Goal: Task Accomplishment & Management: Complete application form

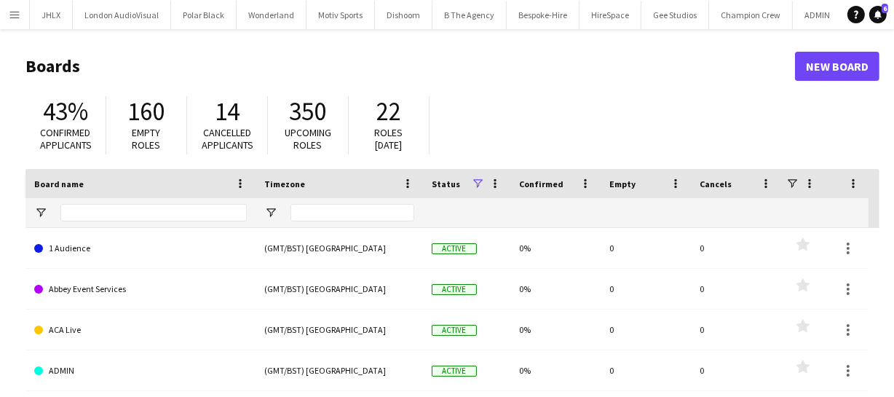
click at [13, 20] on button "Menu" at bounding box center [14, 14] width 29 height 29
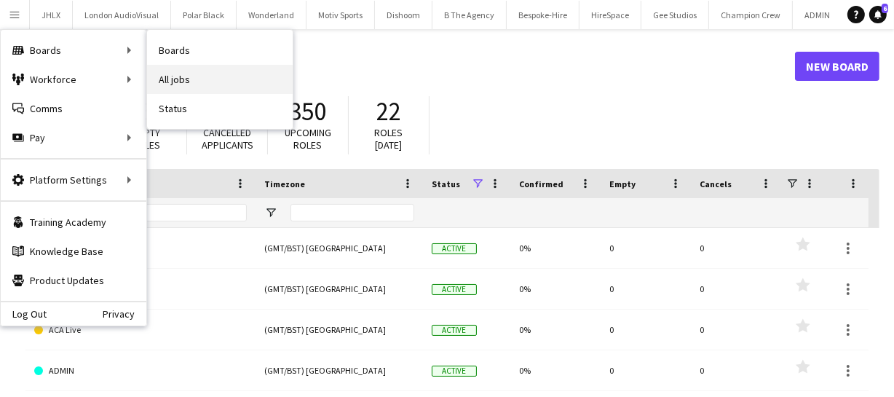
click at [213, 83] on link "All jobs" at bounding box center [220, 79] width 146 height 29
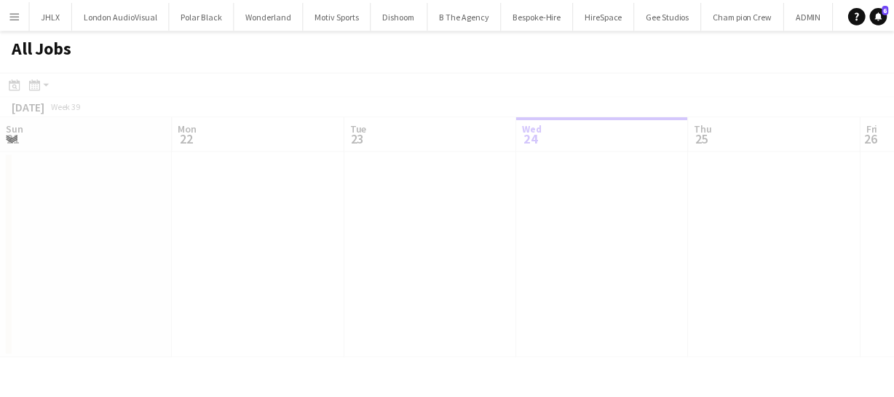
scroll to position [0, 348]
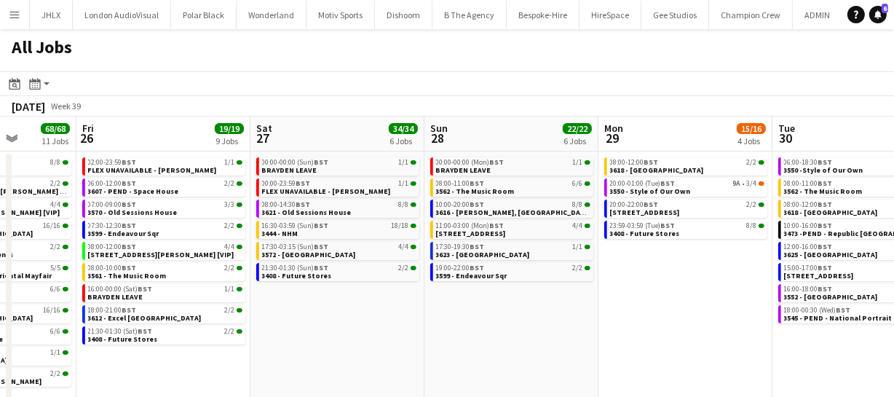
drag, startPoint x: 752, startPoint y: 311, endPoint x: 323, endPoint y: 323, distance: 429.5
click at [306, 260] on app-calendar-viewport "Tue 23 20/20 7 Jobs Wed 24 43/43 10 Jobs Thu 25 68/68 11 Jobs Fri 26 19/19 9 Jo…" at bounding box center [447, 284] width 894 height 336
drag, startPoint x: 599, startPoint y: 311, endPoint x: 399, endPoint y: 314, distance: 200.1
click at [434, 260] on app-calendar-viewport "Tue 23 20/20 7 Jobs Wed 24 43/43 10 Jobs Thu 25 68/68 11 Jobs Fri 26 19/19 9 Jo…" at bounding box center [447, 284] width 894 height 336
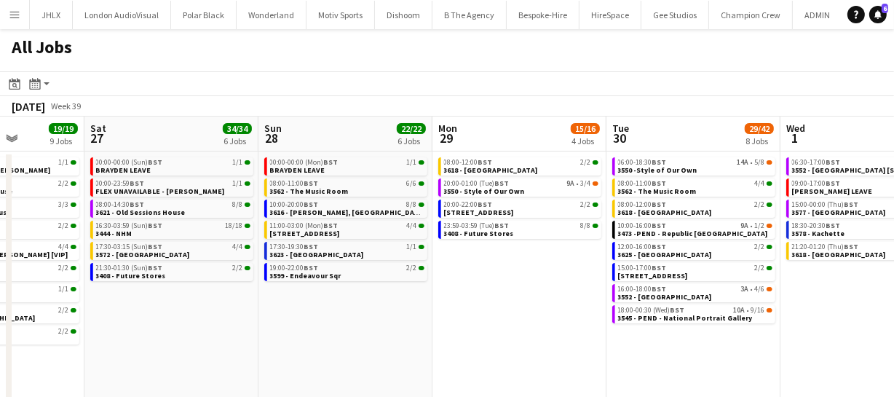
click at [412, 260] on app-all-jobs "All Jobs Date picker SEP 2025 SEP 2025 Monday M Tuesday T Wednesday W Thursday …" at bounding box center [447, 240] width 894 height 423
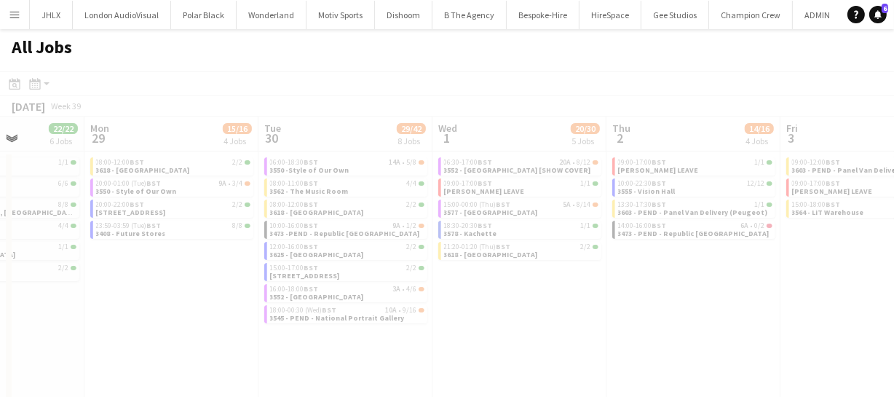
scroll to position [0, 426]
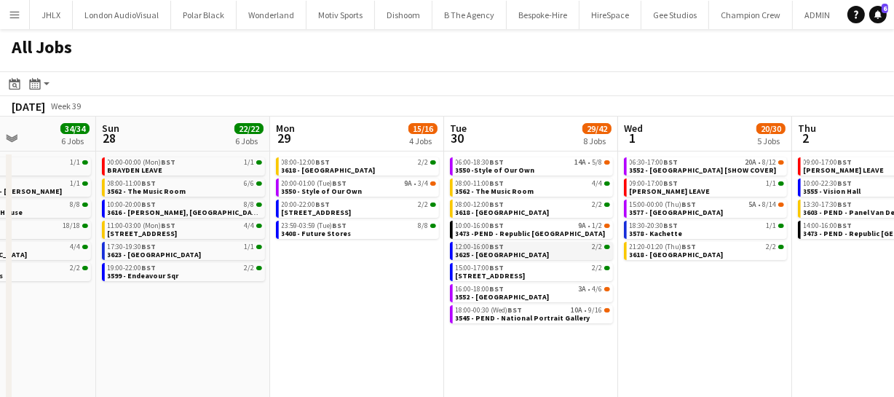
click at [472, 252] on span "3625 - [GEOGRAPHIC_DATA]" at bounding box center [503, 254] width 94 height 9
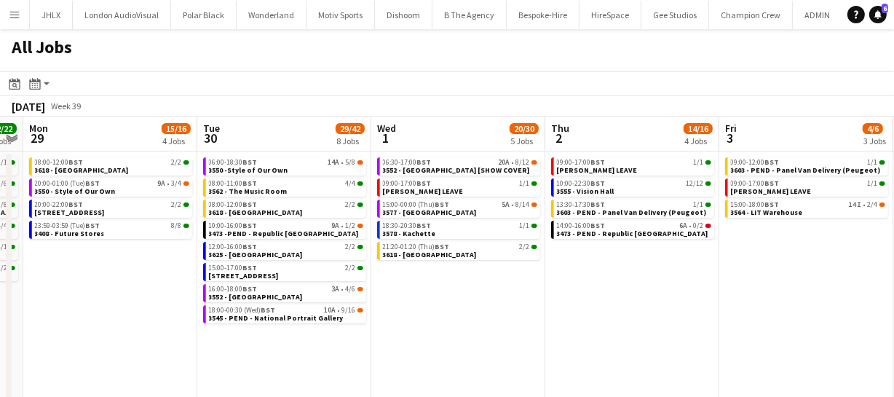
scroll to position [0, 651]
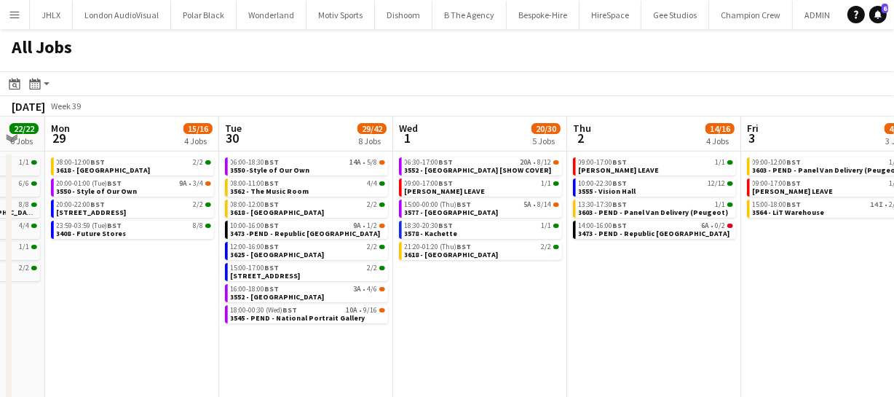
drag, startPoint x: 718, startPoint y: 319, endPoint x: 493, endPoint y: 311, distance: 225.0
click at [493, 260] on app-calendar-viewport "Thu 25 68/68 11 Jobs Fri 26 19/19 9 Jobs Sat 27 34/34 6 Jobs Sun 28 22/22 6 Job…" at bounding box center [447, 284] width 894 height 336
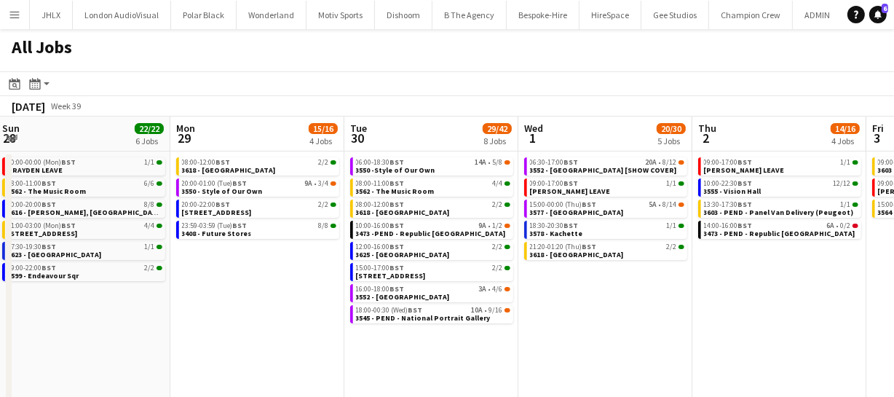
drag, startPoint x: 433, startPoint y: 303, endPoint x: 612, endPoint y: 277, distance: 180.9
click at [590, 260] on app-calendar-viewport "Thu 25 68/68 11 Jobs Fri 26 19/19 9 Jobs Sat 27 34/34 6 Jobs Sun 28 22/22 6 Job…" at bounding box center [447, 284] width 894 height 336
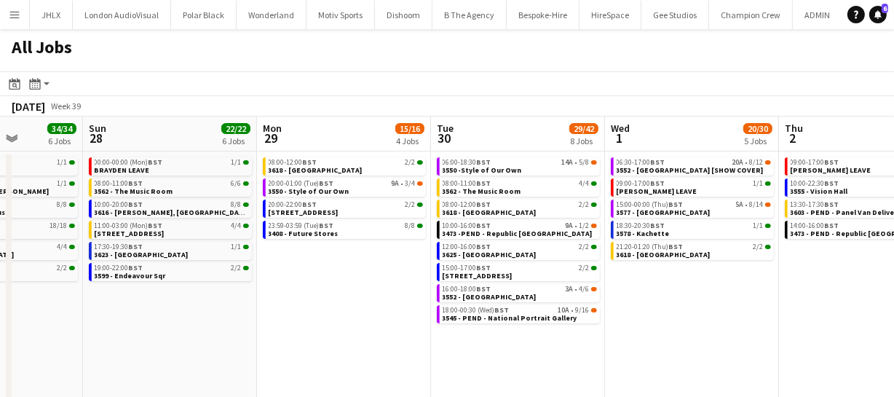
drag, startPoint x: 284, startPoint y: 307, endPoint x: 341, endPoint y: 288, distance: 60.5
click at [341, 260] on app-calendar-viewport "Thu 25 68/68 11 Jobs Fri 26 19/19 9 Jobs Sat 27 34/34 6 Jobs Sun 28 22/22 6 Job…" at bounding box center [447, 284] width 894 height 336
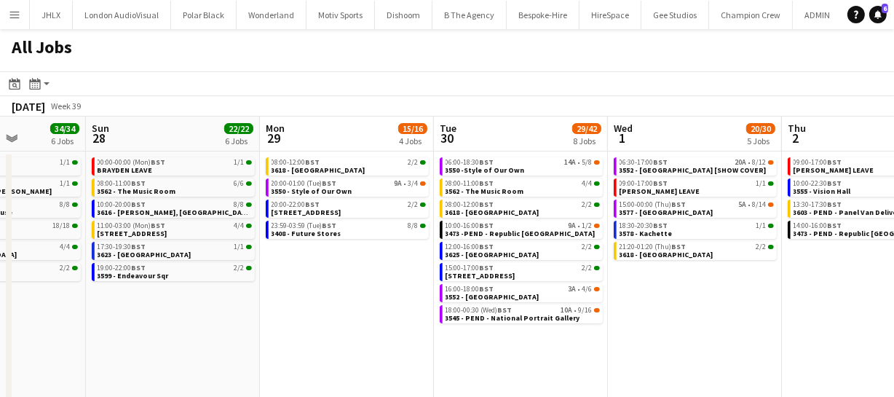
drag, startPoint x: 226, startPoint y: 317, endPoint x: 373, endPoint y: 312, distance: 147.1
click at [376, 260] on app-calendar-viewport "Thu 25 68/68 11 Jobs Fri 26 19/19 9 Jobs Sat 27 34/34 6 Jobs Sun 28 22/22 6 Job…" at bounding box center [447, 284] width 894 height 336
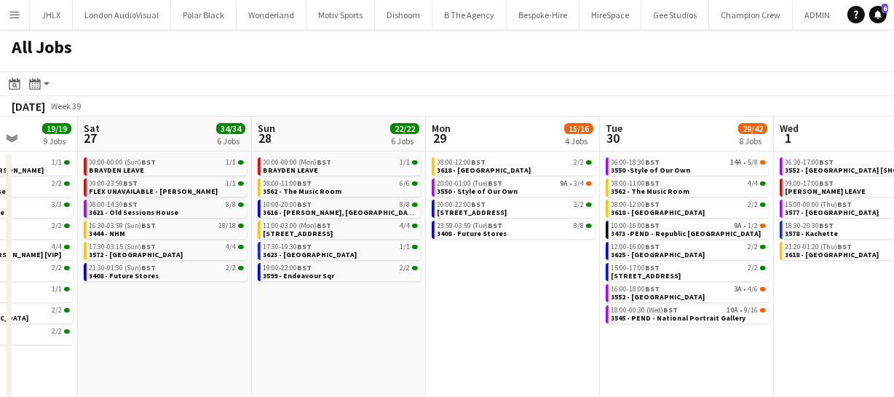
scroll to position [0, 426]
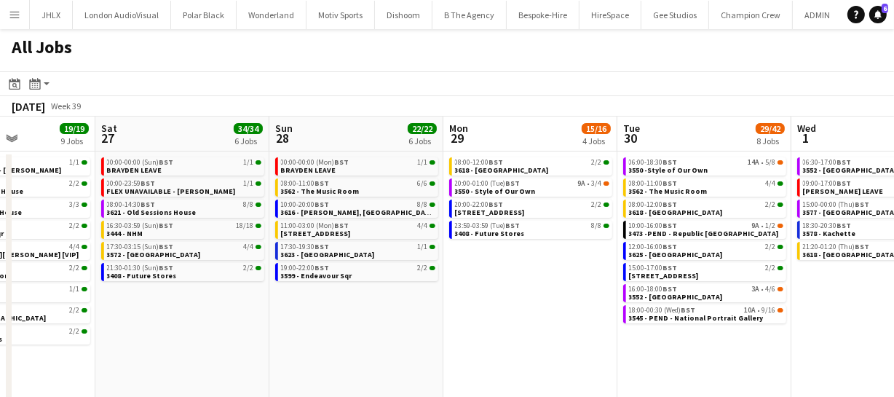
click at [320, 260] on app-calendar-viewport "Wed 24 43/43 10 Jobs Thu 25 68/68 11 Jobs Fri 26 19/19 9 Jobs Sat 27 34/34 6 Jo…" at bounding box center [447, 284] width 894 height 336
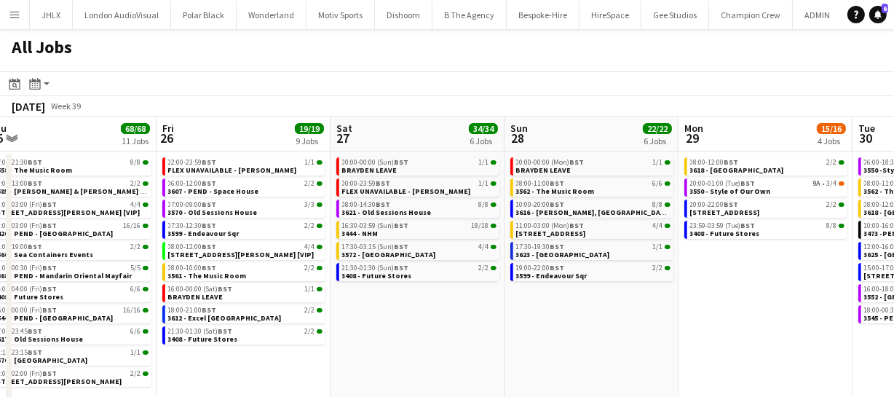
scroll to position [0, 357]
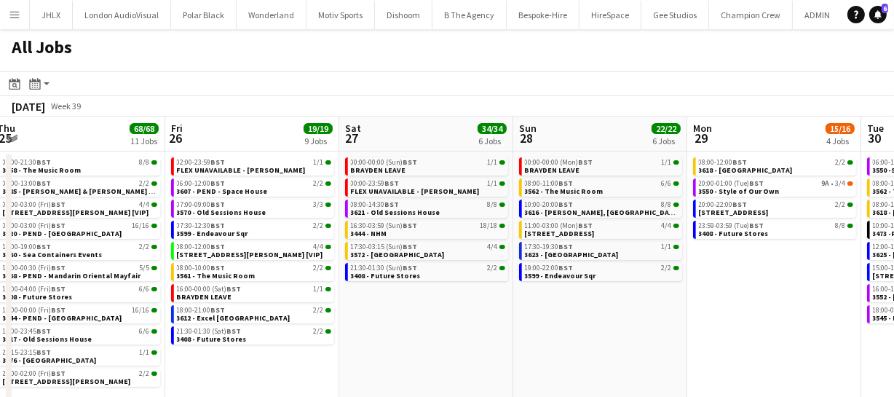
drag, startPoint x: 266, startPoint y: 322, endPoint x: 509, endPoint y: 319, distance: 243.8
click at [509, 260] on app-calendar-viewport "Tue 23 20/20 7 Jobs Wed 24 43/43 10 Jobs Thu 25 68/68 11 Jobs Fri 26 19/19 9 Jo…" at bounding box center [447, 284] width 894 height 336
click at [231, 260] on span "3612 - Excel London" at bounding box center [234, 317] width 114 height 9
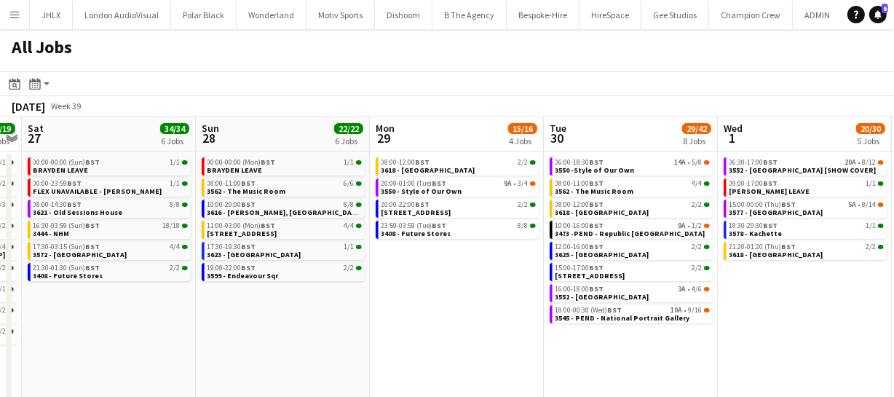
drag, startPoint x: 619, startPoint y: 299, endPoint x: 301, endPoint y: 328, distance: 318.6
click at [301, 260] on app-calendar-viewport "Tue 23 20/20 7 Jobs Wed 24 43/43 10 Jobs Thu 25 68/68 11 Jobs Fri 26 19/19 9 Jo…" at bounding box center [447, 284] width 894 height 336
drag, startPoint x: 357, startPoint y: 334, endPoint x: 298, endPoint y: 335, distance: 58.9
click at [298, 260] on app-calendar-viewport "Tue 23 20/20 7 Jobs Wed 24 43/43 10 Jobs Thu 25 68/68 11 Jobs Fri 26 19/19 9 Jo…" at bounding box center [447, 284] width 894 height 336
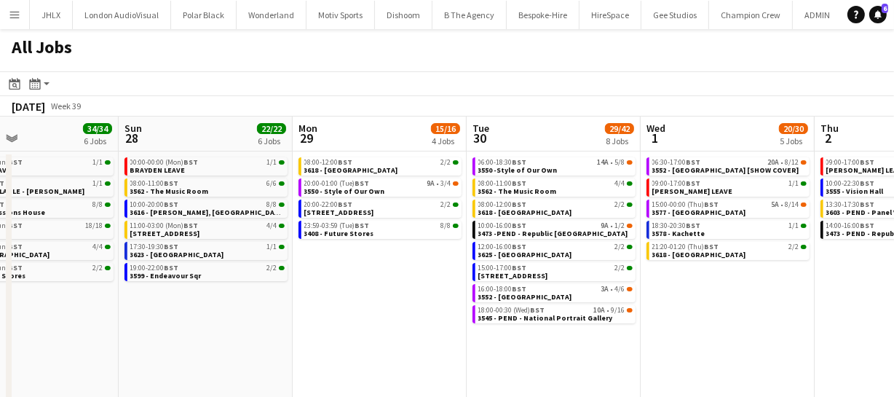
drag, startPoint x: 710, startPoint y: 314, endPoint x: 637, endPoint y: 309, distance: 72.9
click at [605, 260] on app-calendar-viewport "Thu 25 68/68 11 Jobs Fri 26 19/19 9 Jobs Sat 27 34/34 6 Jobs Sun 28 22/22 6 Job…" at bounding box center [447, 284] width 894 height 336
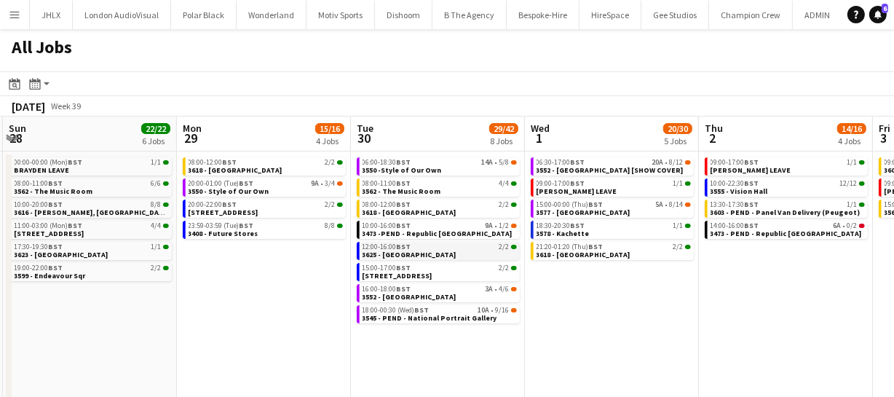
click at [430, 247] on div "12:00-16:00 BST 2/2" at bounding box center [439, 246] width 154 height 7
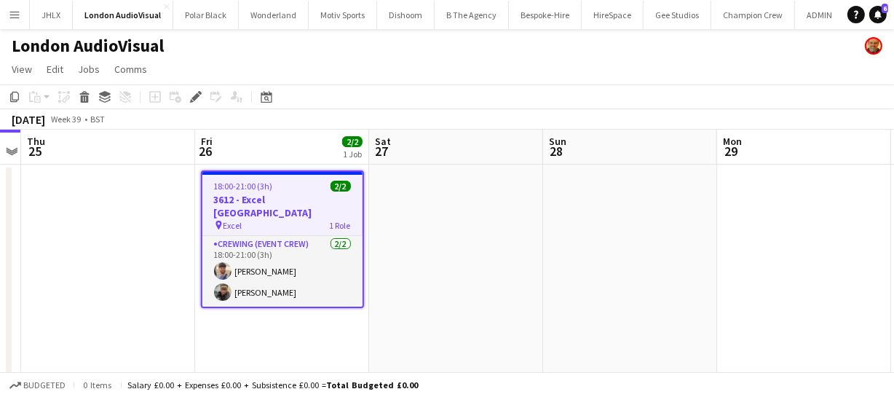
click at [268, 196] on h3 "3612 - Excel [GEOGRAPHIC_DATA]" at bounding box center [282, 206] width 160 height 26
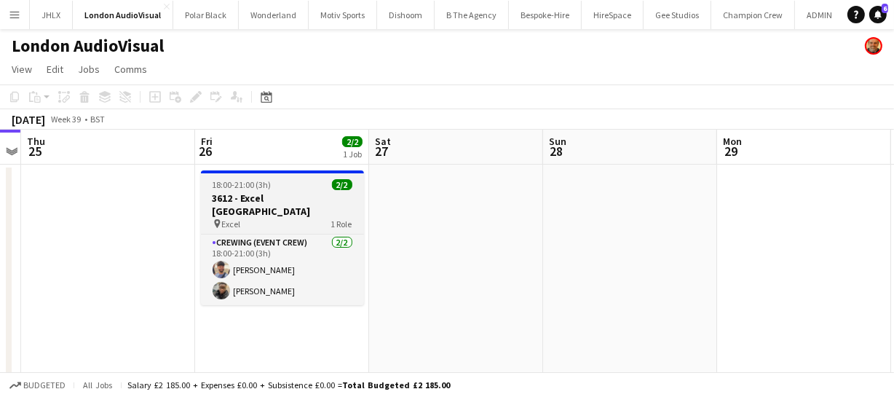
click at [268, 196] on h3 "3612 - Excel [GEOGRAPHIC_DATA]" at bounding box center [282, 204] width 163 height 26
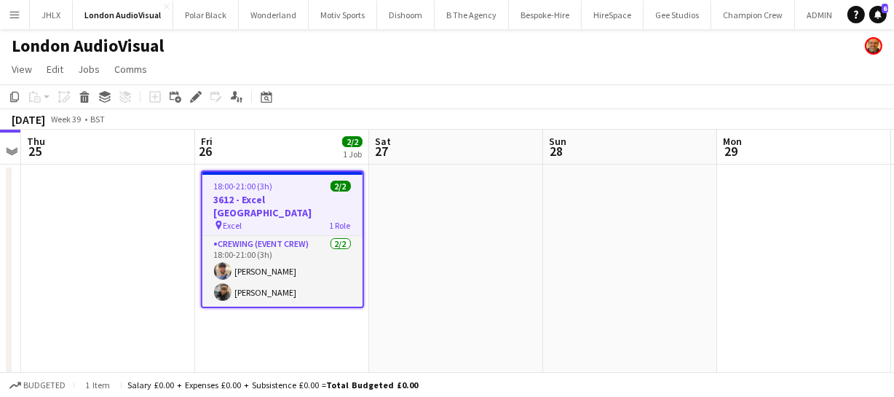
click at [195, 219] on app-calendar-viewport "Mon 22 Tue 23 6/6 3 Jobs Wed 24 Thu 25 Fri 26 2/2 1 Job Sat 27 Sun 28 Mon 29 Tu…" at bounding box center [447, 382] width 894 height 504
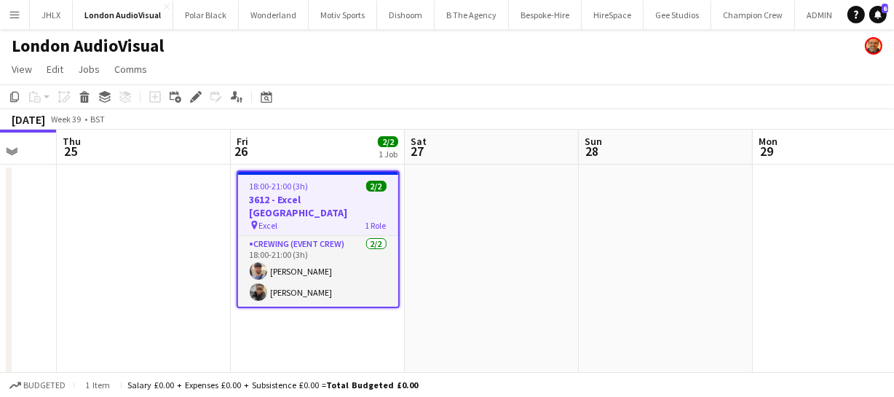
drag, startPoint x: 200, startPoint y: 227, endPoint x: 303, endPoint y: 247, distance: 105.3
click at [359, 226] on app-calendar-viewport "Mon 22 Tue 23 6/6 3 Jobs Wed 24 Thu 25 Fri 26 2/2 1 Job Sat 27 Sun 28 Mon 29 Tu…" at bounding box center [447, 382] width 894 height 504
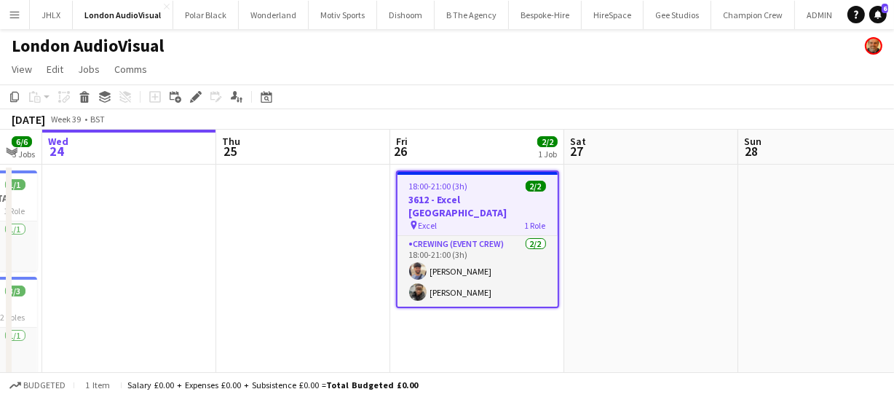
click at [281, 237] on app-calendar-viewport "Mon 22 Tue 23 6/6 3 Jobs Wed 24 Thu 25 Fri 26 2/2 1 Job Sat 27 Sun 28 Mon 29 Tu…" at bounding box center [447, 382] width 894 height 504
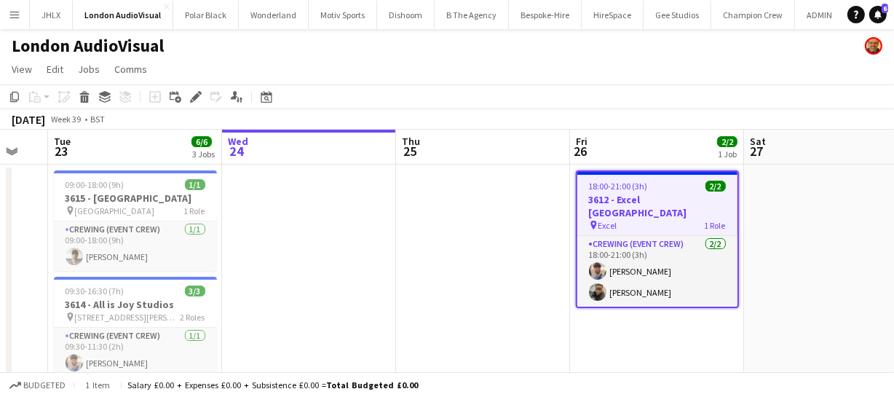
drag, startPoint x: 302, startPoint y: 250, endPoint x: 397, endPoint y: 263, distance: 96.1
click at [349, 248] on app-calendar-viewport "Sun 21 4/5 1 Job Mon 22 Tue 23 6/6 3 Jobs Wed 24 Thu 25 Fri 26 2/2 1 Job Sat 27…" at bounding box center [447, 382] width 894 height 504
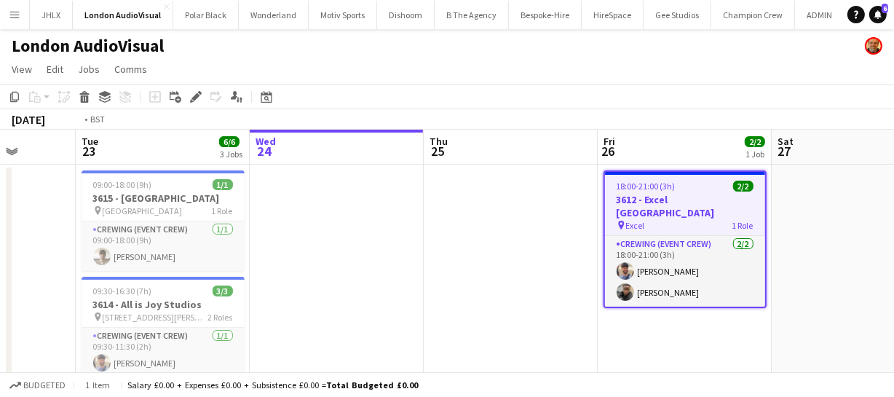
drag, startPoint x: 103, startPoint y: 236, endPoint x: 374, endPoint y: 243, distance: 270.8
click at [374, 243] on app-calendar-viewport "Sat 20 5/5 1 Job Sun 21 4/5 1 Job Mon 22 Tue 23 6/6 3 Jobs Wed 24 Thu 25 Fri 26…" at bounding box center [447, 382] width 894 height 504
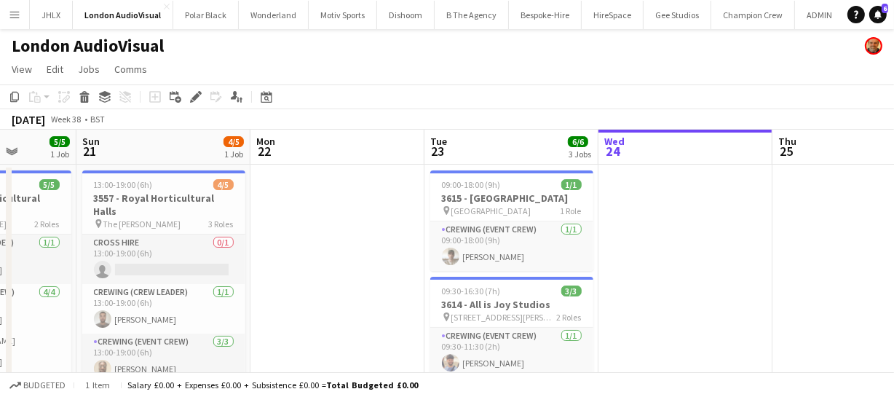
drag, startPoint x: 346, startPoint y: 254, endPoint x: 440, endPoint y: 247, distance: 93.4
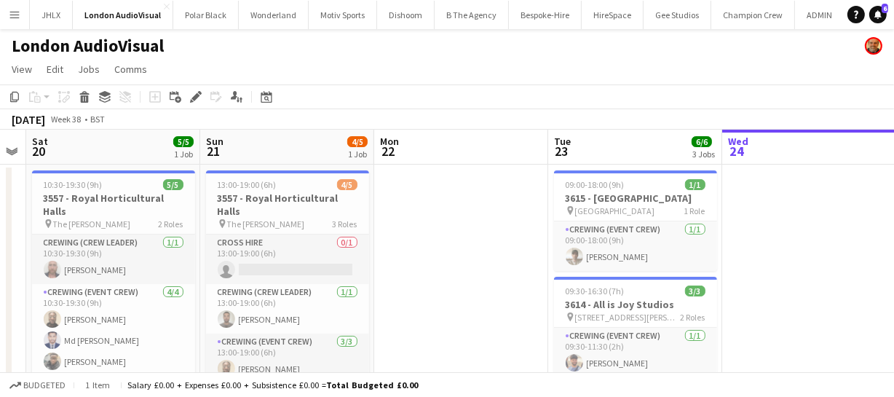
drag, startPoint x: 432, startPoint y: 265, endPoint x: 234, endPoint y: 261, distance: 197.2
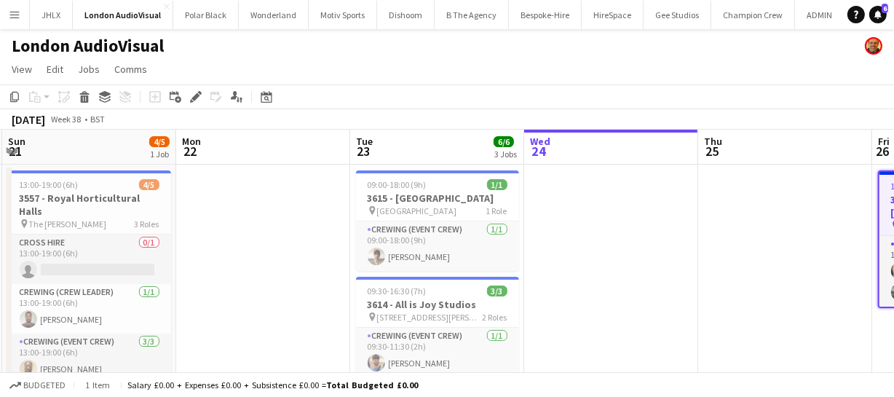
drag, startPoint x: 303, startPoint y: 253, endPoint x: 244, endPoint y: 252, distance: 58.9
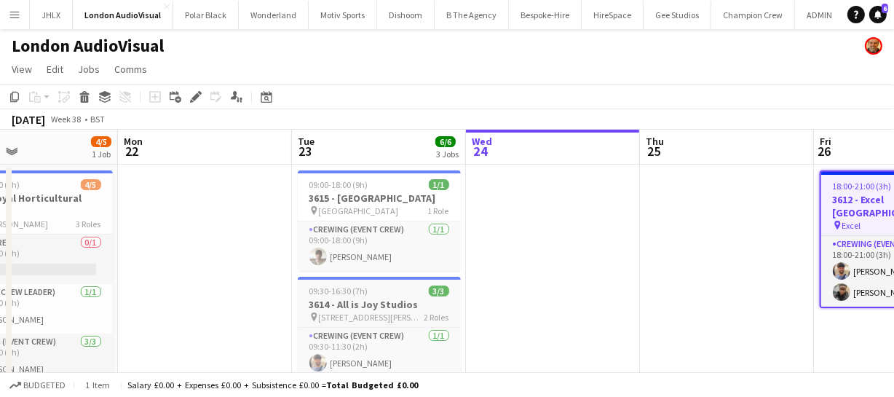
click at [379, 298] on h3 "3614 - All is Joy Studios" at bounding box center [379, 304] width 163 height 13
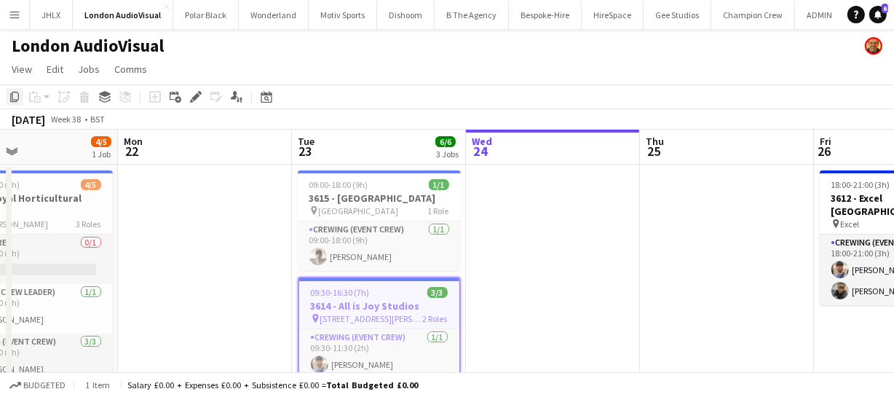
click at [20, 98] on div "Copy" at bounding box center [14, 96] width 17 height 17
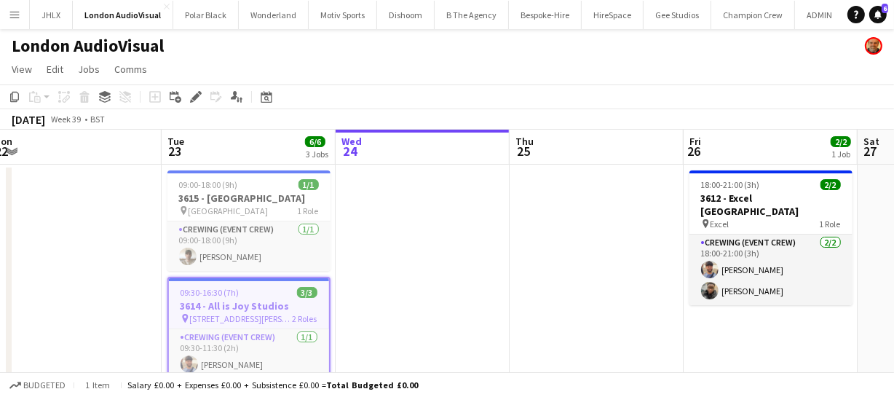
drag, startPoint x: 621, startPoint y: 207, endPoint x: 457, endPoint y: 209, distance: 164.5
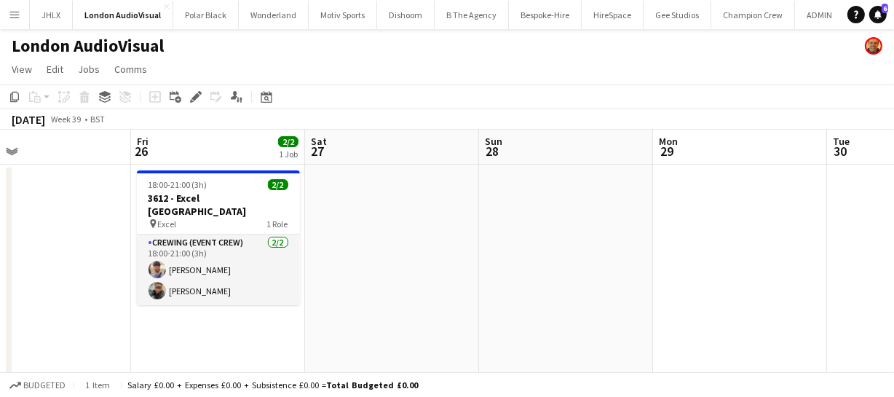
drag, startPoint x: 378, startPoint y: 220, endPoint x: 677, endPoint y: 239, distance: 299.7
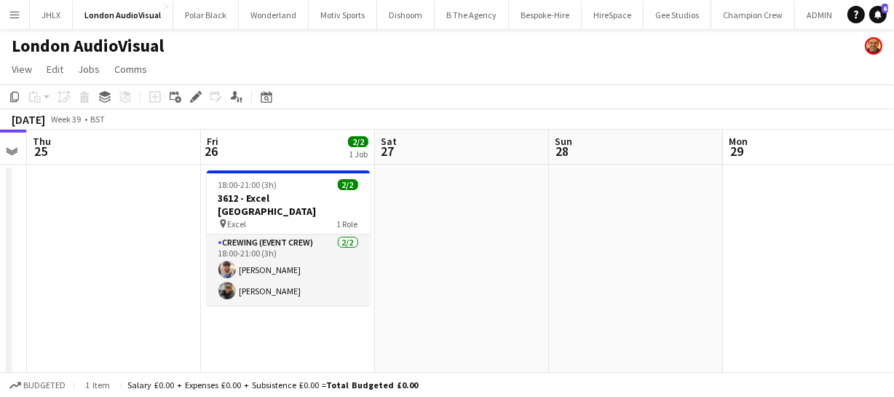
drag, startPoint x: 662, startPoint y: 240, endPoint x: 424, endPoint y: 234, distance: 238.0
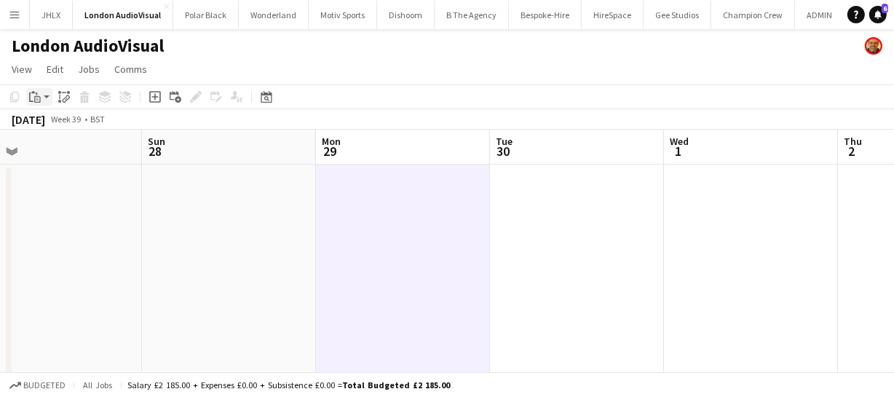
click at [33, 96] on icon "Paste" at bounding box center [35, 97] width 12 height 12
click at [60, 123] on link "Paste Ctrl+V" at bounding box center [107, 124] width 137 height 13
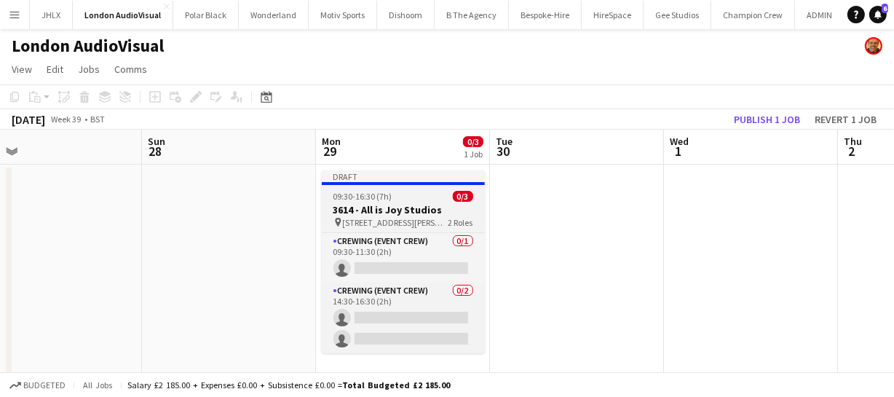
click at [378, 202] on app-job-card "Draft 09:30-16:30 (7h) 0/3 3614 - All is Joy Studios pin 75 Dean Street 2 Roles…" at bounding box center [403, 261] width 163 height 183
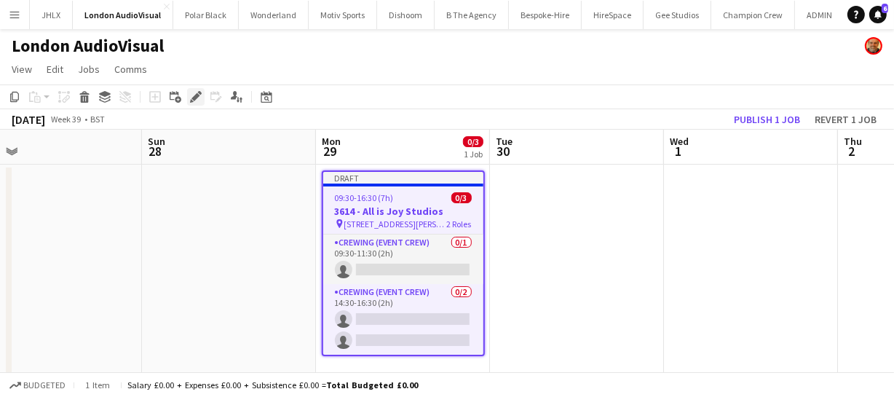
click at [196, 96] on icon at bounding box center [195, 97] width 8 height 8
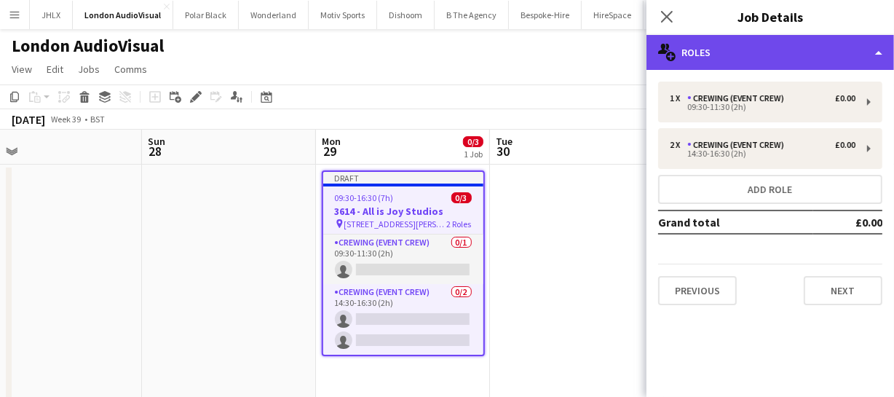
click at [810, 49] on div "multiple-users-add Roles" at bounding box center [769, 52] width 247 height 35
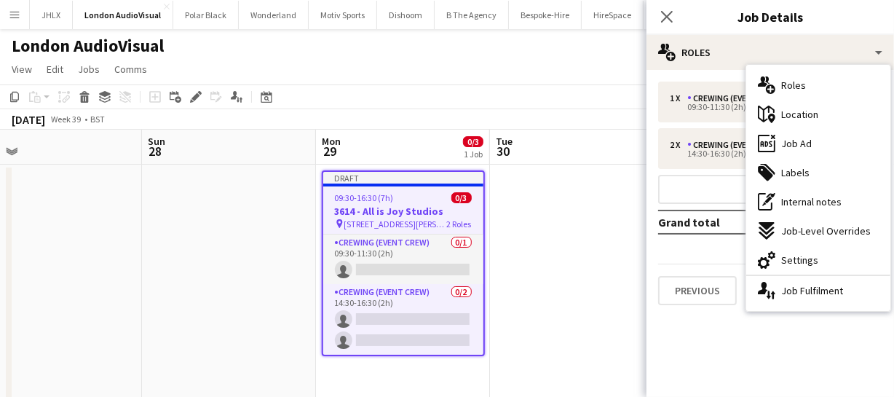
click at [798, 250] on div "cog-double-3 Settings" at bounding box center [818, 259] width 144 height 29
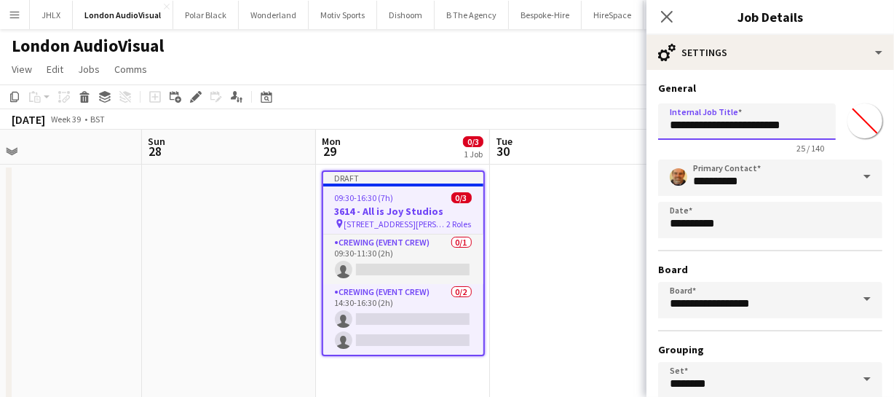
drag, startPoint x: 669, startPoint y: 127, endPoint x: 826, endPoint y: 130, distance: 157.2
click at [826, 130] on div "**********" at bounding box center [770, 126] width 224 height 56
type input "**********"
drag, startPoint x: 672, startPoint y: 124, endPoint x: 905, endPoint y: 114, distance: 233.1
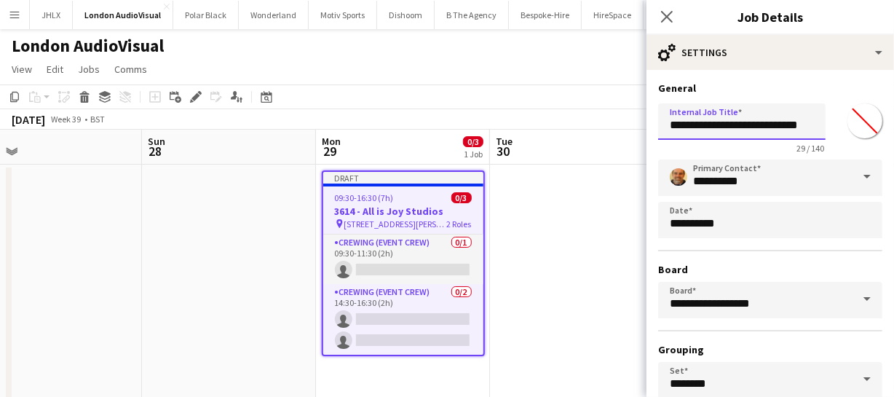
click at [828, 94] on h3 "General" at bounding box center [770, 87] width 224 height 13
drag, startPoint x: 667, startPoint y: 126, endPoint x: 882, endPoint y: 119, distance: 215.5
click at [882, 119] on form "**********" at bounding box center [769, 295] width 247 height 429
click at [803, 96] on form "**********" at bounding box center [769, 295] width 247 height 429
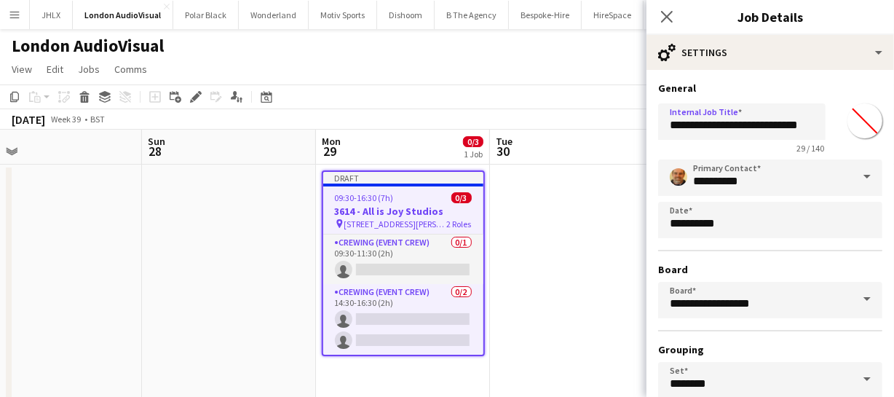
scroll to position [0, 0]
click at [852, 71] on div "**********" at bounding box center [769, 296] width 247 height 453
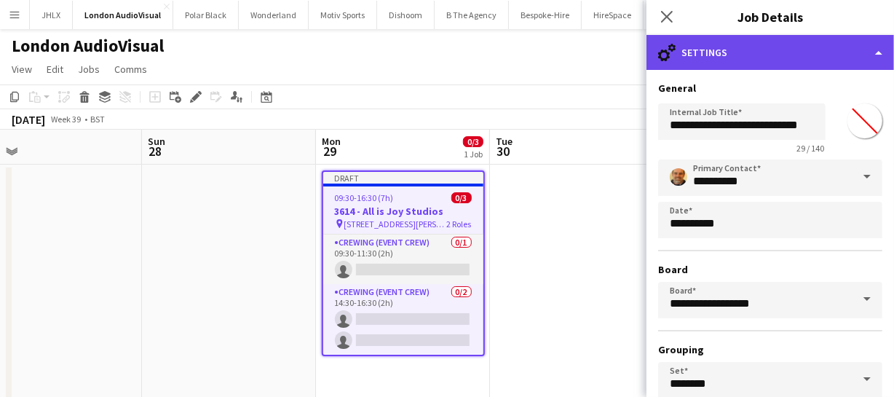
click at [850, 58] on div "cog-double-3 Settings" at bounding box center [769, 52] width 247 height 35
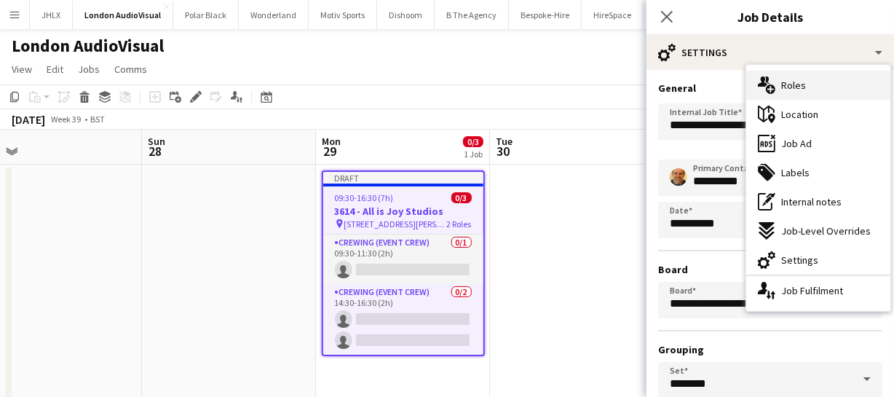
click at [830, 85] on div "multiple-users-add Roles" at bounding box center [818, 85] width 144 height 29
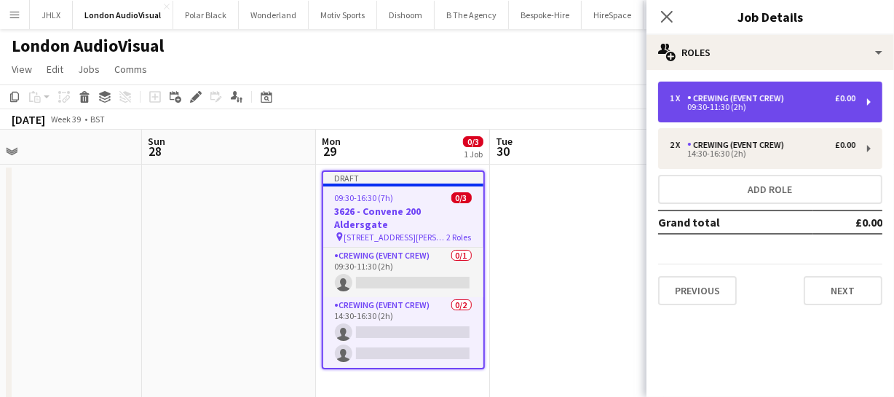
click at [784, 101] on div "Crewing (Event Crew)" at bounding box center [738, 98] width 103 height 10
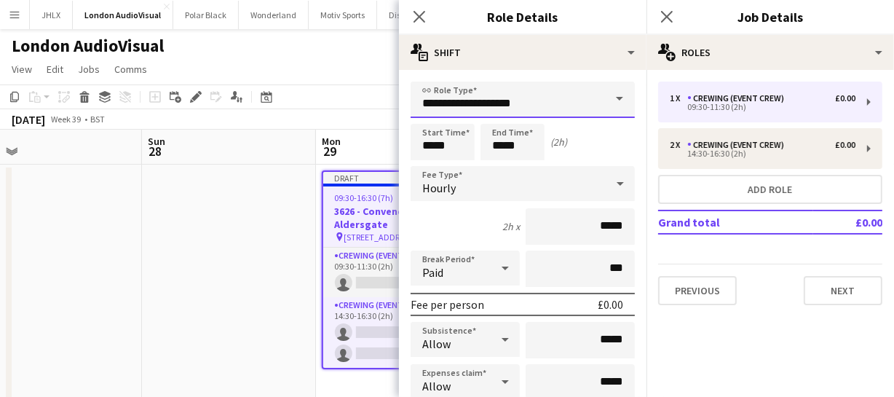
click at [506, 102] on input "**********" at bounding box center [522, 99] width 224 height 36
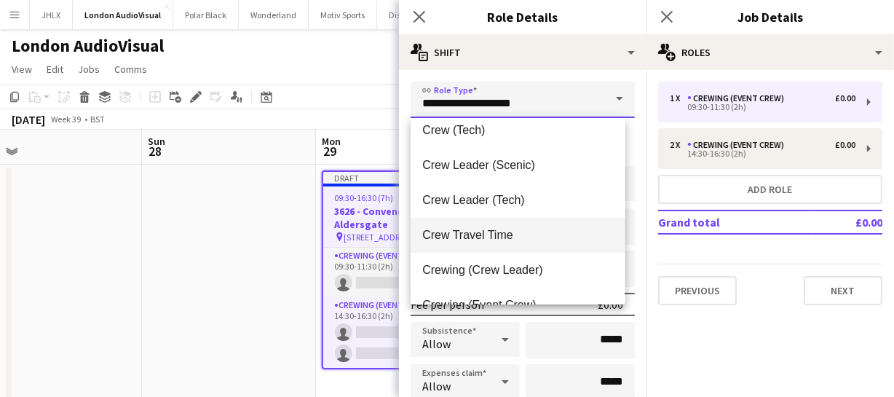
scroll to position [65, 0]
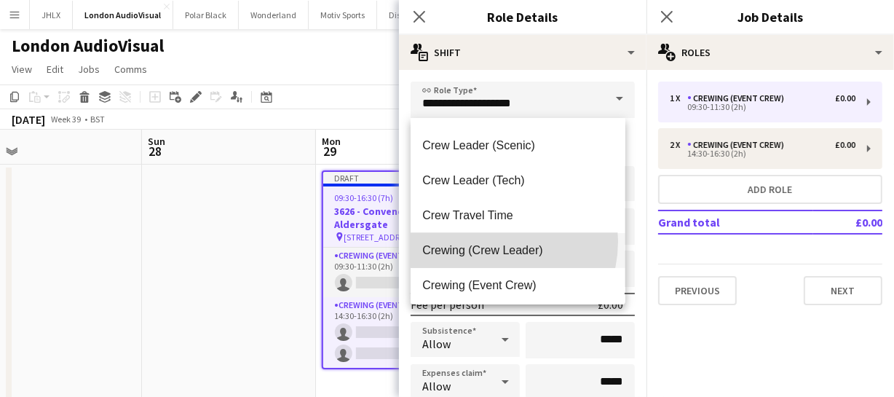
click at [488, 240] on mat-option "Crewing (Crew Leader)" at bounding box center [517, 250] width 214 height 35
type input "**********"
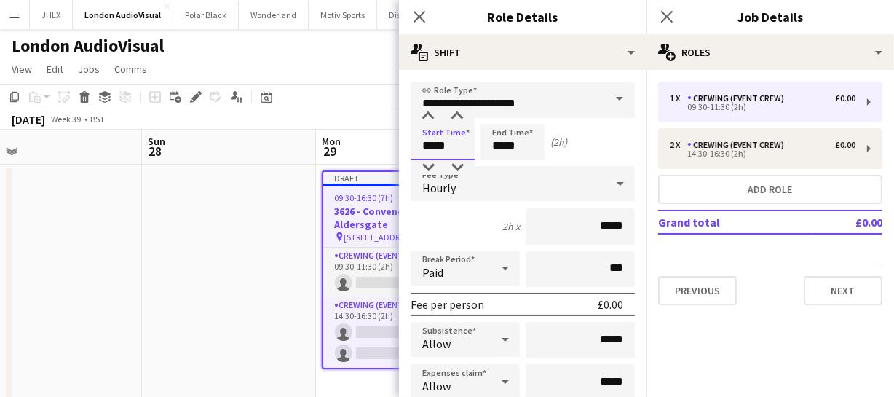
drag, startPoint x: 461, startPoint y: 146, endPoint x: 385, endPoint y: 146, distance: 75.7
type input "*****"
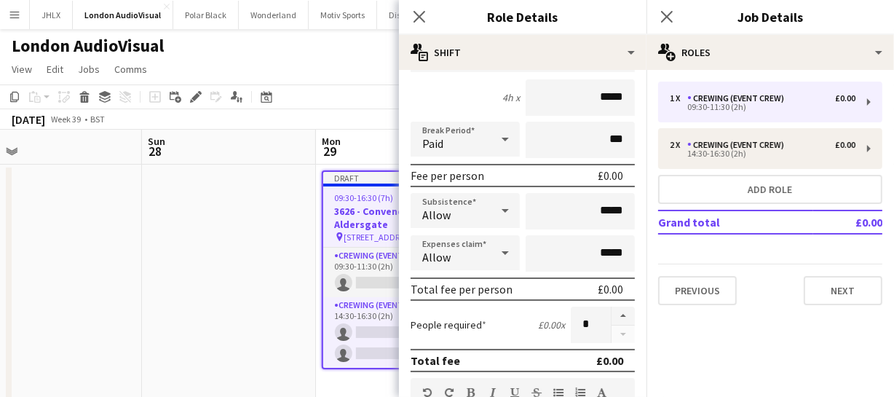
scroll to position [132, 0]
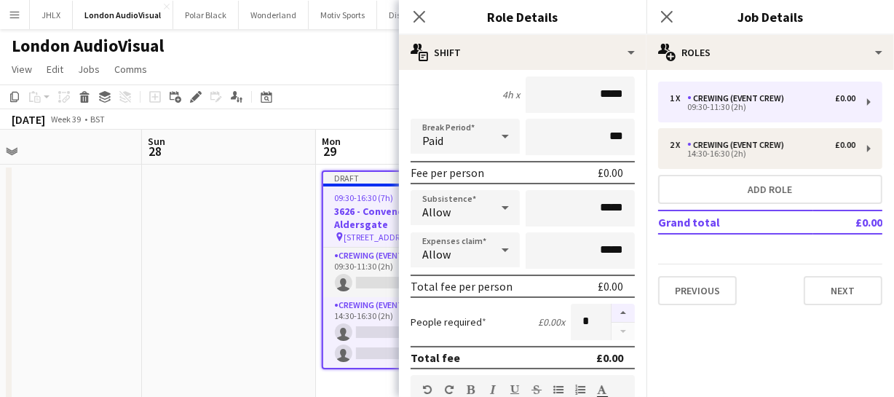
type input "*****"
click at [616, 314] on button "button" at bounding box center [622, 312] width 23 height 19
type input "*"
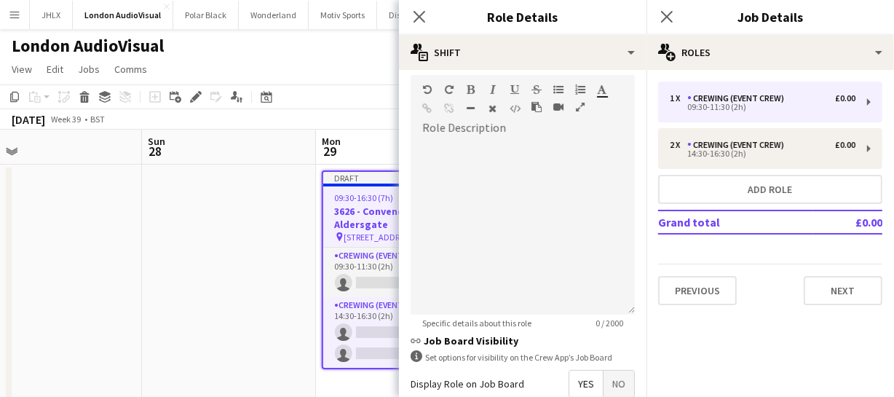
scroll to position [463, 0]
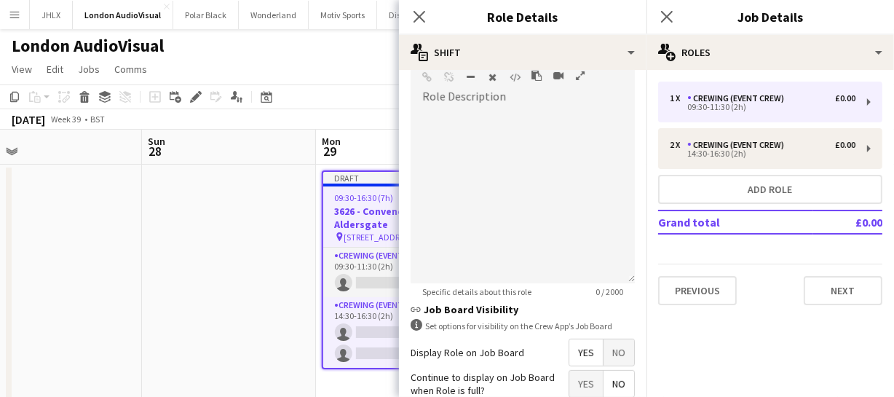
click at [614, 350] on span "No" at bounding box center [618, 352] width 31 height 26
click at [425, 9] on icon at bounding box center [419, 16] width 14 height 14
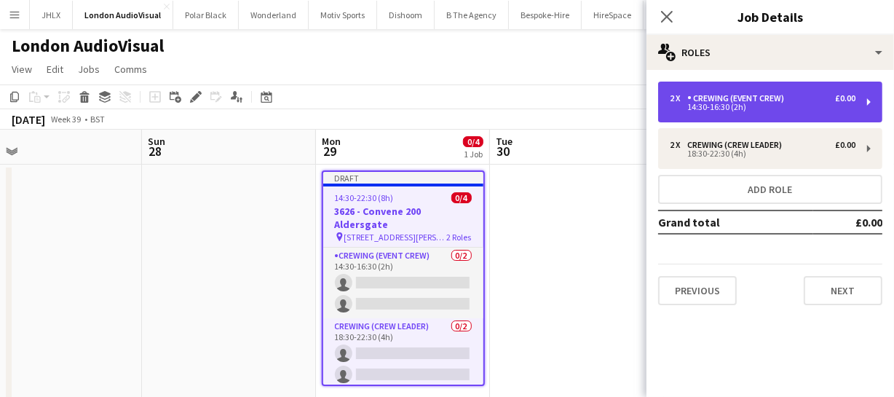
click at [747, 109] on div "14:30-16:30 (2h)" at bounding box center [762, 106] width 186 height 7
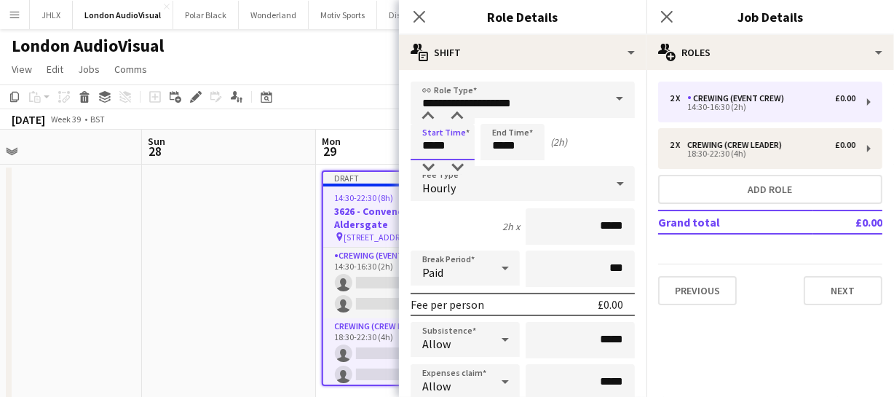
drag, startPoint x: 469, startPoint y: 137, endPoint x: 306, endPoint y: 152, distance: 164.4
type input "*****"
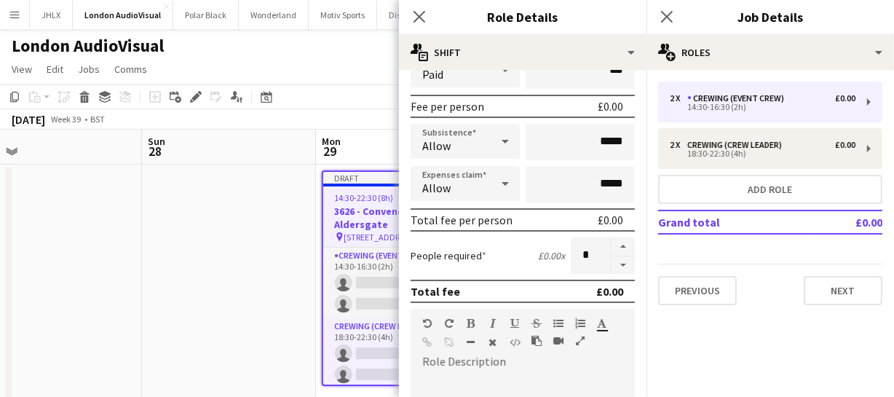
scroll to position [264, 0]
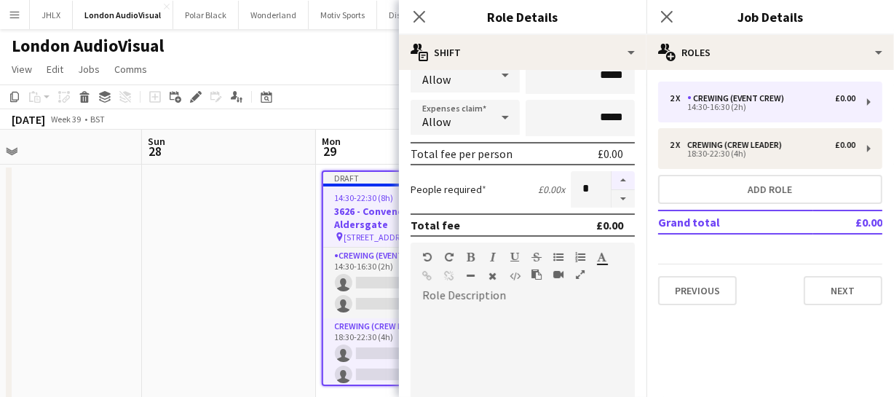
type input "*****"
click at [616, 178] on button "button" at bounding box center [622, 180] width 23 height 19
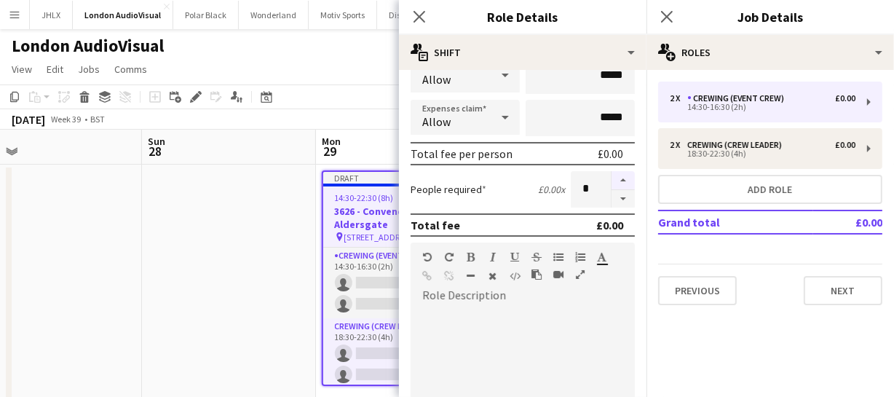
type input "*"
click at [424, 18] on icon "Close pop-in" at bounding box center [419, 16] width 14 height 14
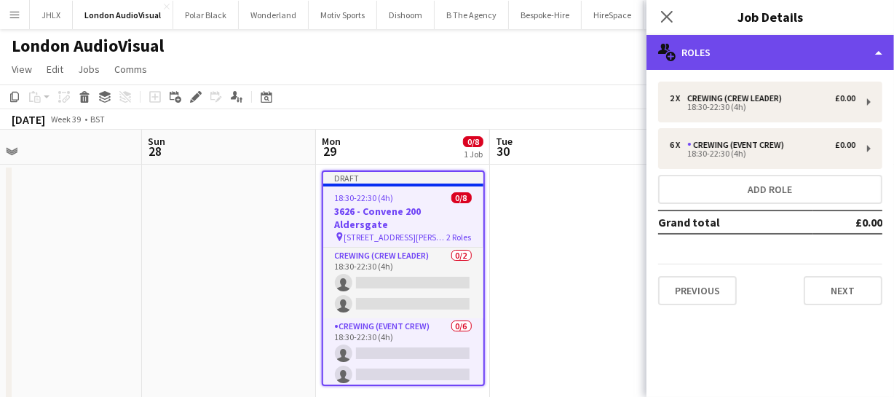
click at [781, 58] on div "multiple-users-add Roles" at bounding box center [769, 52] width 247 height 35
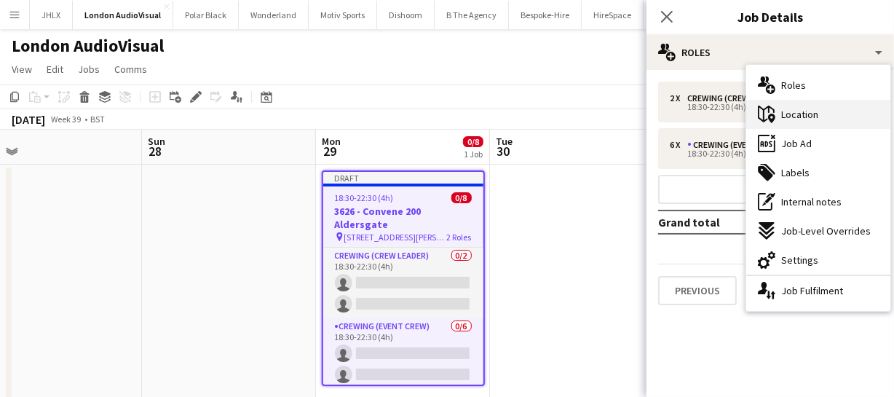
click at [818, 126] on div "maps-pin-1 Location" at bounding box center [818, 114] width 144 height 29
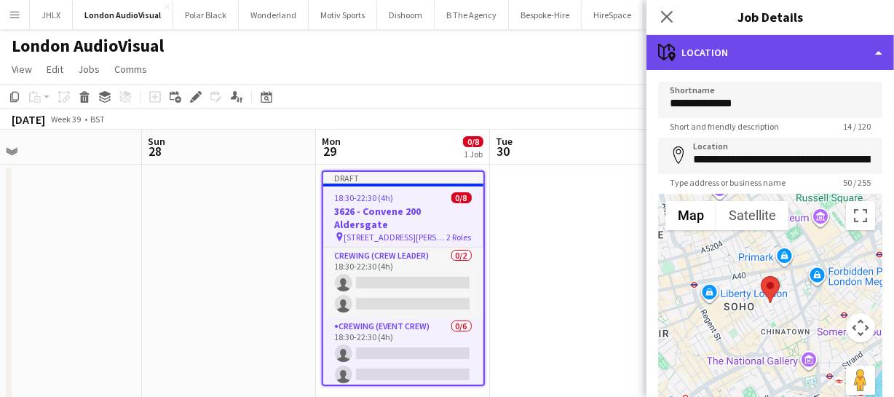
click at [763, 60] on div "maps-pin-1 Location" at bounding box center [769, 52] width 247 height 35
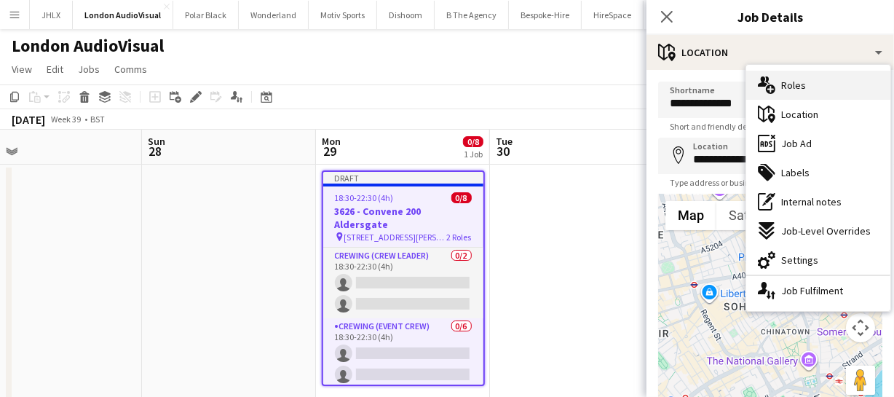
click at [803, 98] on div "multiple-users-add Roles" at bounding box center [818, 85] width 144 height 29
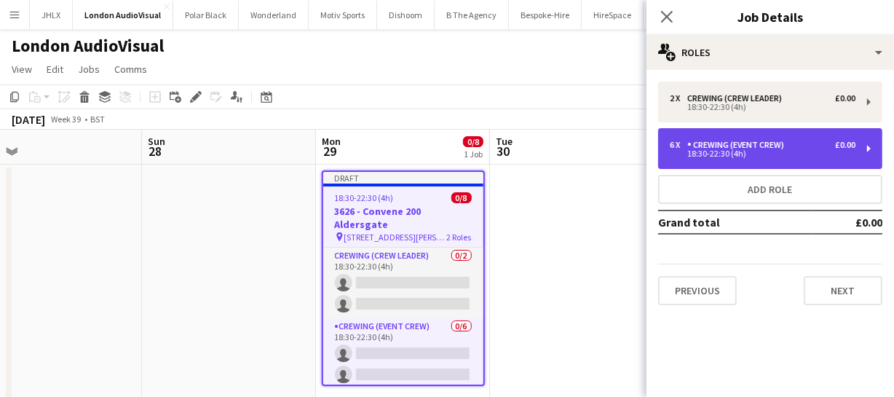
click at [738, 148] on div "Crewing (Event Crew)" at bounding box center [738, 145] width 103 height 10
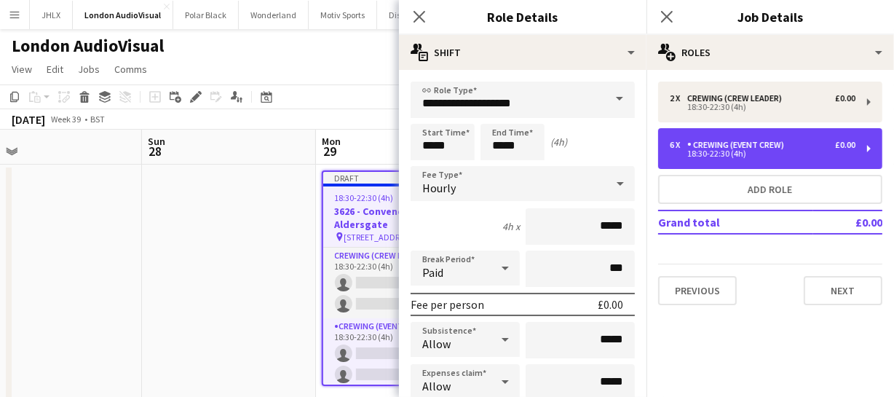
scroll to position [132, 0]
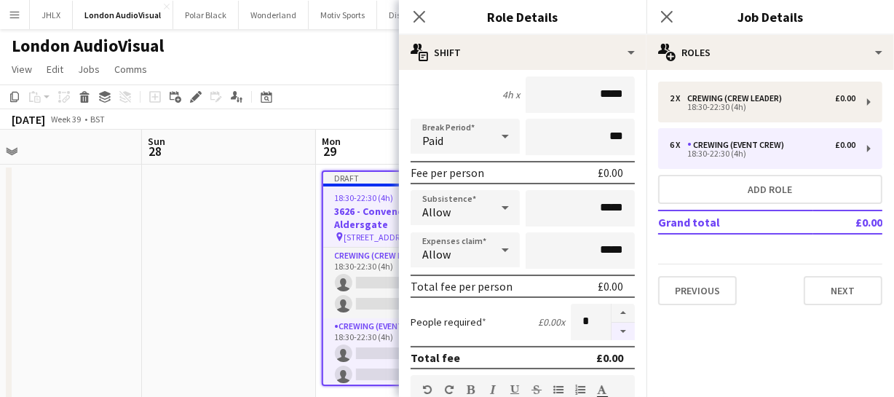
click at [613, 330] on button "button" at bounding box center [622, 331] width 23 height 18
click at [613, 316] on button "button" at bounding box center [622, 312] width 23 height 19
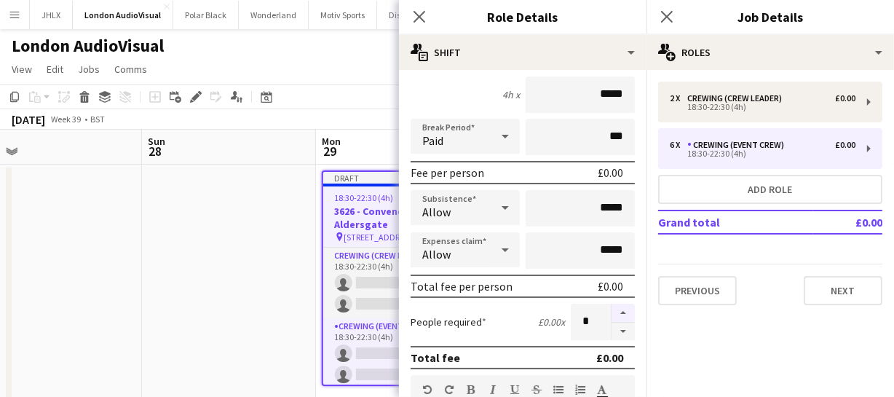
click at [613, 316] on button "button" at bounding box center [622, 312] width 23 height 19
type input "*"
click at [426, 20] on icon "Close pop-in" at bounding box center [419, 16] width 14 height 14
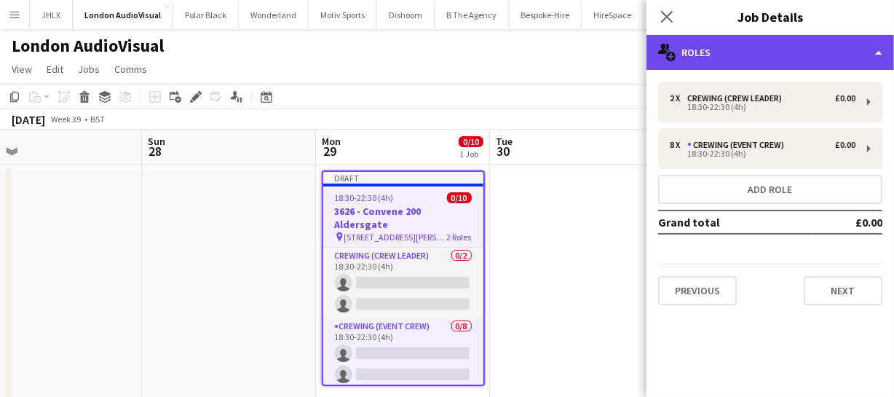
click at [794, 52] on div "multiple-users-add Roles" at bounding box center [769, 52] width 247 height 35
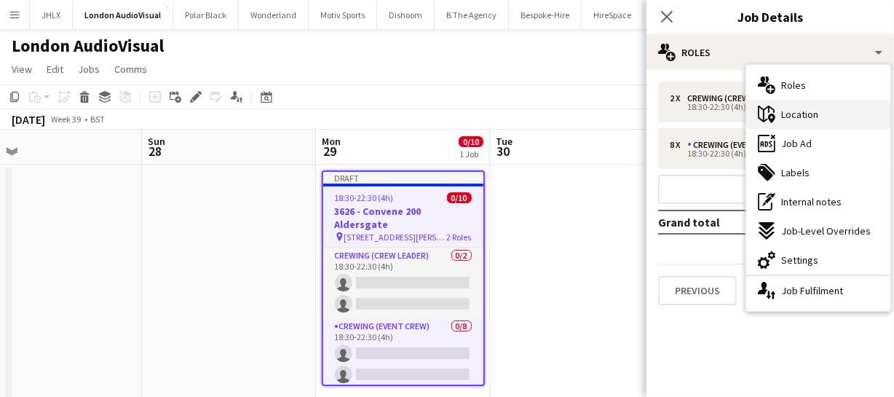
click at [785, 116] on span "Location" at bounding box center [799, 114] width 37 height 13
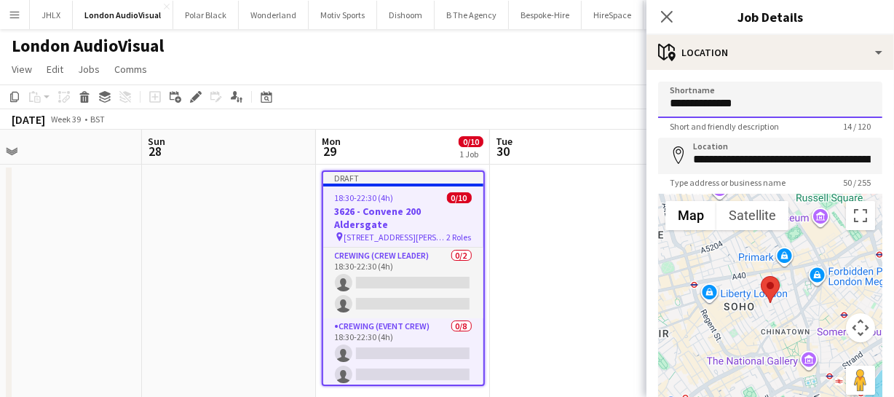
drag, startPoint x: 744, startPoint y: 100, endPoint x: 585, endPoint y: 98, distance: 159.4
type input "*******"
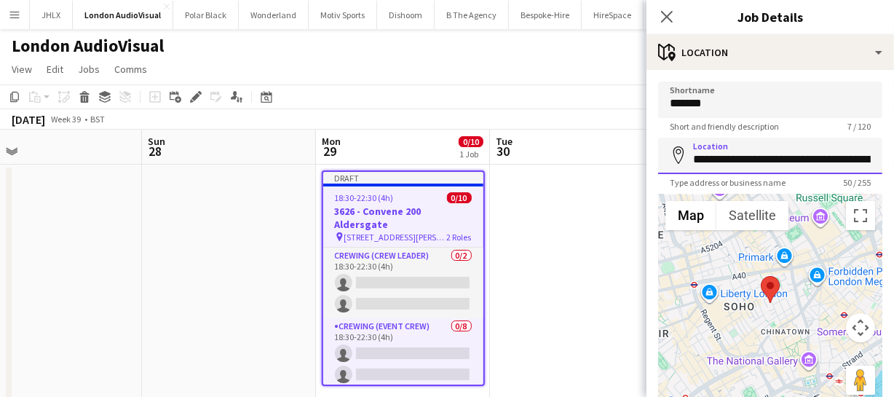
scroll to position [0, 79]
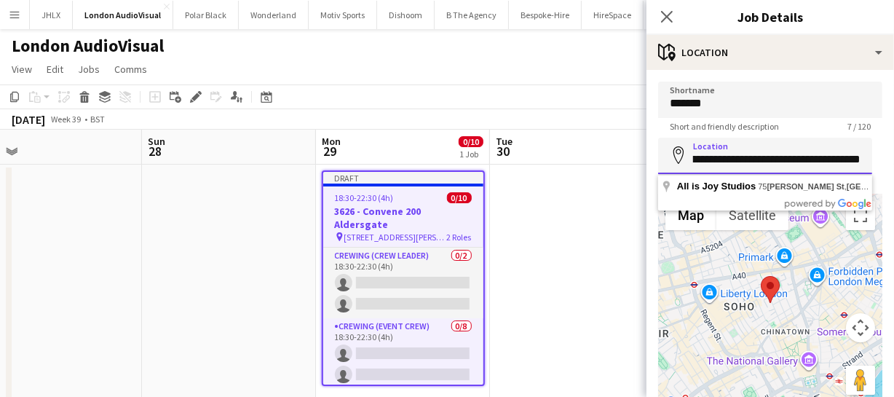
drag, startPoint x: 690, startPoint y: 155, endPoint x: 957, endPoint y: 148, distance: 267.1
paste input "**********"
type input "**********"
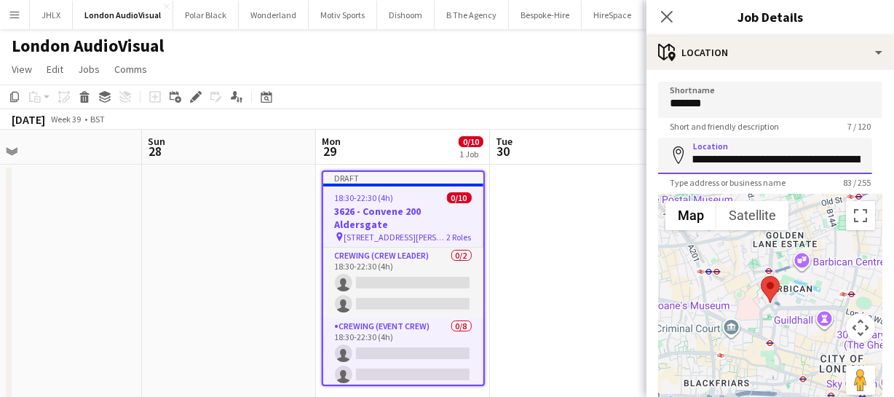
scroll to position [0, 244]
drag, startPoint x: 693, startPoint y: 159, endPoint x: 870, endPoint y: 158, distance: 176.8
click at [870, 158] on input "**********" at bounding box center [765, 156] width 214 height 36
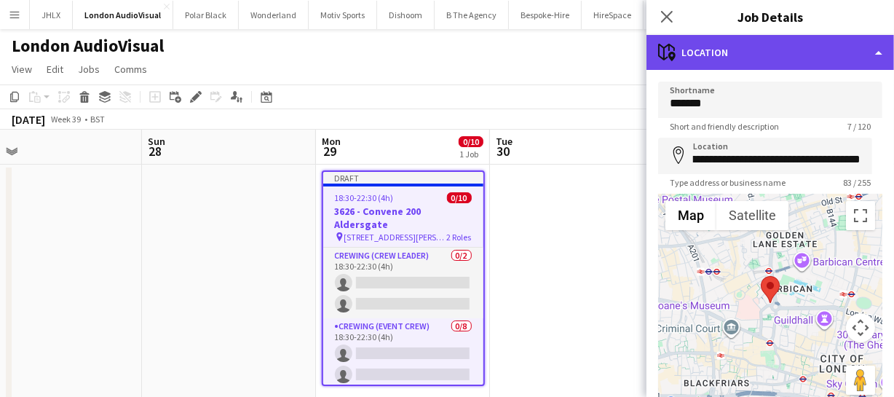
click at [800, 55] on div "maps-pin-1 Location" at bounding box center [769, 52] width 247 height 35
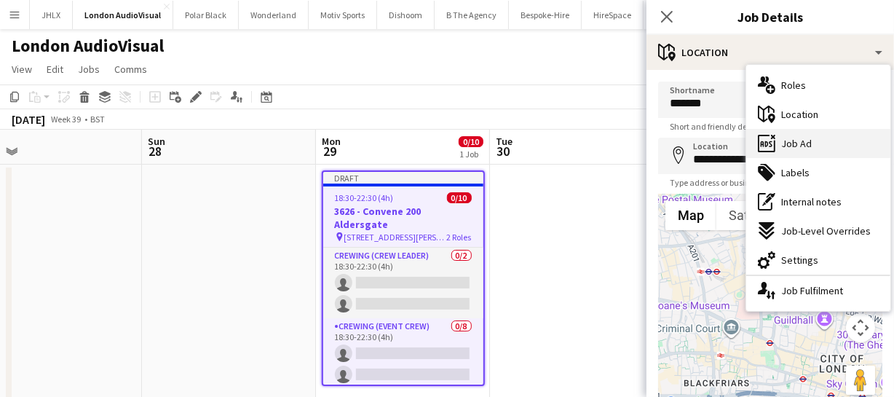
click at [806, 140] on span "Job Ad" at bounding box center [796, 143] width 31 height 13
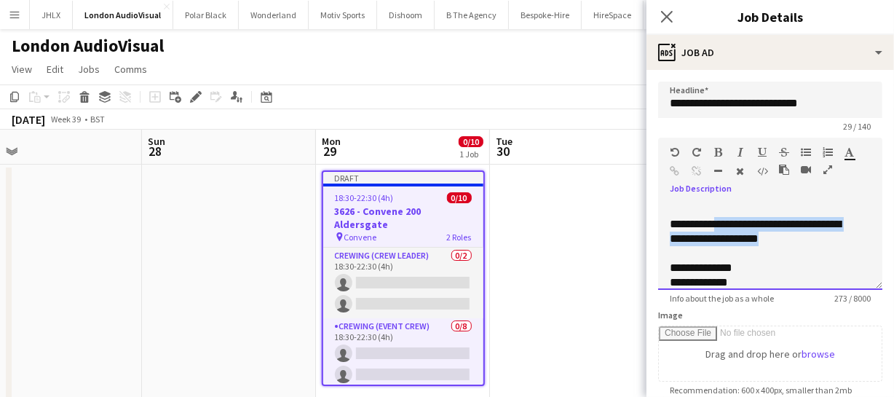
click at [850, 241] on p "**********" at bounding box center [759, 231] width 181 height 29
paste div "To enrich screen reader interactions, please activate Accessibility in Grammarl…"
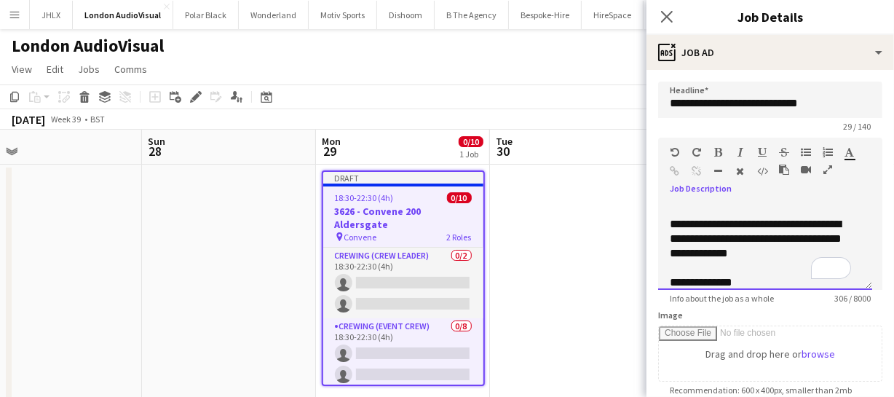
scroll to position [65, 0]
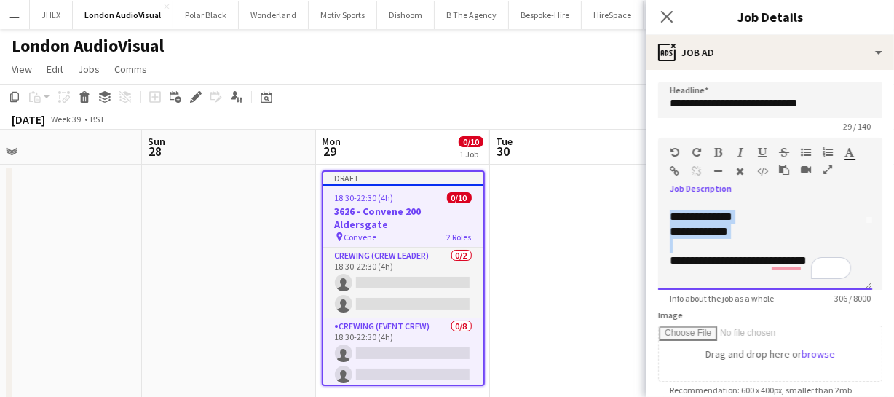
drag, startPoint x: 667, startPoint y: 218, endPoint x: 769, endPoint y: 239, distance: 104.7
click at [769, 239] on div "**********" at bounding box center [765, 245] width 214 height 87
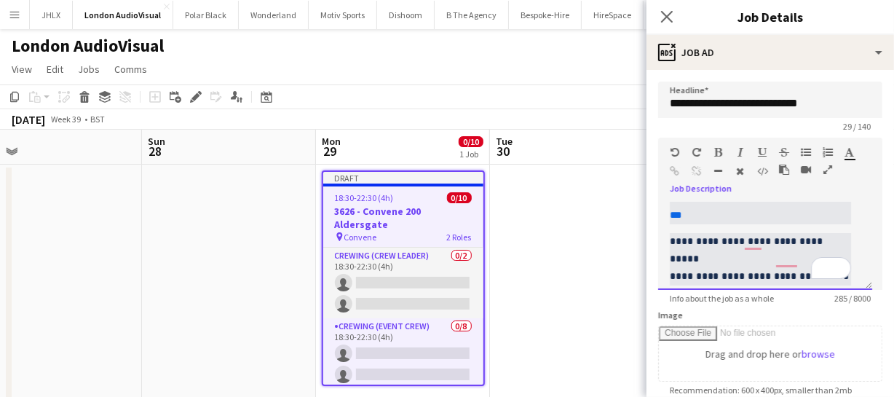
scroll to position [160, 0]
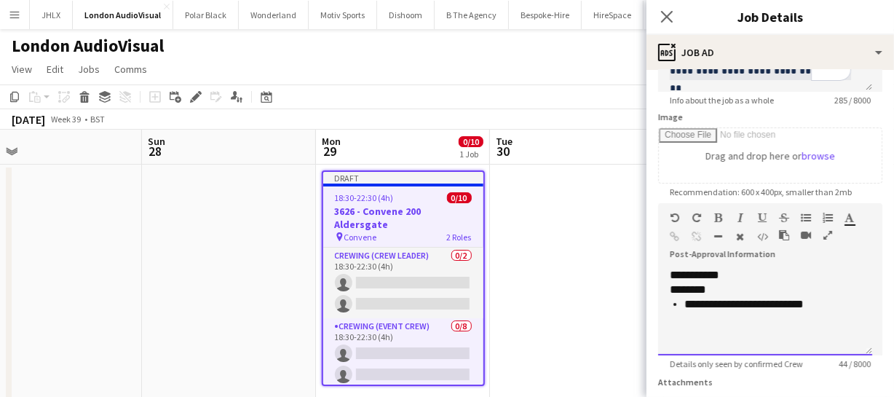
click at [684, 298] on li "**********" at bounding box center [772, 304] width 176 height 15
drag, startPoint x: 670, startPoint y: 303, endPoint x: 814, endPoint y: 296, distance: 144.2
click at [814, 297] on ul "**********" at bounding box center [764, 304] width 191 height 15
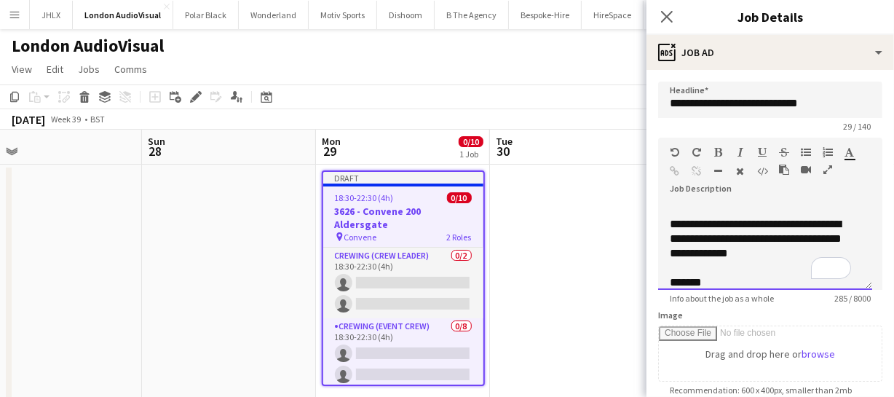
click at [669, 218] on p "**********" at bounding box center [759, 239] width 181 height 44
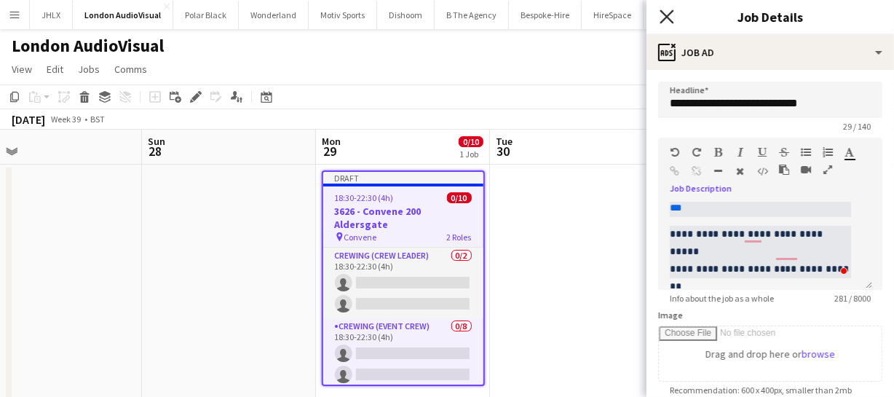
click at [669, 17] on icon at bounding box center [666, 16] width 14 height 14
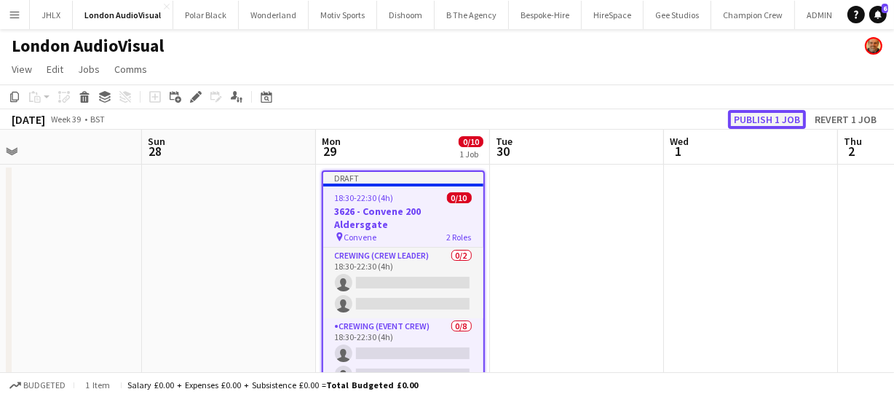
click at [770, 119] on button "Publish 1 job" at bounding box center [767, 119] width 78 height 19
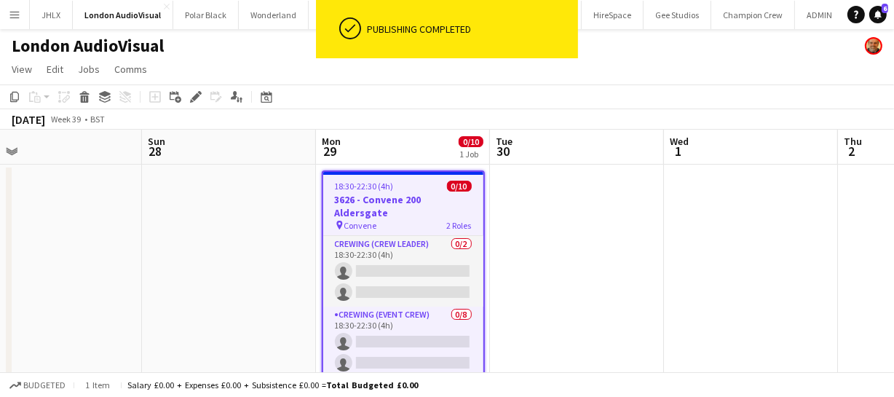
click at [392, 193] on h3 "3626 - Convene 200 Aldersgate" at bounding box center [403, 206] width 160 height 26
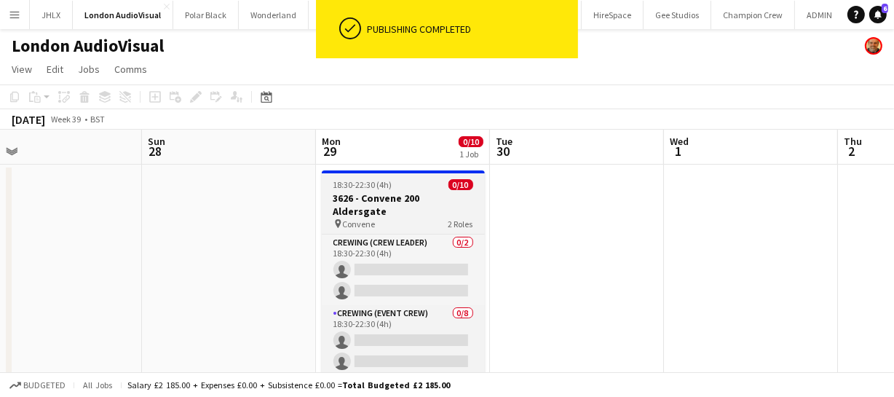
click at [392, 193] on h3 "3626 - Convene 200 Aldersgate" at bounding box center [403, 204] width 163 height 26
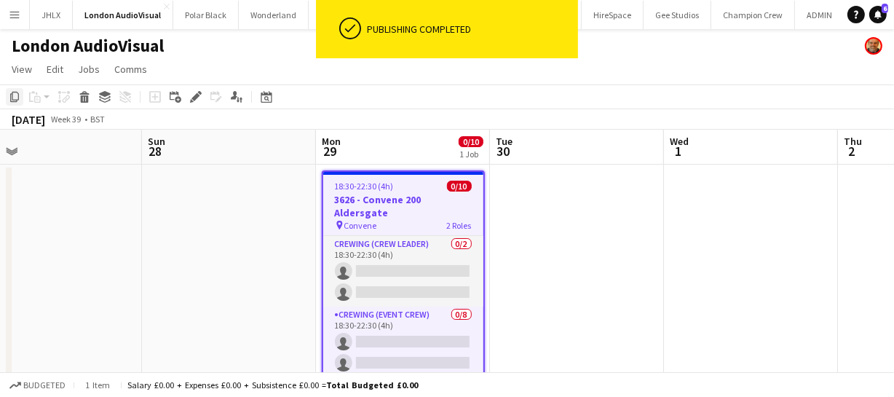
click at [9, 91] on icon "Copy" at bounding box center [15, 97] width 12 height 12
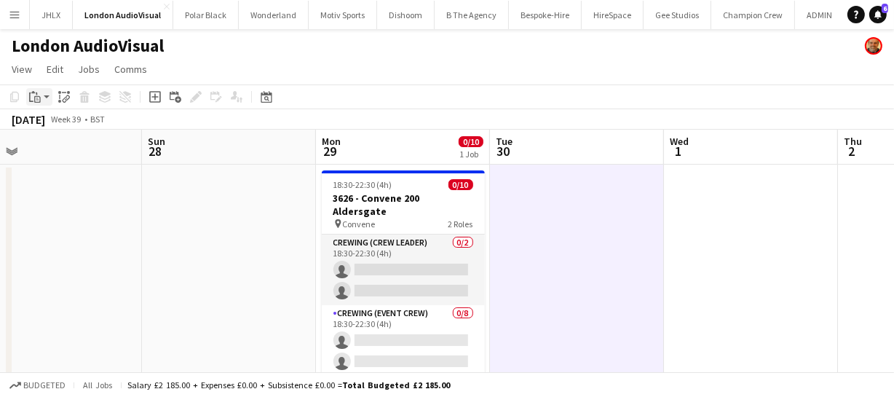
click at [40, 98] on icon at bounding box center [37, 99] width 7 height 7
click at [62, 126] on link "Paste Ctrl+V" at bounding box center [107, 124] width 137 height 13
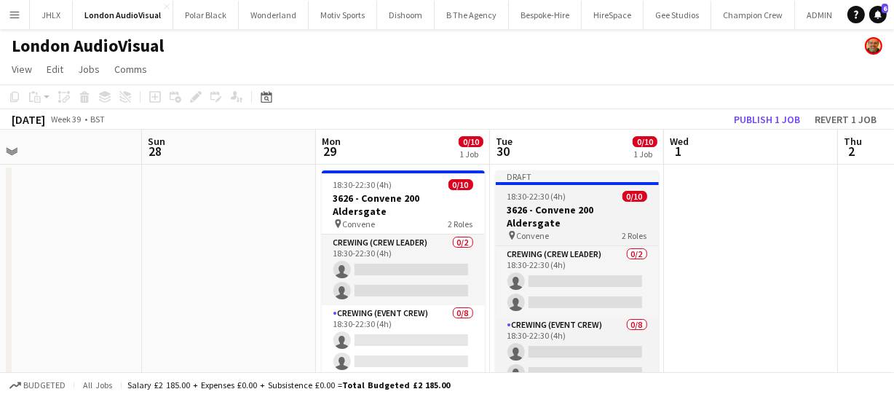
click at [560, 209] on h3 "3626 - Convene 200 Aldersgate" at bounding box center [577, 216] width 163 height 26
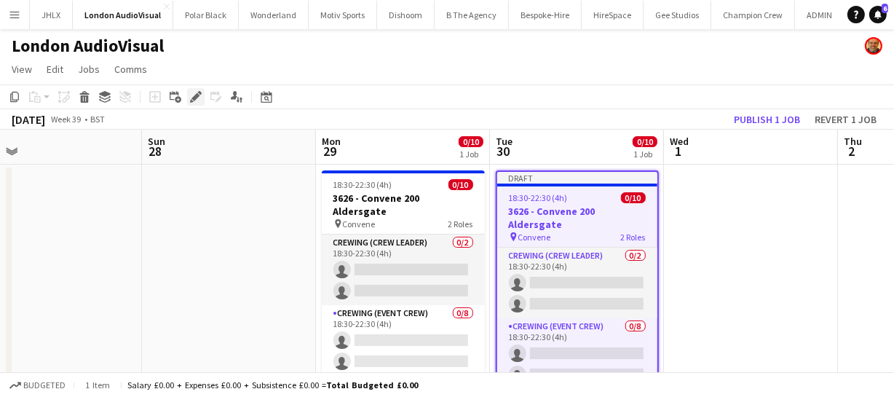
click at [197, 93] on icon "Edit" at bounding box center [196, 97] width 12 height 12
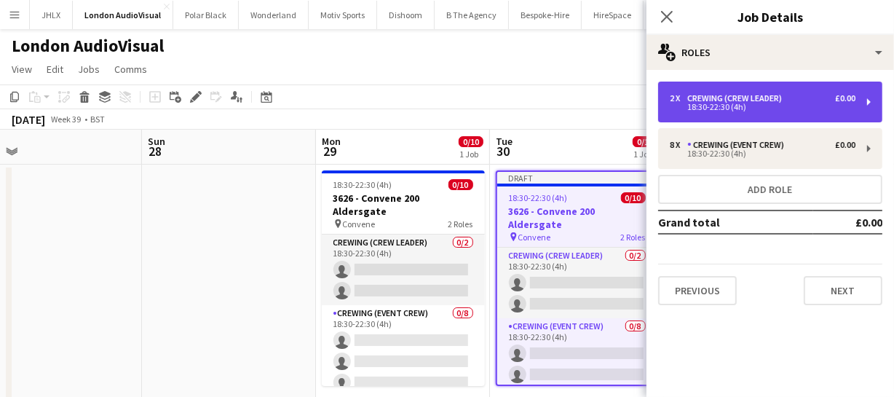
click at [730, 110] on div "18:30-22:30 (4h)" at bounding box center [762, 106] width 186 height 7
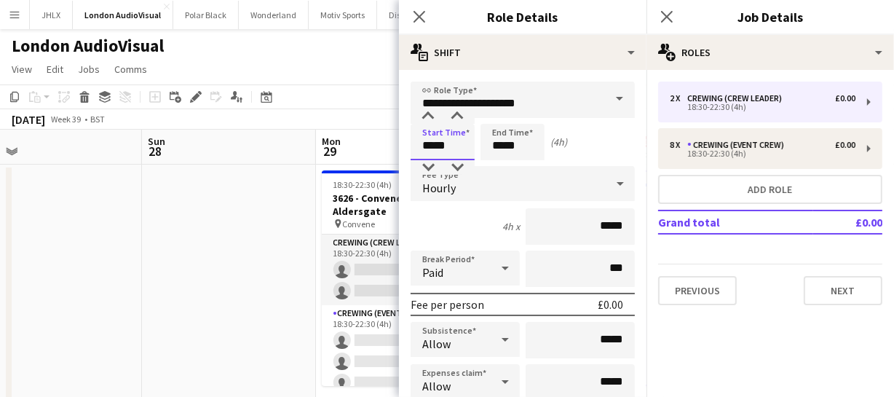
drag, startPoint x: 455, startPoint y: 145, endPoint x: 363, endPoint y: 143, distance: 91.7
type input "*****"
click at [415, 20] on icon at bounding box center [419, 16] width 14 height 14
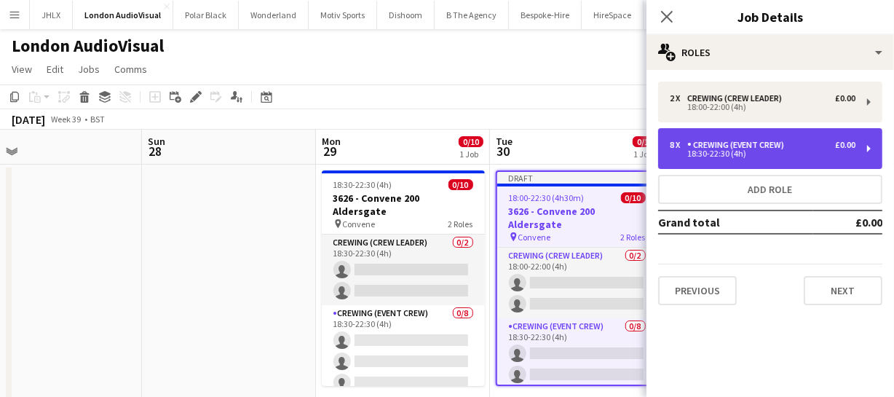
click at [701, 144] on div "Crewing (Event Crew)" at bounding box center [738, 145] width 103 height 10
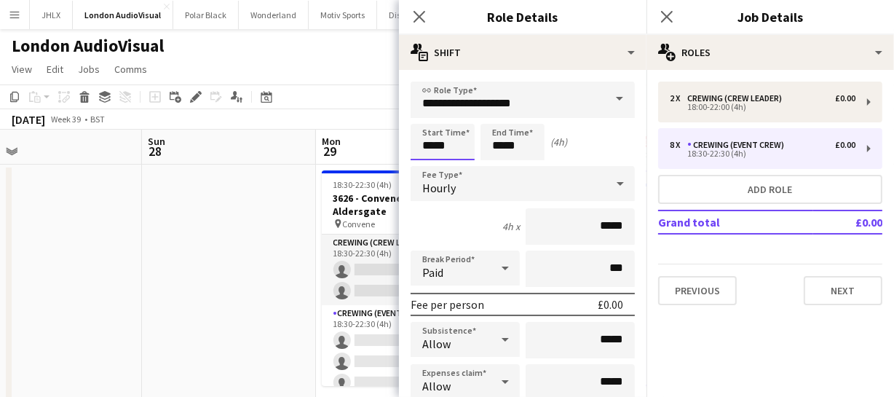
drag, startPoint x: 455, startPoint y: 148, endPoint x: 265, endPoint y: 138, distance: 190.2
type input "*****"
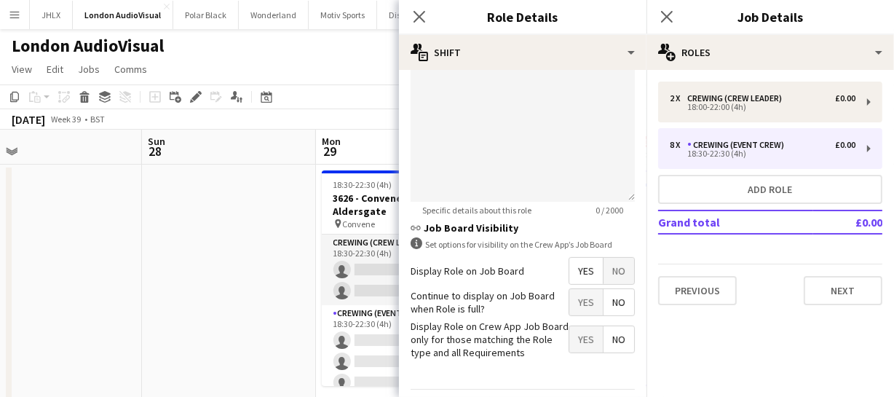
scroll to position [588, 0]
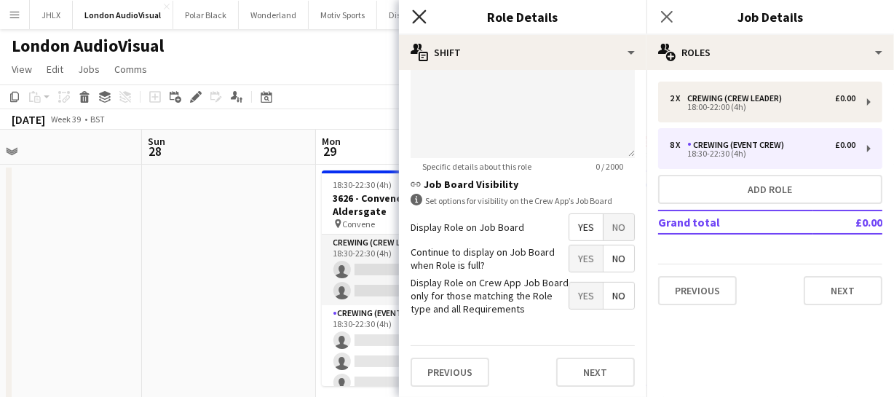
type input "*****"
click at [415, 9] on icon "Close pop-in" at bounding box center [419, 16] width 14 height 14
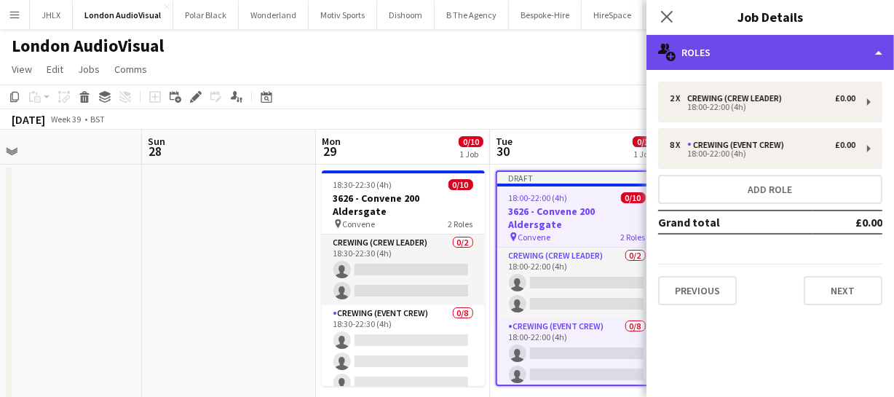
click at [780, 58] on div "multiple-users-add Roles" at bounding box center [769, 52] width 247 height 35
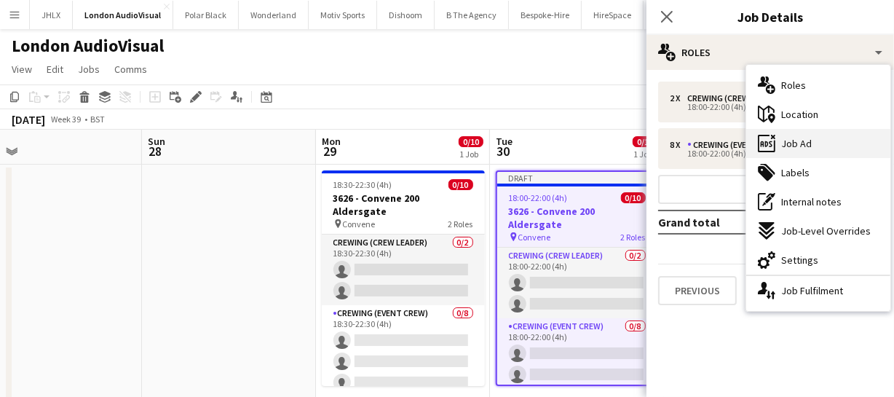
click at [802, 146] on span "Job Ad" at bounding box center [796, 143] width 31 height 13
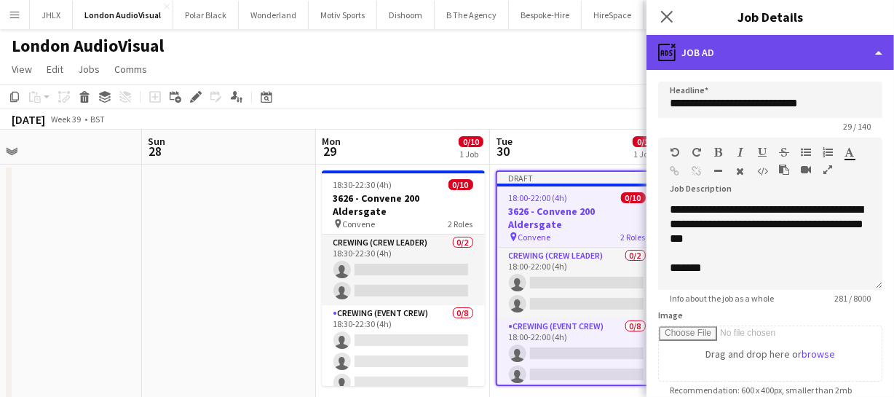
click at [805, 63] on div "ads-window Job Ad" at bounding box center [769, 52] width 247 height 35
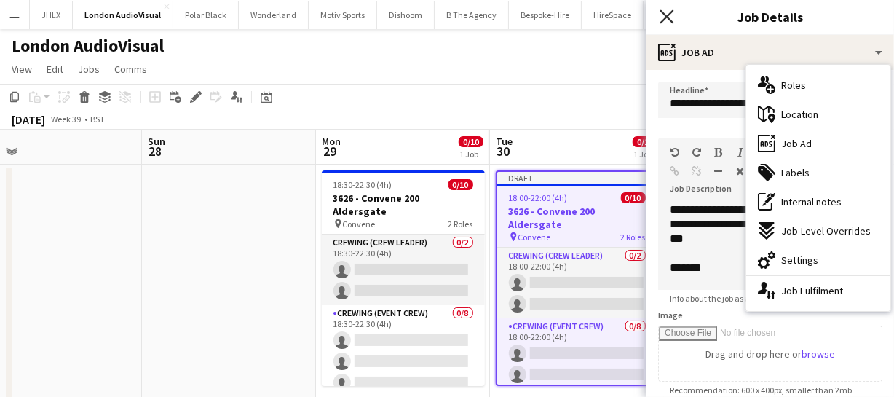
click at [664, 15] on icon "Close pop-in" at bounding box center [666, 16] width 14 height 14
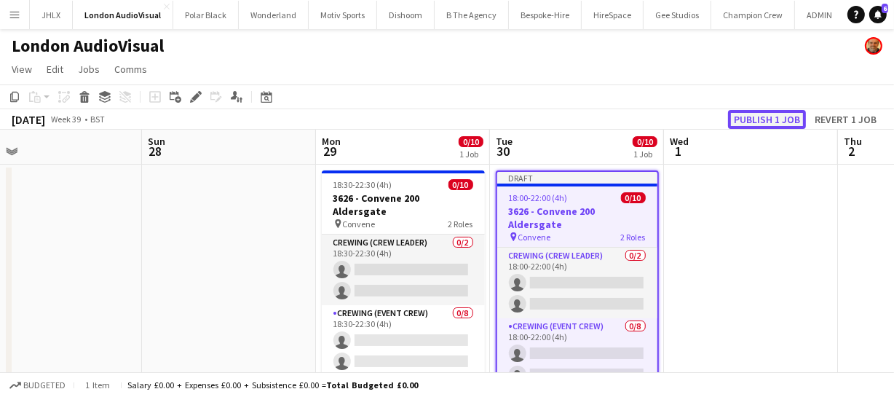
click at [761, 115] on button "Publish 1 job" at bounding box center [767, 119] width 78 height 19
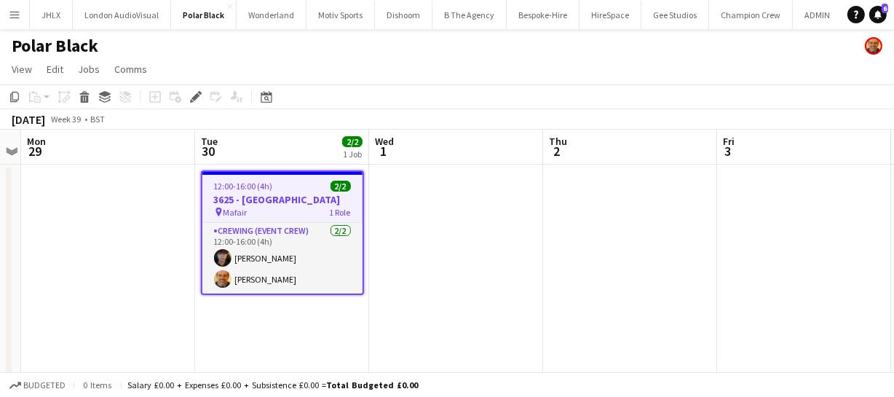
click at [294, 195] on h3 "3625 - [GEOGRAPHIC_DATA]" at bounding box center [282, 199] width 160 height 13
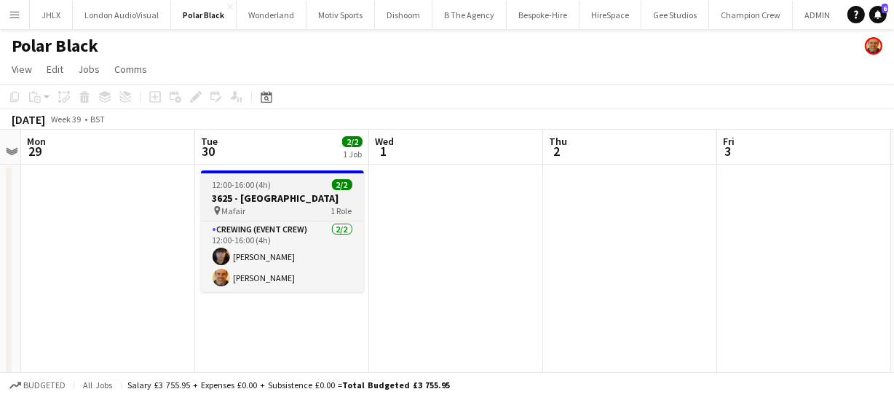
click at [281, 183] on div "12:00-16:00 (4h) 2/2" at bounding box center [282, 184] width 163 height 11
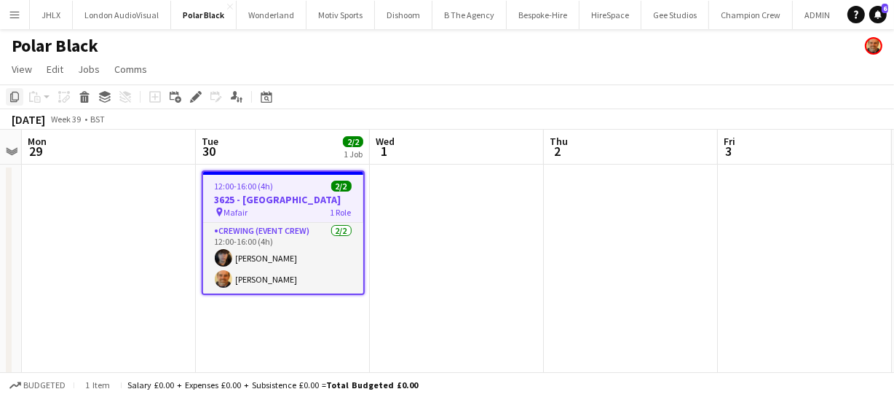
click at [7, 98] on div "Copy" at bounding box center [14, 96] width 17 height 17
click at [448, 199] on app-date-cell at bounding box center [457, 289] width 174 height 250
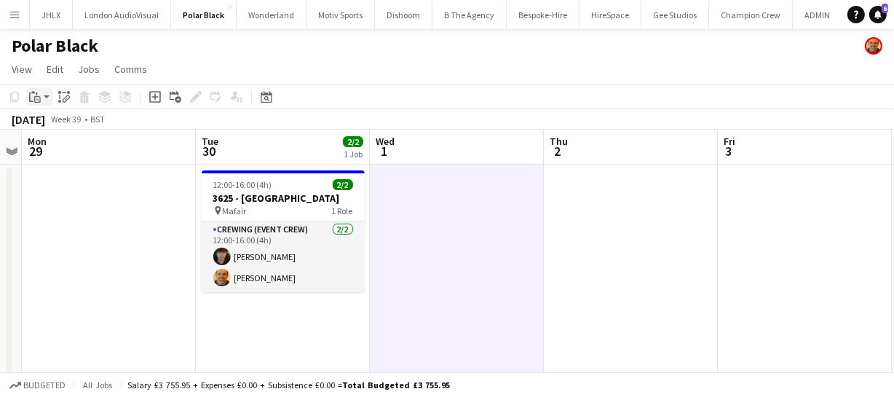
click at [36, 98] on icon "Paste" at bounding box center [35, 97] width 12 height 12
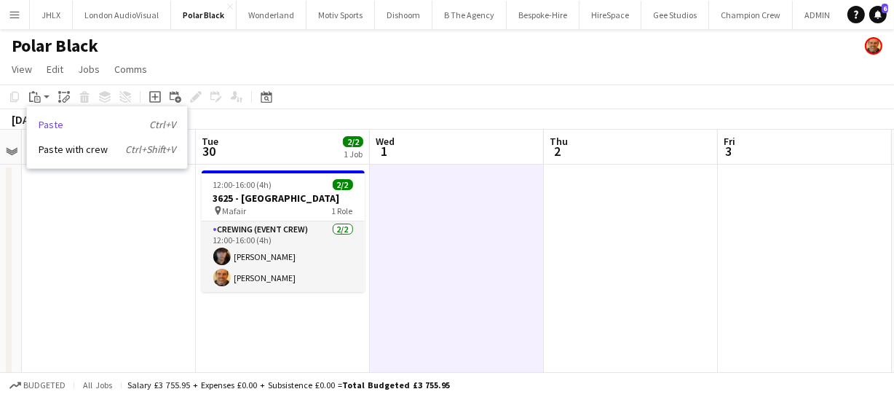
click at [69, 124] on link "Paste Ctrl+V" at bounding box center [107, 124] width 137 height 13
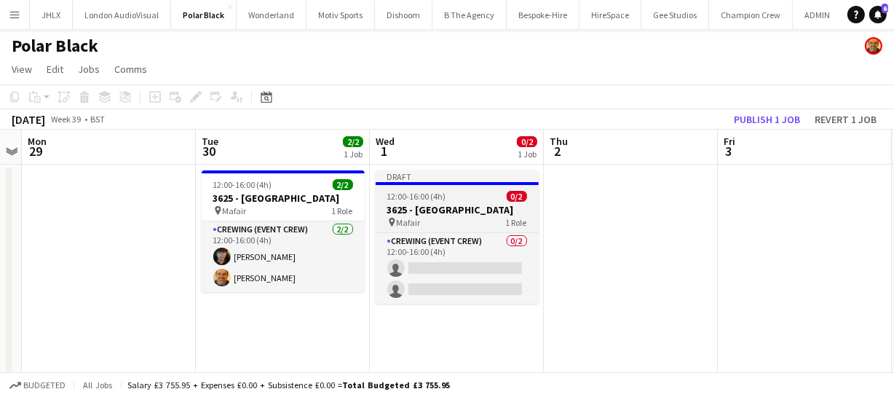
click at [457, 211] on h3 "3625 - Mayfair" at bounding box center [456, 209] width 163 height 13
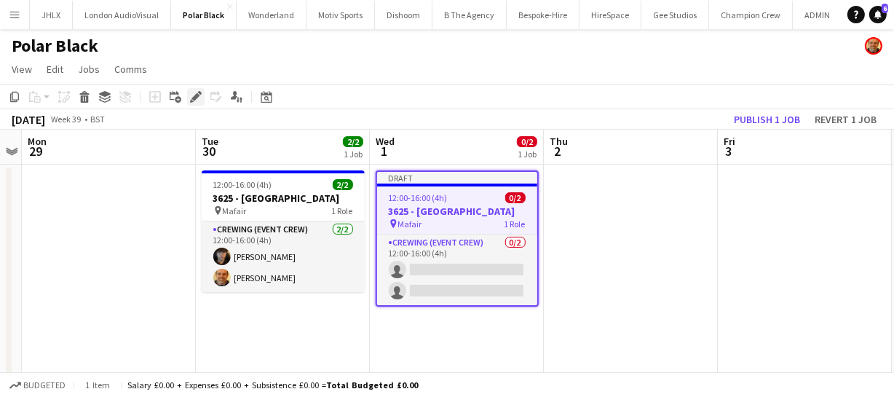
click at [194, 94] on icon "Edit" at bounding box center [196, 97] width 12 height 12
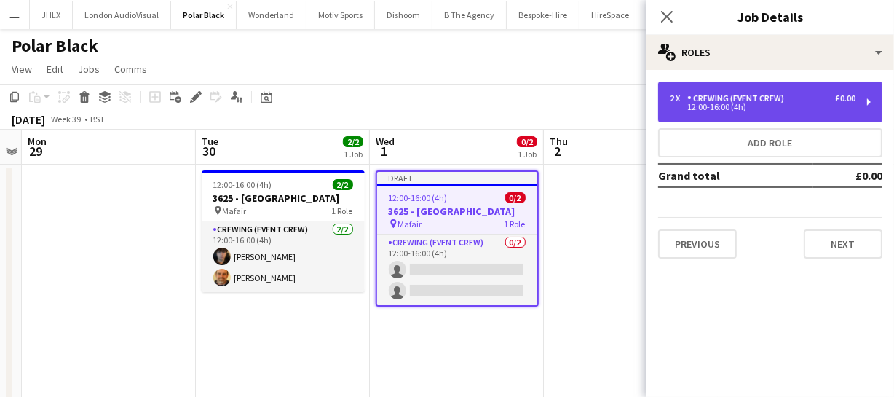
click at [735, 109] on div "12:00-16:00 (4h)" at bounding box center [762, 106] width 186 height 7
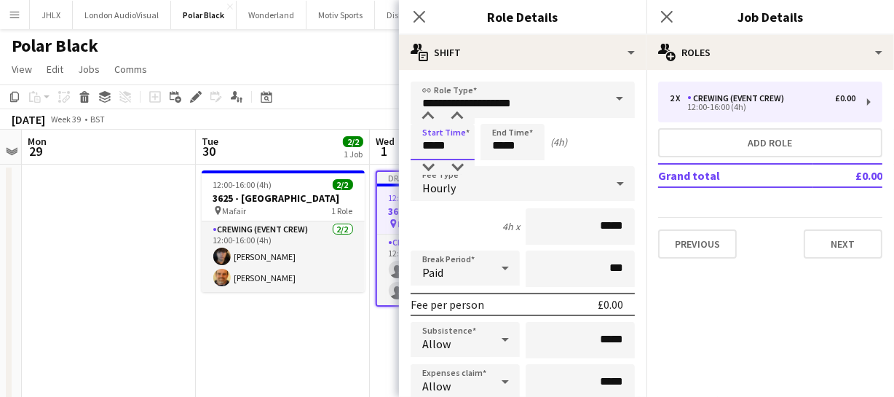
drag, startPoint x: 459, startPoint y: 136, endPoint x: 343, endPoint y: 148, distance: 117.1
click at [343, 148] on body "Menu Boards Boards Boards All jobs Status Workforce Workforce My Workforce Recr…" at bounding box center [447, 220] width 894 height 440
type input "*****"
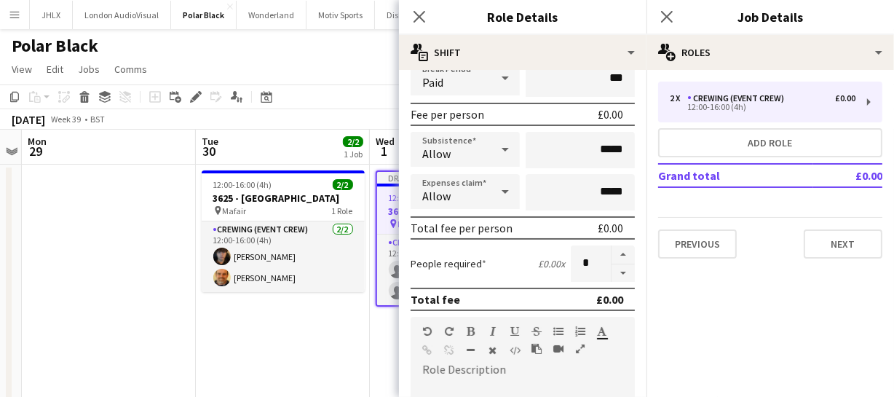
scroll to position [198, 0]
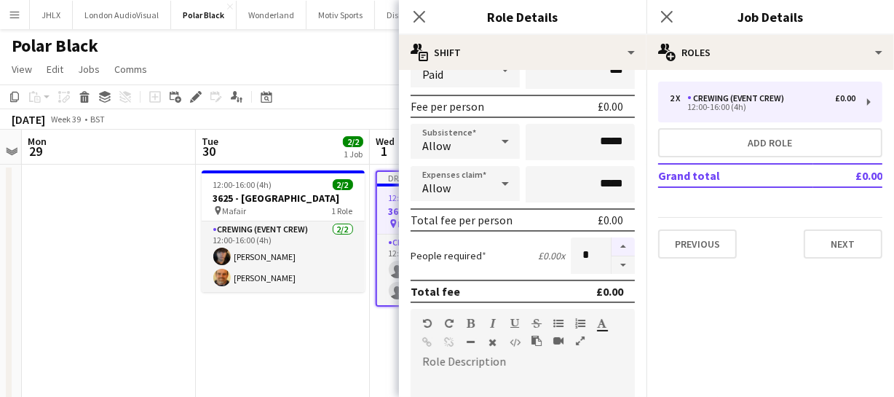
type input "*****"
click at [613, 244] on button "button" at bounding box center [622, 246] width 23 height 19
type input "*"
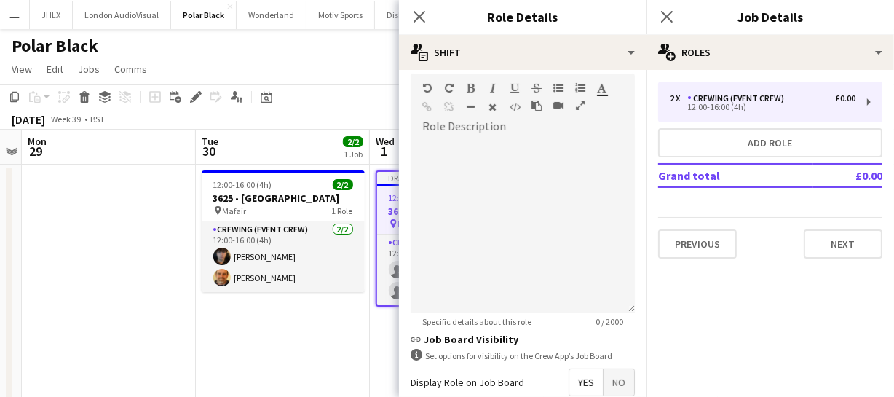
scroll to position [463, 0]
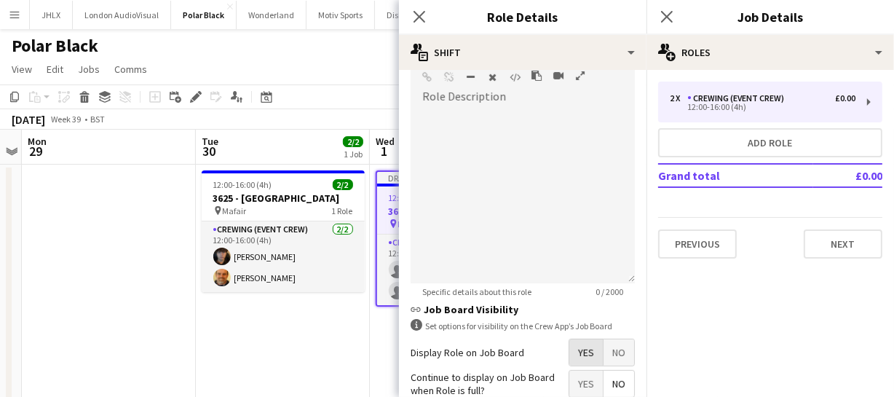
click at [586, 345] on span "Yes" at bounding box center [585, 352] width 33 height 26
click at [426, 9] on app-icon "Close pop-in" at bounding box center [419, 17] width 21 height 21
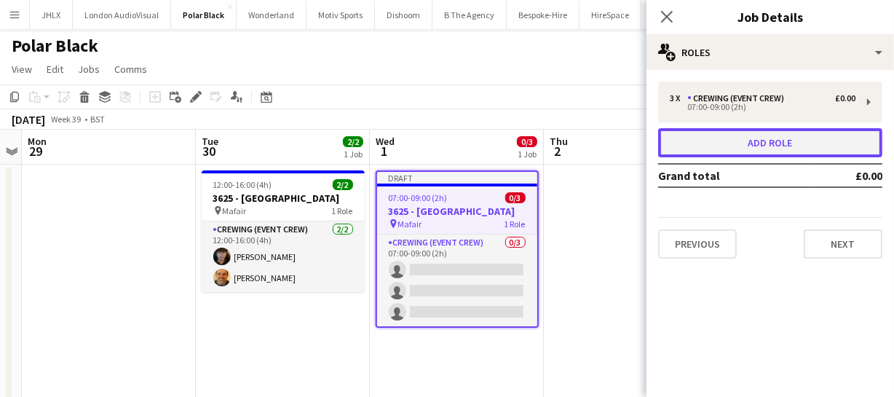
click at [738, 152] on button "Add role" at bounding box center [770, 142] width 224 height 29
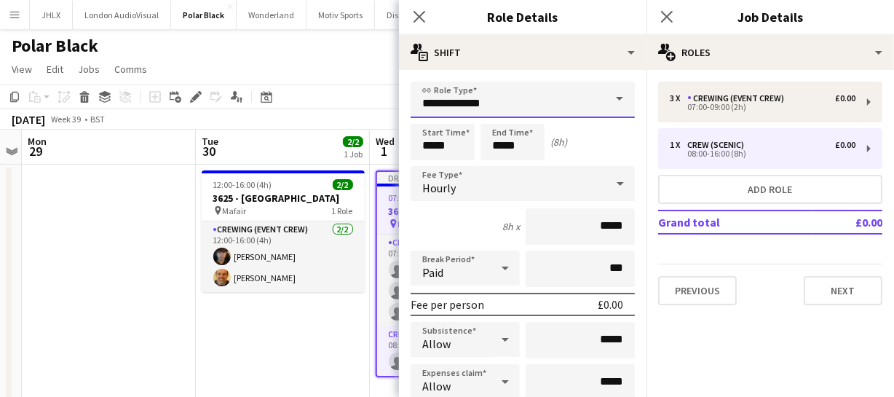
click at [546, 99] on input "**********" at bounding box center [522, 99] width 224 height 36
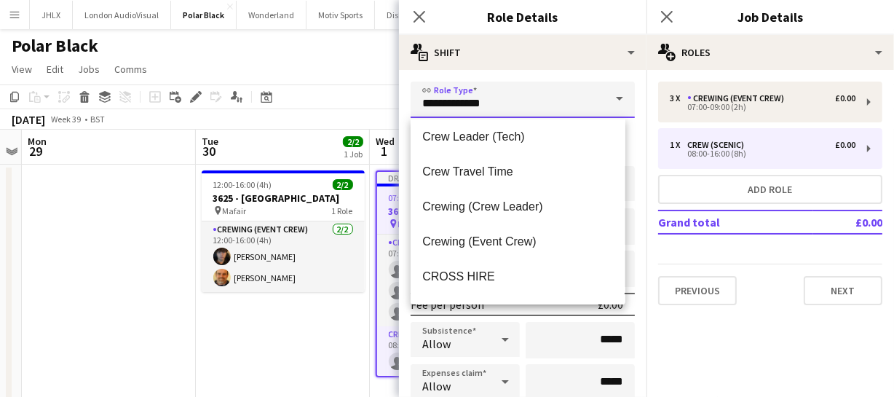
scroll to position [132, 0]
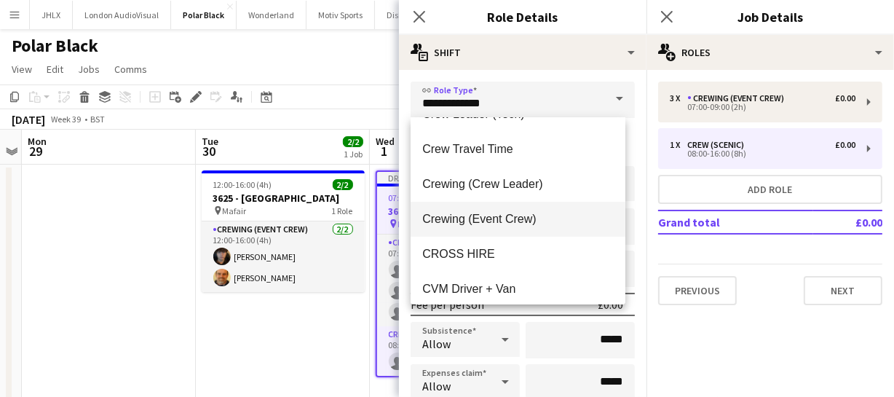
click at [517, 219] on span "Crewing (Event Crew)" at bounding box center [517, 219] width 191 height 14
type input "**********"
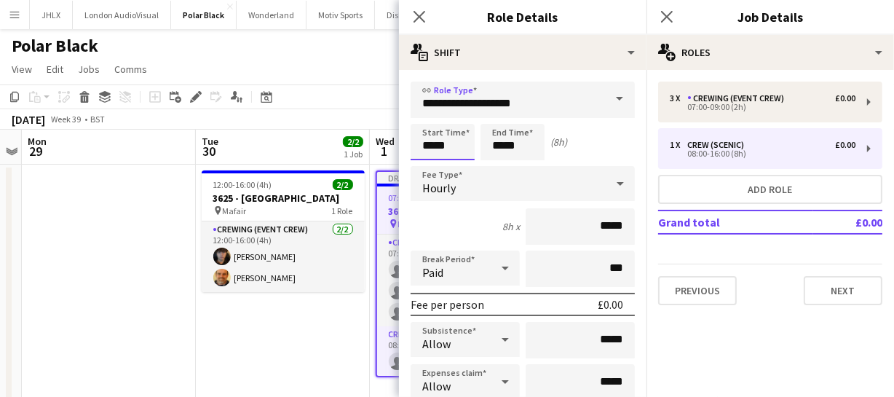
drag, startPoint x: 453, startPoint y: 146, endPoint x: 306, endPoint y: 144, distance: 147.7
click at [308, 146] on body "Menu Boards Boards Boards All jobs Status Workforce Workforce My Workforce Recr…" at bounding box center [447, 220] width 894 height 440
type input "*****"
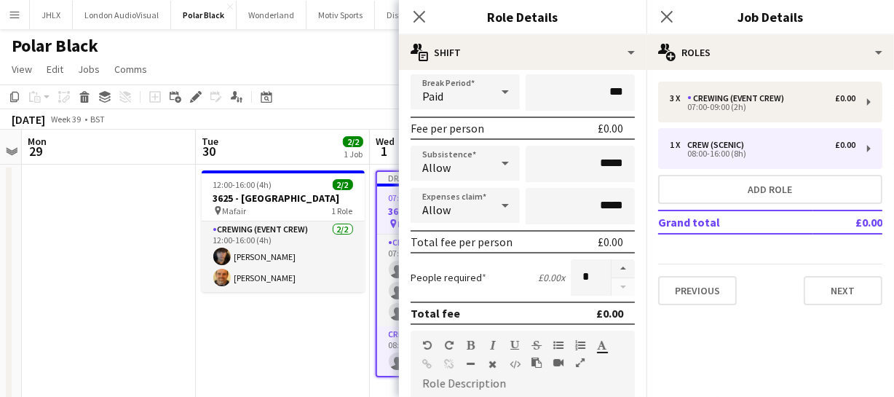
scroll to position [198, 0]
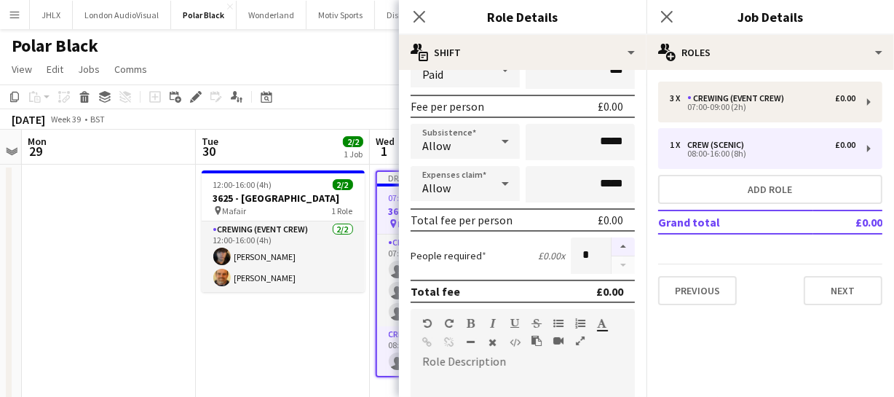
type input "*****"
click at [611, 244] on button "button" at bounding box center [622, 246] width 23 height 19
type input "*"
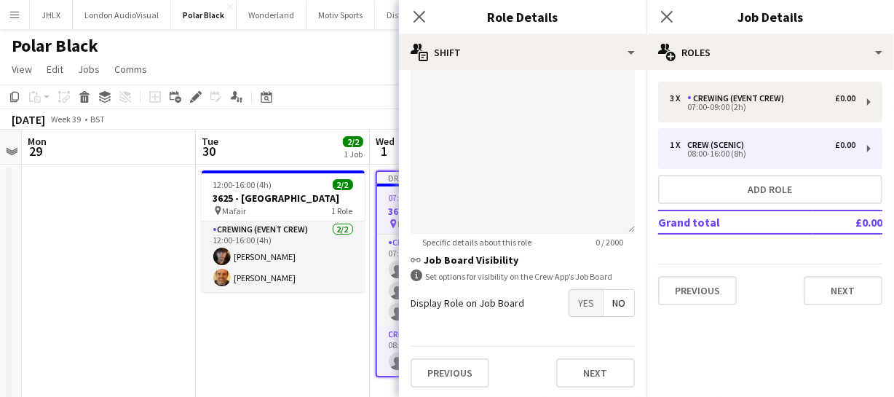
scroll to position [514, 0]
click at [576, 310] on span "Yes" at bounding box center [585, 301] width 33 height 26
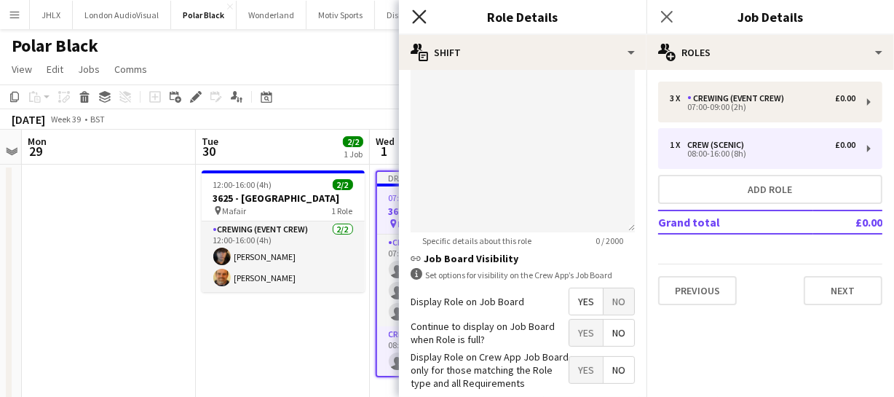
click at [417, 15] on icon at bounding box center [419, 16] width 14 height 14
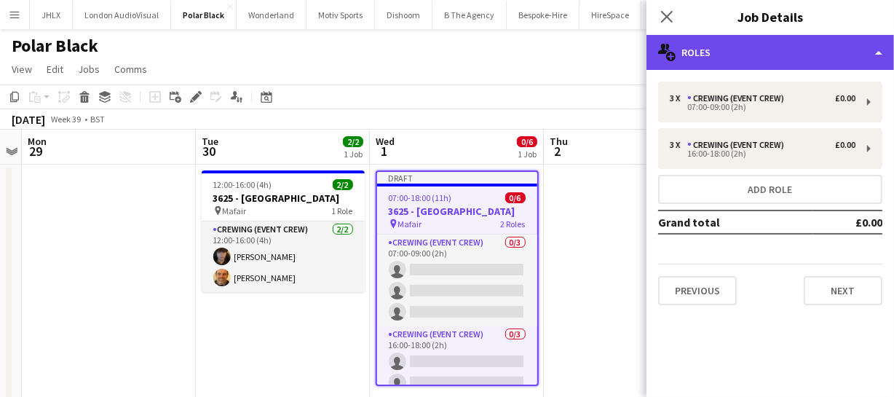
click at [798, 55] on div "multiple-users-add Roles" at bounding box center [769, 52] width 247 height 35
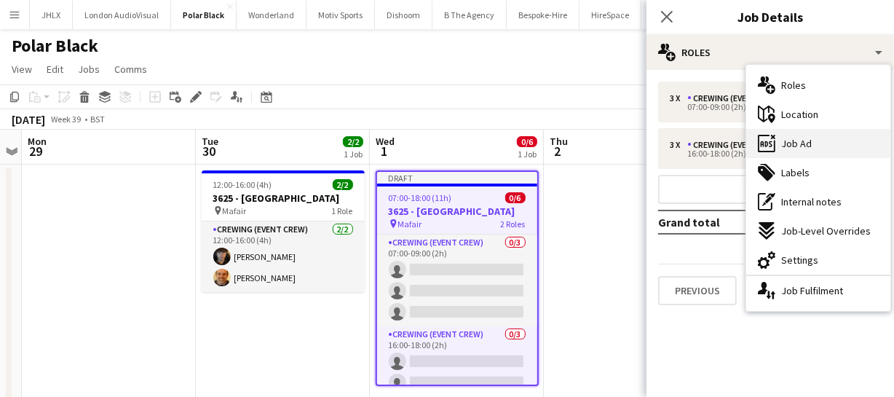
click at [814, 135] on div "ads-window Job Ad" at bounding box center [818, 143] width 144 height 29
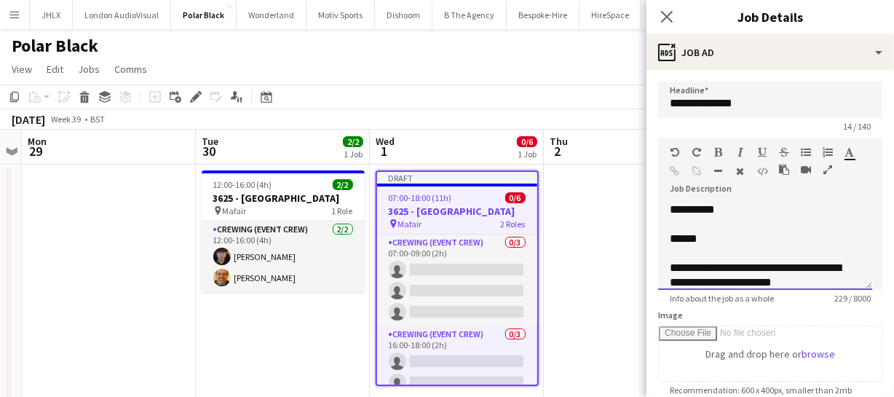
click at [679, 235] on div "******" at bounding box center [759, 238] width 181 height 15
click at [660, 17] on icon "Close pop-in" at bounding box center [666, 16] width 14 height 14
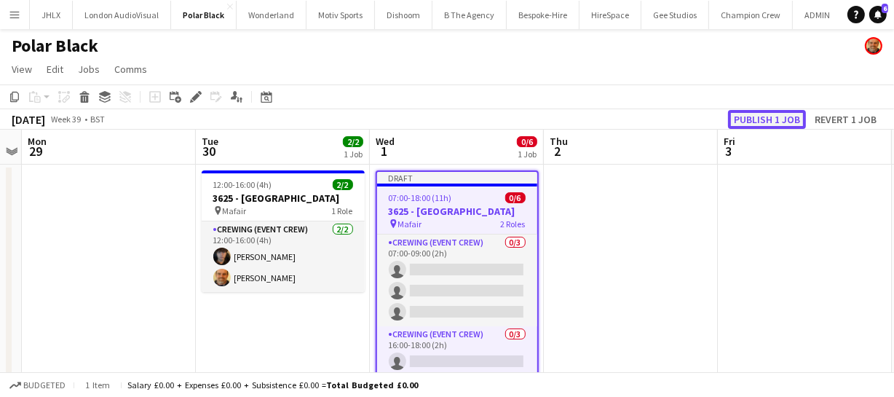
click at [765, 124] on button "Publish 1 job" at bounding box center [767, 119] width 78 height 19
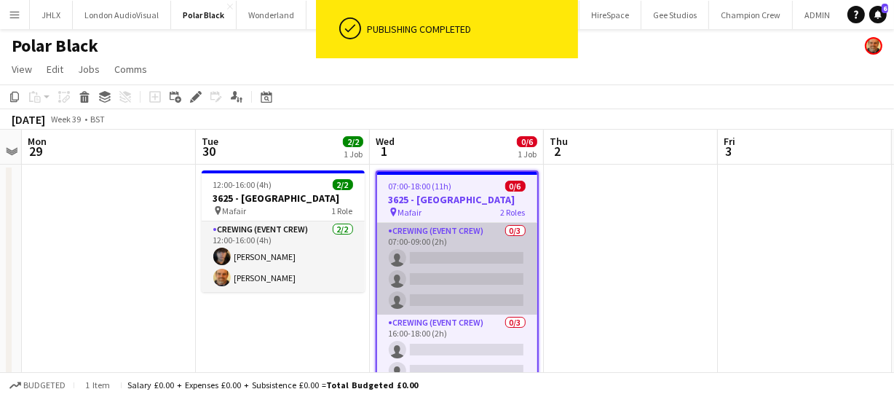
click at [455, 268] on app-card-role "Crewing (Event Crew) 0/3 07:00-09:00 (2h) single-neutral-actions single-neutral…" at bounding box center [457, 269] width 160 height 92
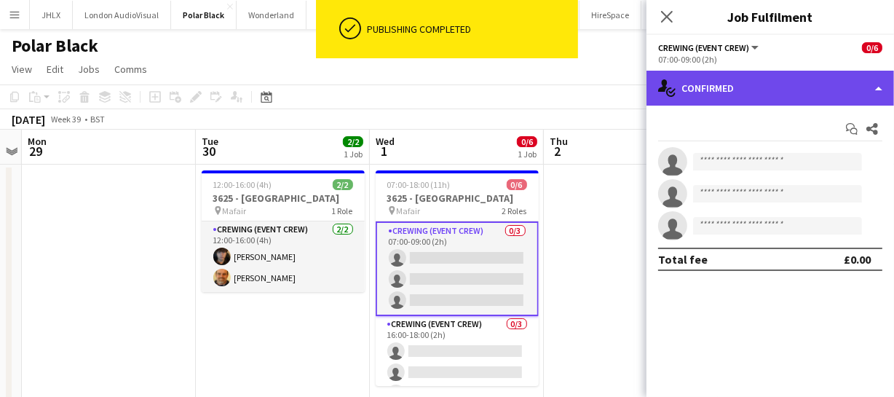
click at [749, 89] on div "single-neutral-actions-check-2 Confirmed" at bounding box center [769, 88] width 247 height 35
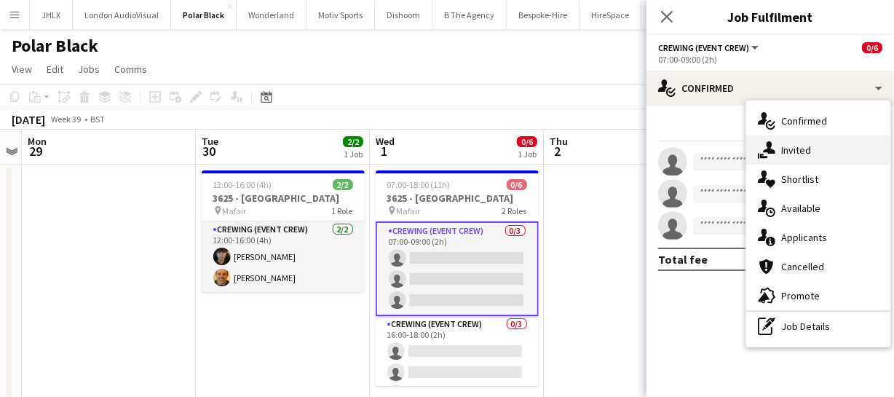
click at [798, 159] on div "single-neutral-actions-share-1 Invited" at bounding box center [818, 149] width 144 height 29
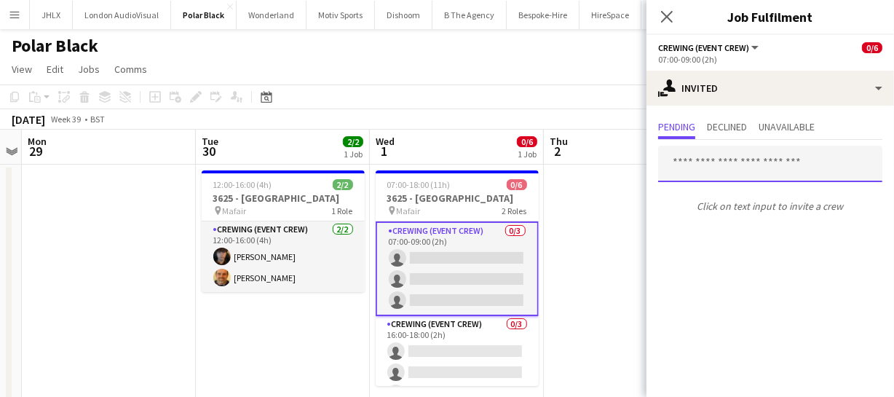
click at [665, 170] on input "text" at bounding box center [770, 164] width 224 height 36
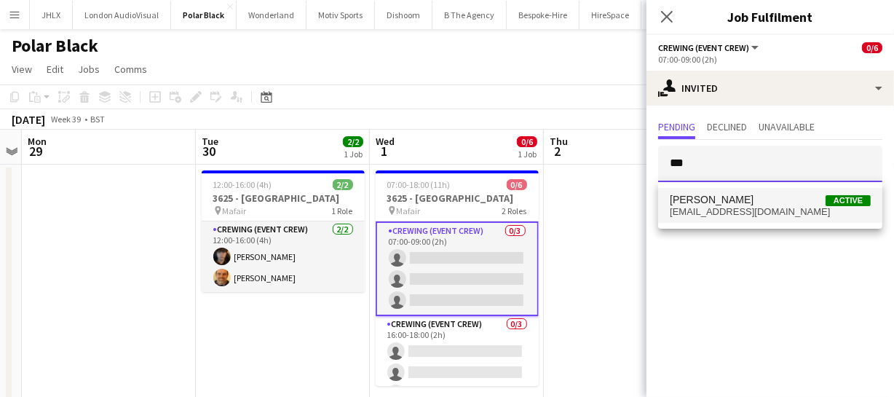
type input "***"
click at [682, 191] on mat-option "Leonardo Baxendale Active leobaxendale110@gmail.com" at bounding box center [770, 205] width 224 height 35
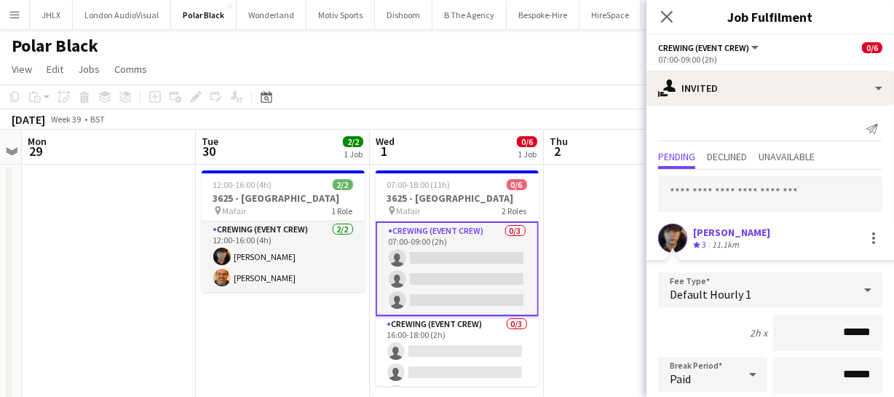
drag, startPoint x: 871, startPoint y: 325, endPoint x: 708, endPoint y: 308, distance: 163.9
type input "******"
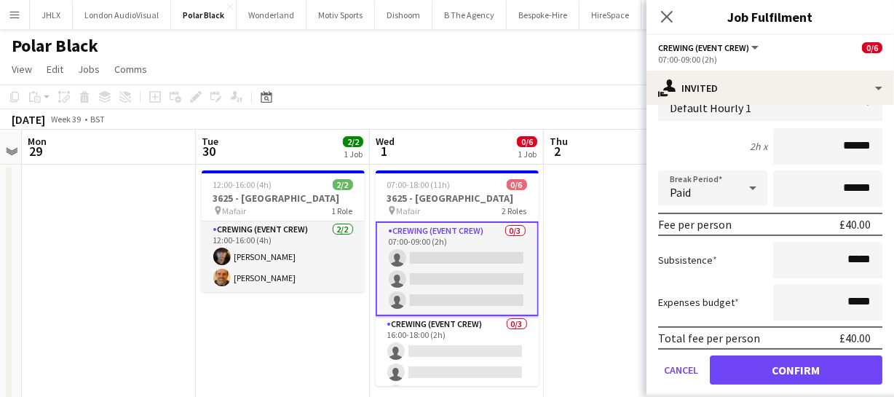
scroll to position [199, 0]
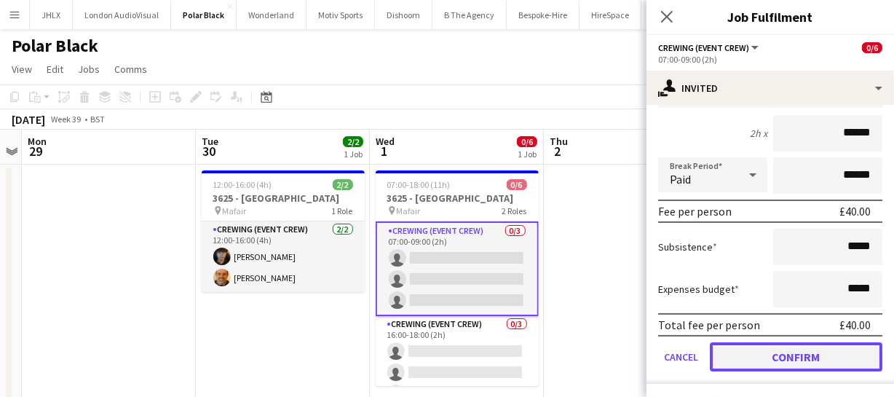
click at [800, 356] on button "Confirm" at bounding box center [795, 356] width 172 height 29
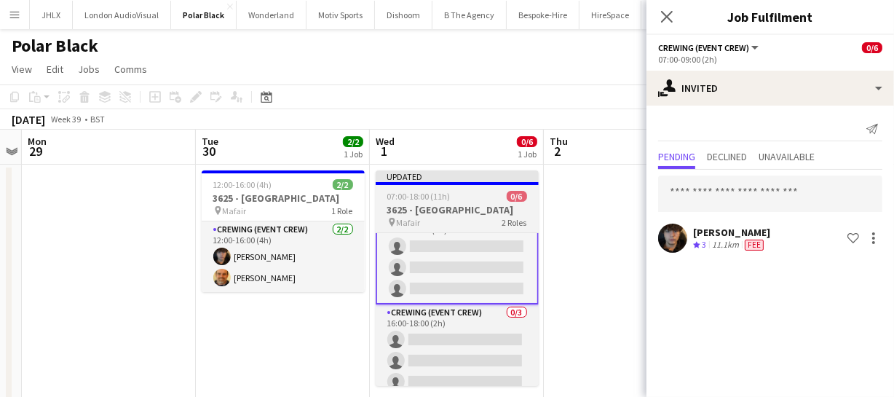
scroll to position [33, 0]
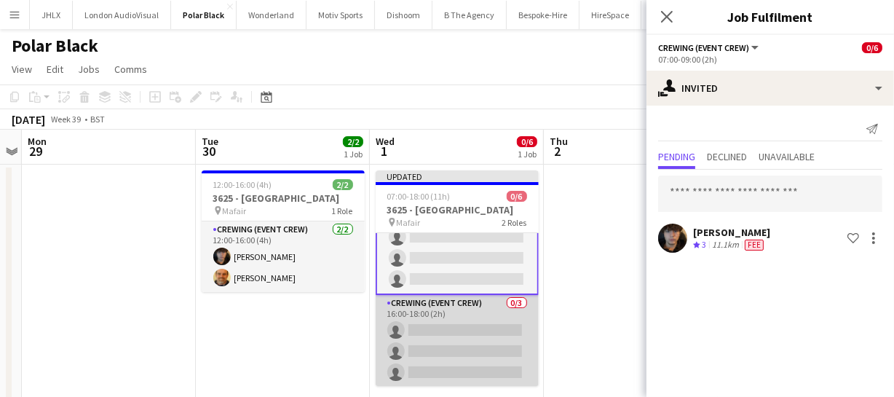
click at [449, 316] on app-card-role "Crewing (Event Crew) 0/3 16:00-18:00 (2h) single-neutral-actions single-neutral…" at bounding box center [456, 341] width 163 height 92
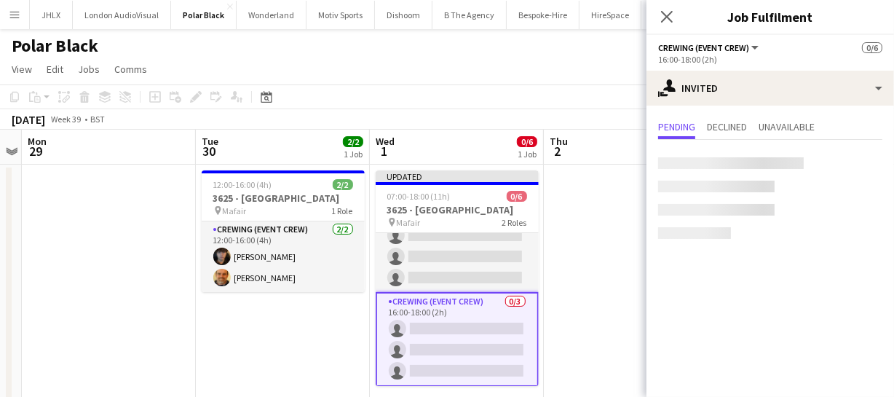
scroll to position [31, 0]
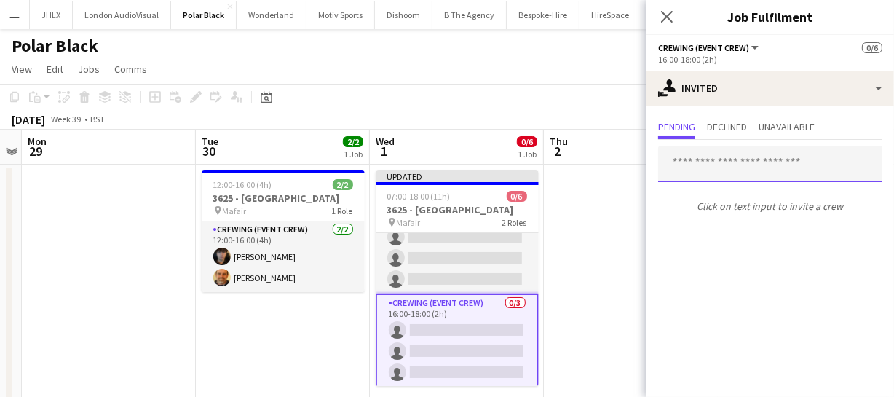
click at [733, 159] on input "text" at bounding box center [770, 164] width 224 height 36
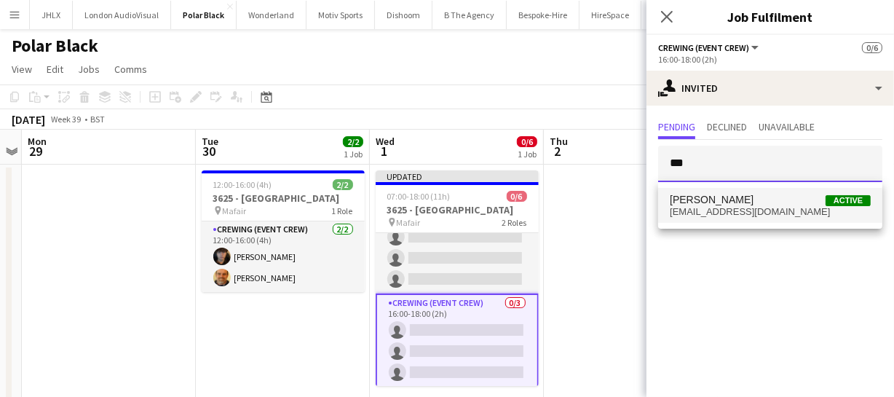
type input "***"
click at [731, 211] on span "leobaxendale110@gmail.com" at bounding box center [769, 212] width 201 height 12
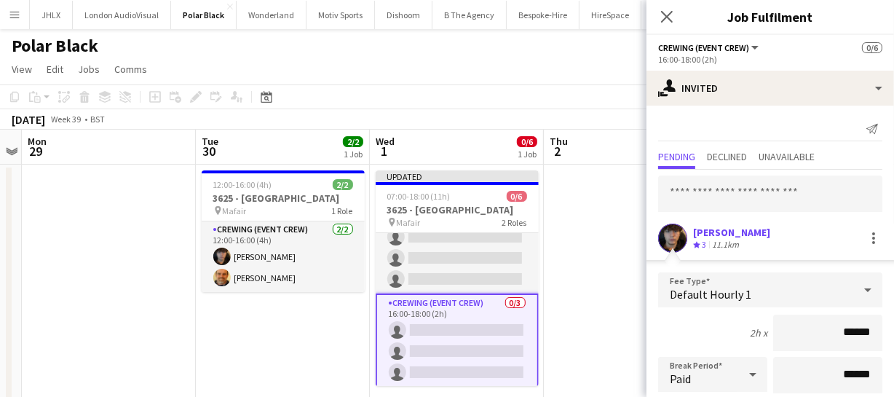
drag, startPoint x: 867, startPoint y: 323, endPoint x: 772, endPoint y: 297, distance: 98.9
type input "******"
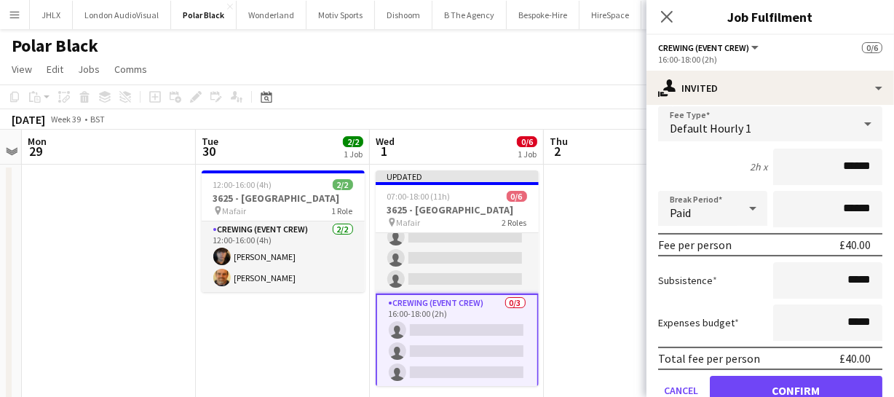
scroll to position [199, 0]
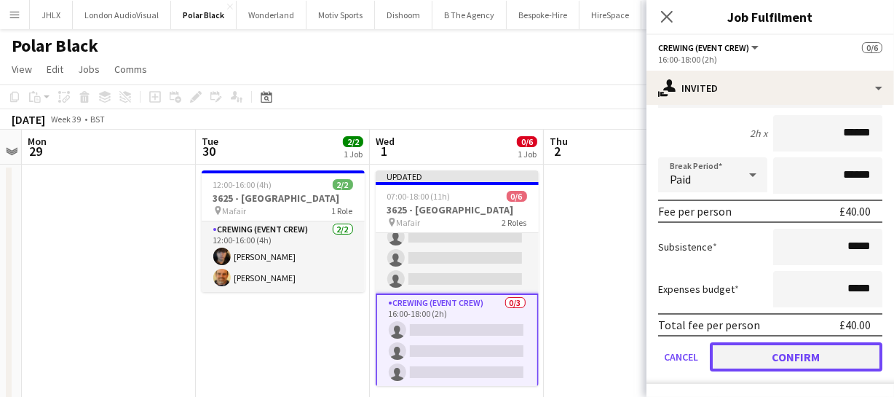
click at [819, 359] on button "Confirm" at bounding box center [795, 356] width 172 height 29
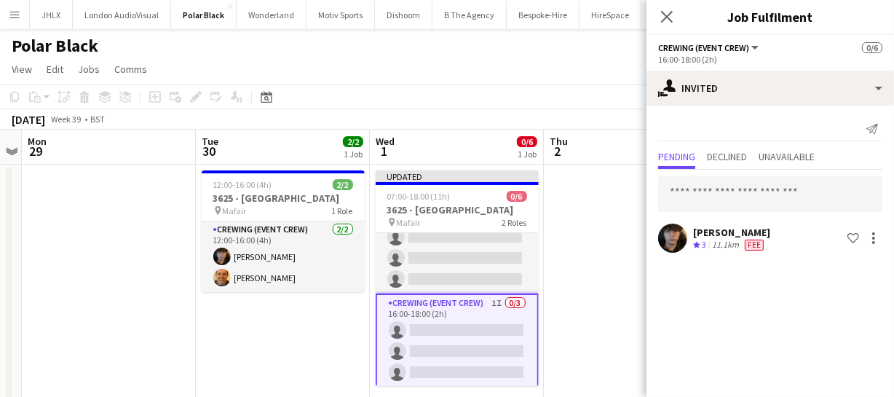
scroll to position [0, 0]
click at [666, 9] on icon "Close pop-in" at bounding box center [666, 16] width 14 height 14
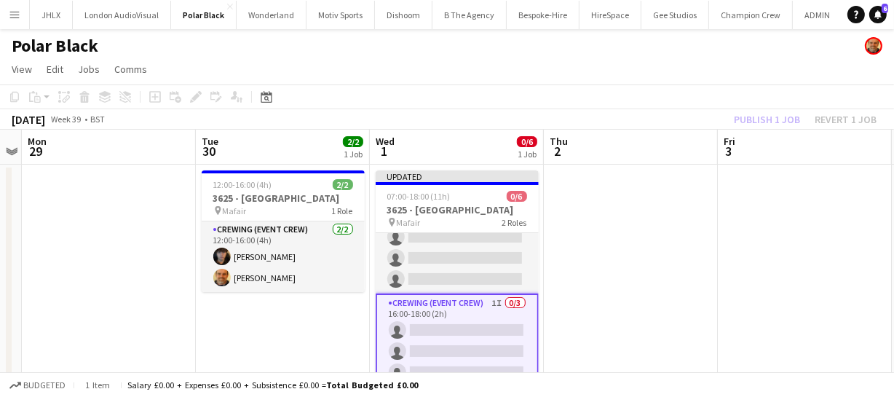
click at [759, 124] on div "Publish 1 job Revert 1 job" at bounding box center [805, 119] width 178 height 19
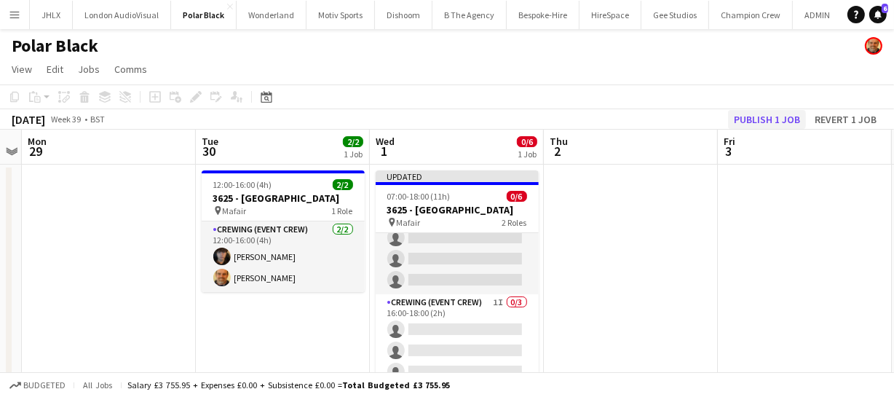
scroll to position [30, 0]
click at [760, 124] on button "Publish 1 job" at bounding box center [767, 119] width 78 height 19
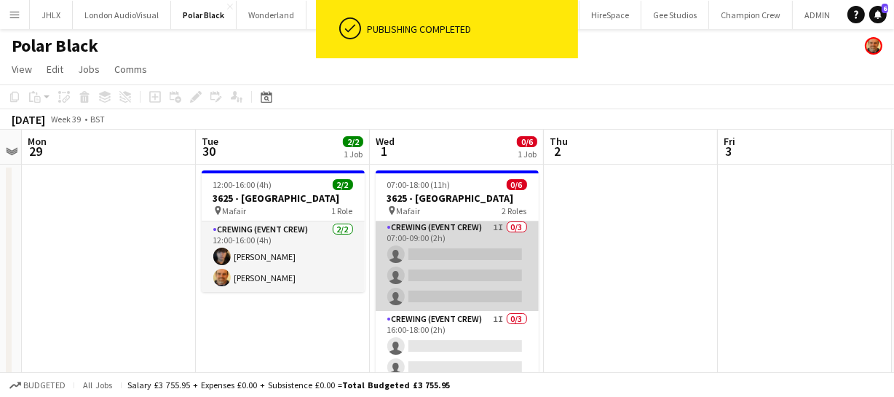
scroll to position [0, 0]
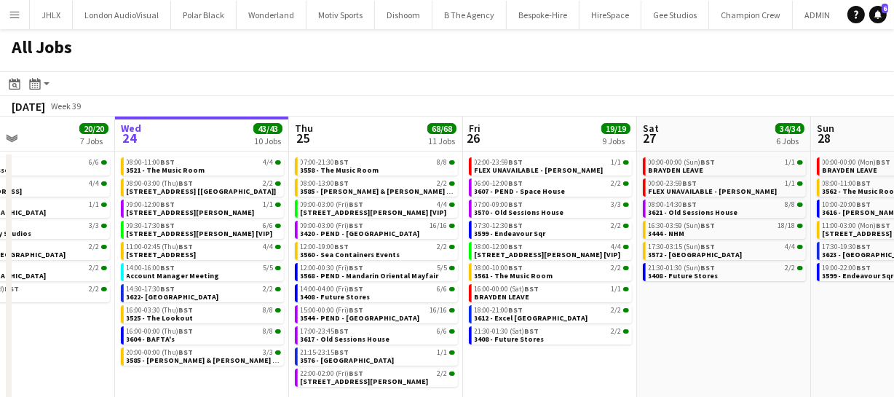
drag, startPoint x: 708, startPoint y: 319, endPoint x: 651, endPoint y: 315, distance: 56.9
click at [649, 315] on app-calendar-viewport "Sun 21 49/51 12 Jobs Mon 22 55/56 9 Jobs Tue 23 20/20 7 Jobs Wed 24 43/43 10 Jo…" at bounding box center [447, 284] width 894 height 336
click at [714, 311] on app-calendar-viewport "Sun 21 49/51 12 Jobs Mon 22 55/56 9 Jobs Tue 23 20/20 7 Jobs Wed 24 43/43 10 Jo…" at bounding box center [447, 284] width 894 height 336
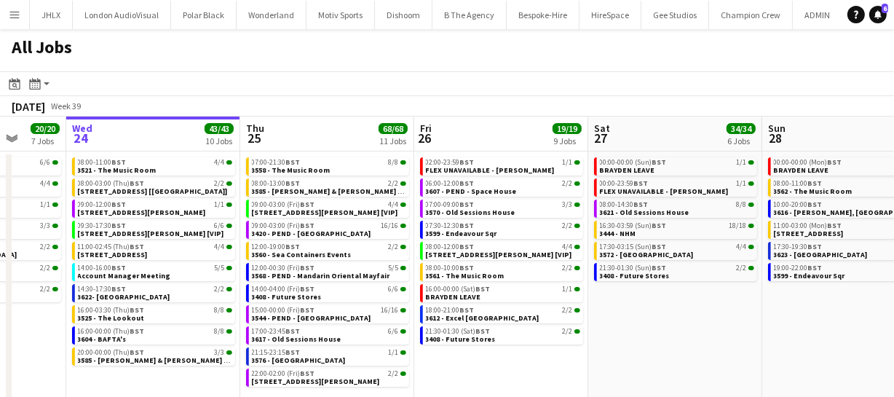
drag, startPoint x: 664, startPoint y: 382, endPoint x: 558, endPoint y: 378, distance: 106.3
click at [581, 380] on app-calendar-viewport "Sun 21 49/51 12 Jobs Mon 22 55/56 9 Jobs Tue 23 20/20 7 Jobs Wed 24 43/43 10 Jo…" at bounding box center [447, 284] width 894 height 336
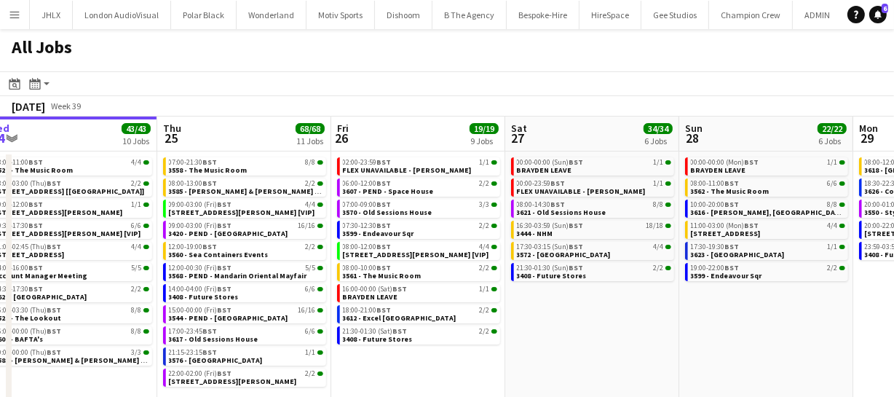
click at [517, 390] on app-calendar-viewport "Sun 21 49/51 12 Jobs Mon 22 55/56 9 Jobs Tue 23 20/20 7 Jobs Wed 24 43/43 10 Jo…" at bounding box center [447, 284] width 894 height 336
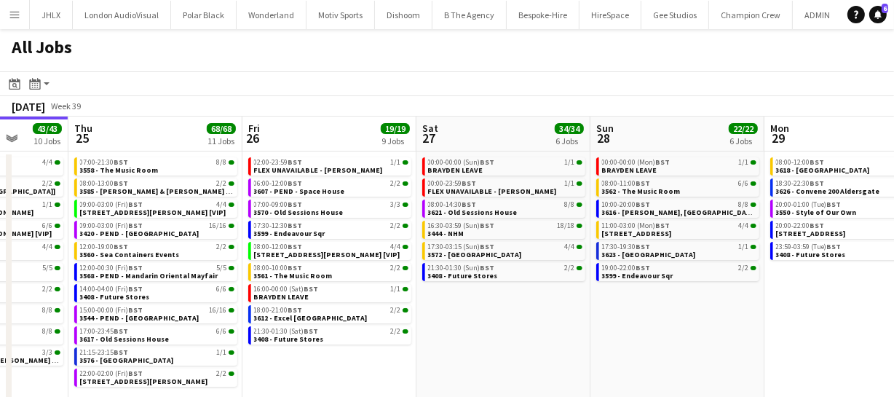
drag, startPoint x: 597, startPoint y: 378, endPoint x: 549, endPoint y: 365, distance: 50.0
click at [549, 366] on app-calendar-viewport "Sun 21 49/51 12 Jobs Mon 22 55/56 9 Jobs Tue 23 20/20 7 Jobs Wed 24 43/43 10 Jo…" at bounding box center [447, 284] width 894 height 336
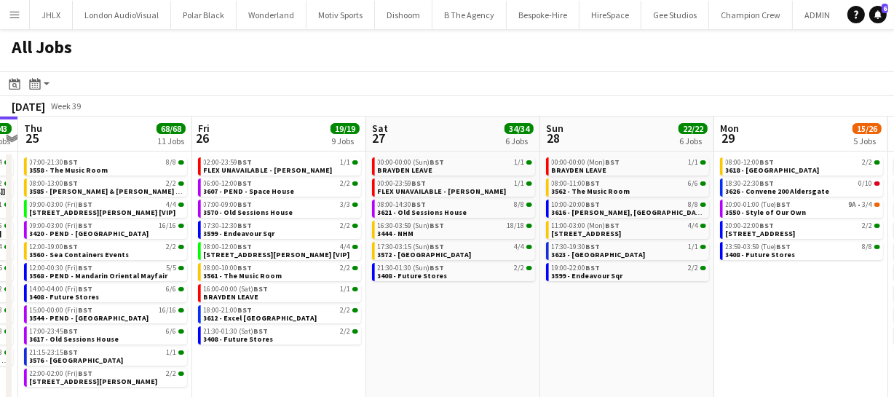
click at [580, 345] on app-calendar-viewport "Sun 21 49/51 12 Jobs Mon 22 55/56 9 Jobs Tue 23 20/20 7 Jobs Wed 24 43/43 10 Jo…" at bounding box center [447, 284] width 894 height 336
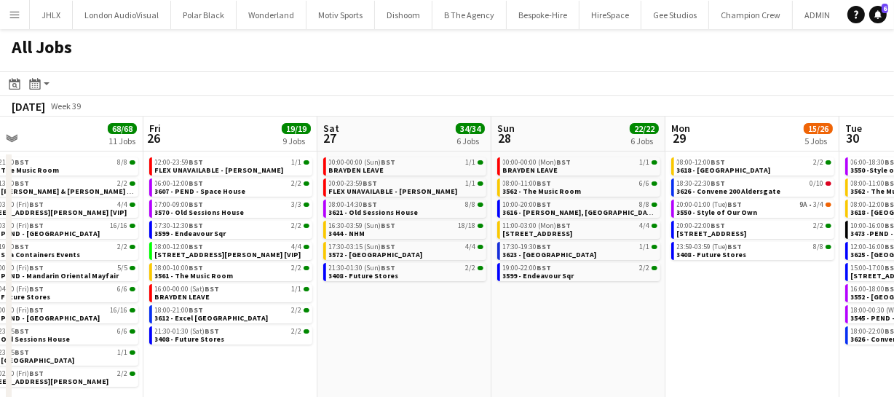
drag, startPoint x: 516, startPoint y: 357, endPoint x: 466, endPoint y: 346, distance: 50.5
click at [466, 351] on app-calendar-viewport "Tue 23 20/20 7 Jobs Wed 24 43/43 10 Jobs Thu 25 68/68 11 Jobs Fri 26 19/19 9 Jo…" at bounding box center [447, 284] width 894 height 336
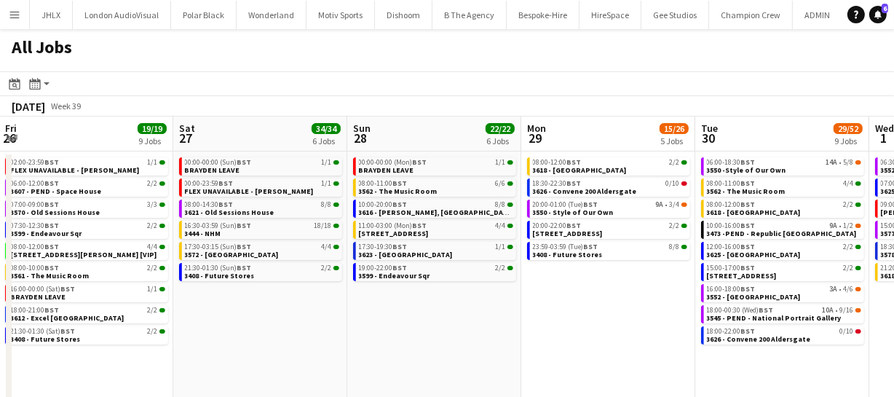
click at [565, 341] on app-calendar-viewport "Tue 23 20/20 7 Jobs Wed 24 43/43 10 Jobs Thu 25 68/68 11 Jobs Fri 26 19/19 9 Jo…" at bounding box center [447, 284] width 894 height 336
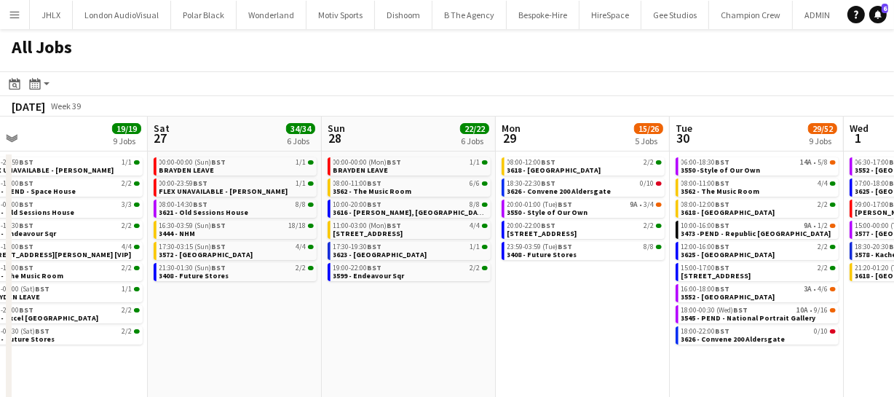
drag, startPoint x: 528, startPoint y: 333, endPoint x: 503, endPoint y: 325, distance: 26.2
click at [498, 329] on app-calendar-viewport "Tue 23 20/20 7 Jobs Wed 24 43/43 10 Jobs Thu 25 68/68 11 Jobs Fri 26 19/19 9 Jo…" at bounding box center [447, 284] width 894 height 336
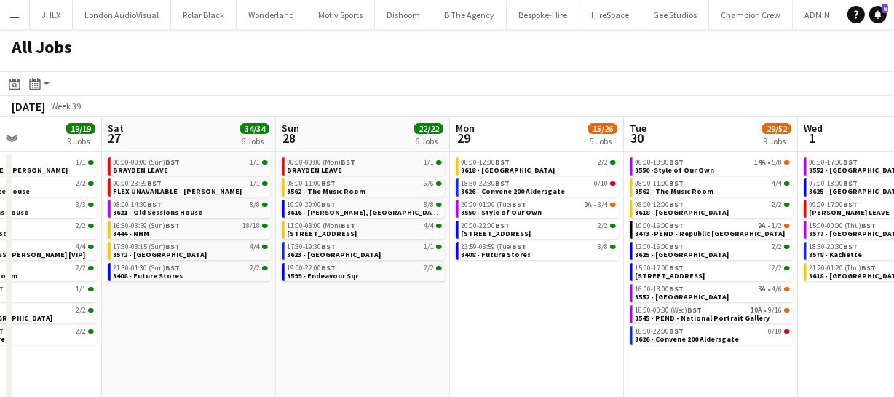
click at [413, 311] on app-calendar-viewport "Tue 23 20/20 7 Jobs Wed 24 43/43 10 Jobs Thu 25 68/68 11 Jobs Fri 26 19/19 9 Jo…" at bounding box center [447, 284] width 894 height 336
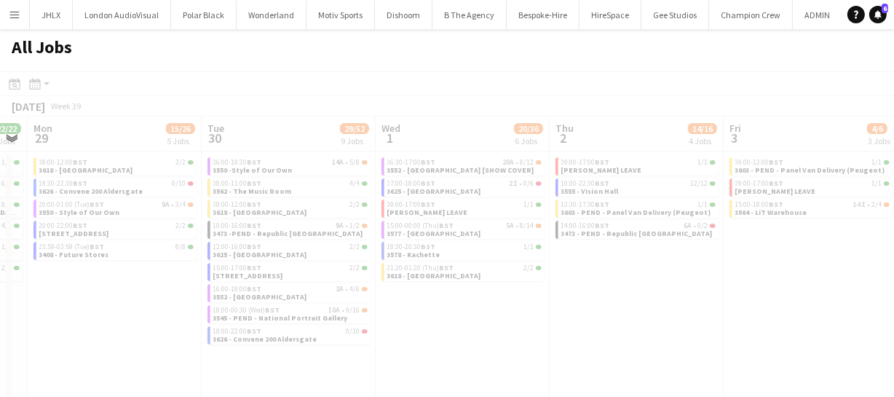
click at [393, 310] on app-all-jobs "All Jobs Date picker SEP 2025 SEP 2025 Monday M Tuesday T Wednesday W Thursday …" at bounding box center [447, 240] width 894 height 423
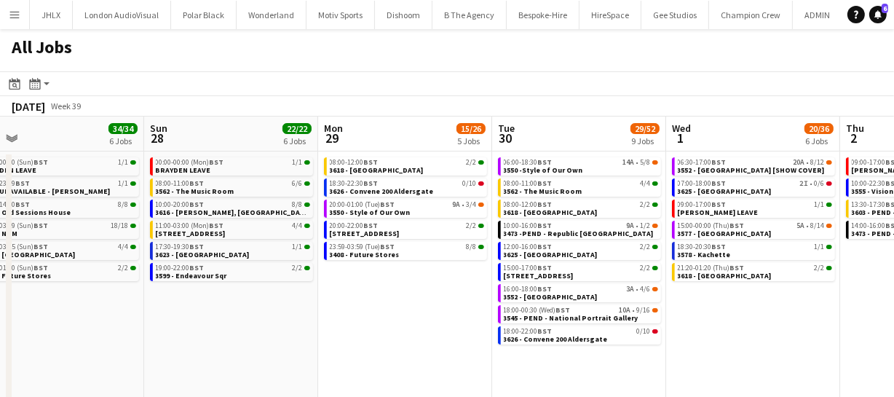
drag, startPoint x: 411, startPoint y: 311, endPoint x: 234, endPoint y: 301, distance: 177.2
click at [238, 303] on app-calendar-viewport "Thu 25 68/68 11 Jobs Fri 26 19/19 9 Jobs Sat 27 34/34 6 Jobs Sun 28 22/22 6 Job…" at bounding box center [447, 284] width 894 height 336
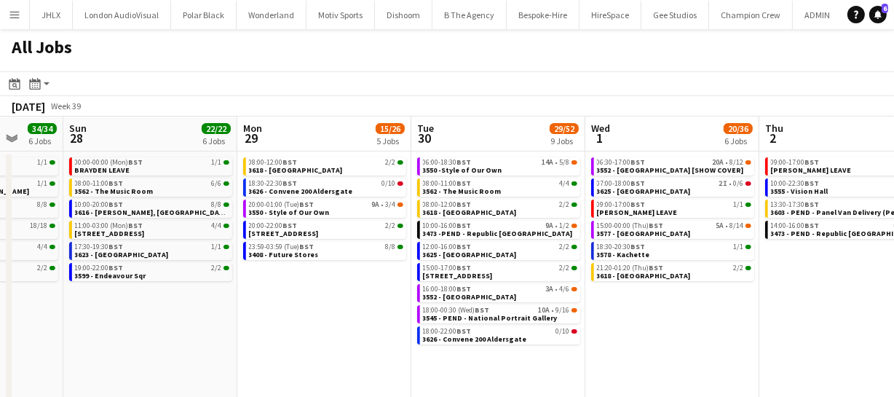
scroll to position [0, 421]
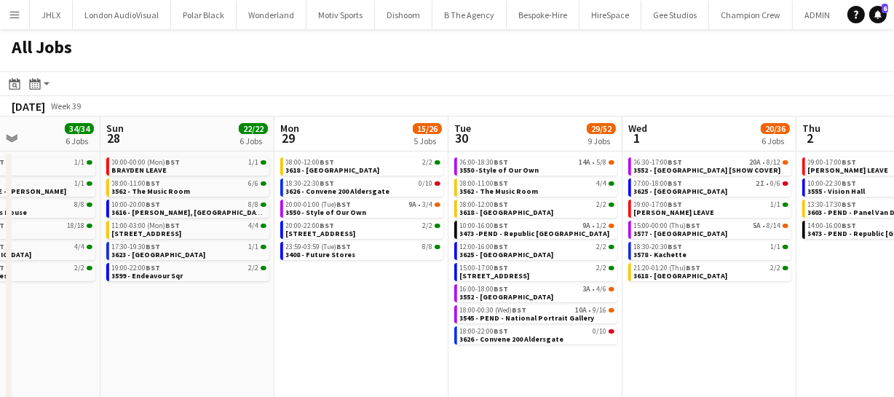
drag, startPoint x: 546, startPoint y: 322, endPoint x: 675, endPoint y: 315, distance: 129.7
click at [675, 315] on app-calendar-viewport "Thu 25 68/68 11 Jobs Fri 26 19/19 9 Jobs Sat 27 34/34 6 Jobs Sun 28 22/22 6 Job…" at bounding box center [447, 284] width 894 height 336
click at [687, 258] on link "18:30-20:30 BST 1/1 3578 - Kachette" at bounding box center [711, 250] width 154 height 17
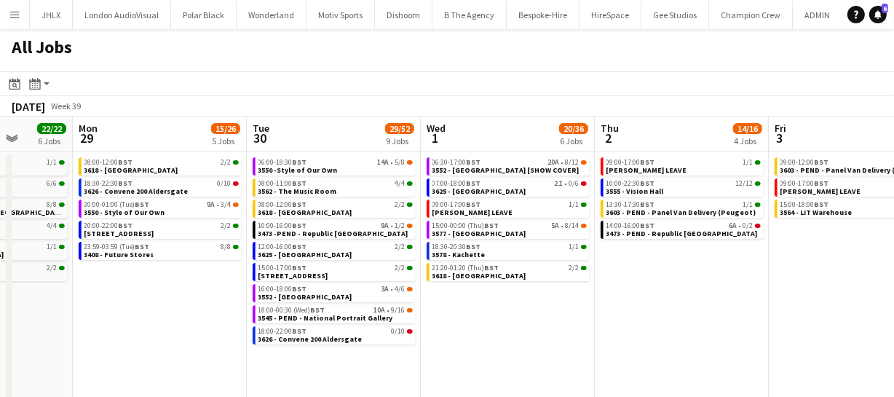
scroll to position [0, 695]
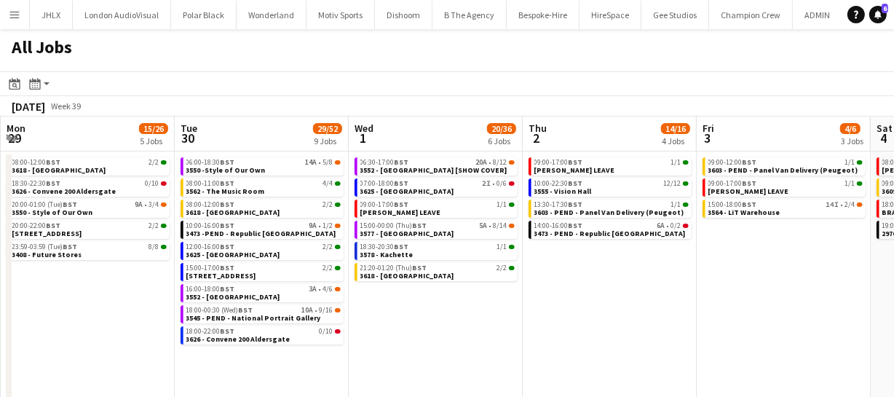
drag, startPoint x: 736, startPoint y: 330, endPoint x: 520, endPoint y: 319, distance: 217.1
click at [520, 319] on app-calendar-viewport "Thu 25 68/68 11 Jobs Fri 26 19/19 9 Jobs Sat 27 34/34 6 Jobs Sun 28 22/22 6 Job…" at bounding box center [447, 284] width 894 height 336
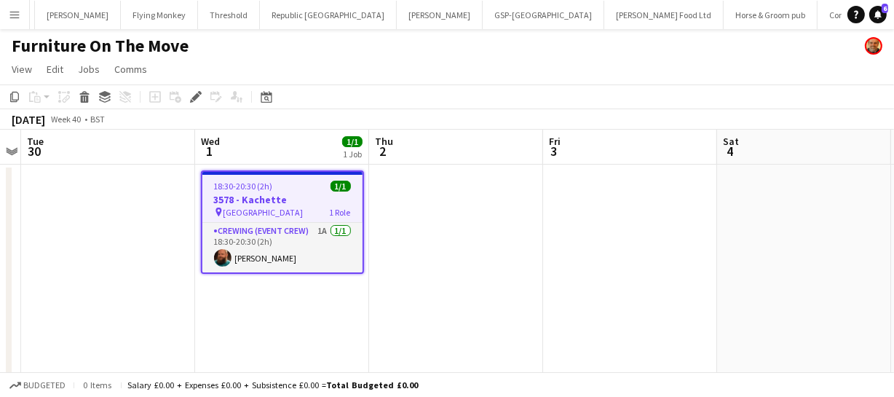
scroll to position [0, 4220]
click at [262, 207] on span "[GEOGRAPHIC_DATA]" at bounding box center [263, 212] width 80 height 11
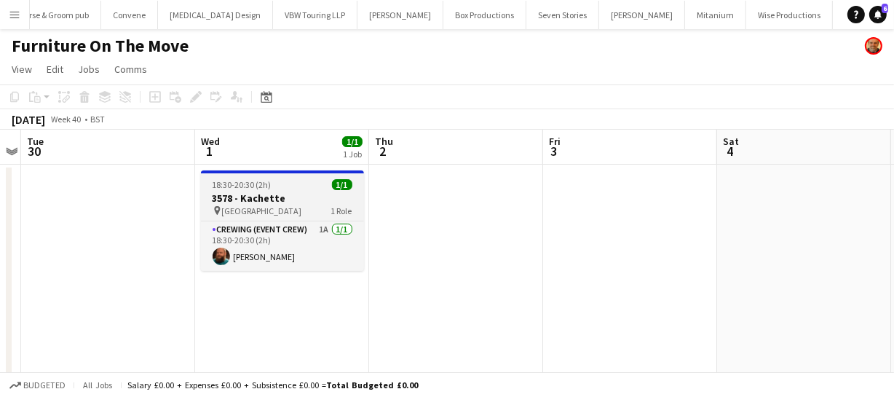
click at [290, 189] on div "18:30-20:30 (2h) 1/1" at bounding box center [282, 184] width 163 height 11
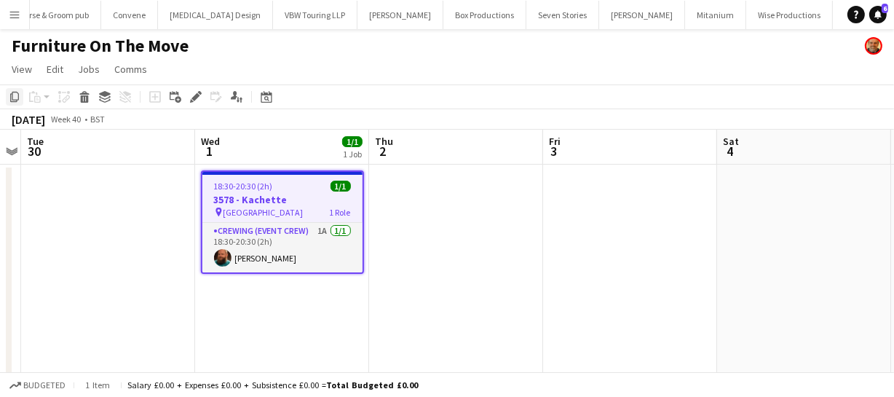
click at [7, 99] on div "Copy" at bounding box center [14, 96] width 17 height 17
click at [402, 215] on app-date-cell at bounding box center [456, 289] width 174 height 250
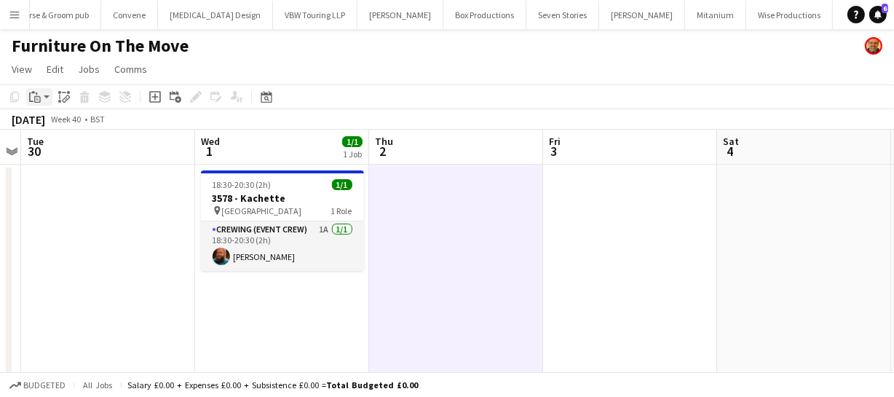
click at [31, 97] on icon "Paste" at bounding box center [35, 97] width 12 height 12
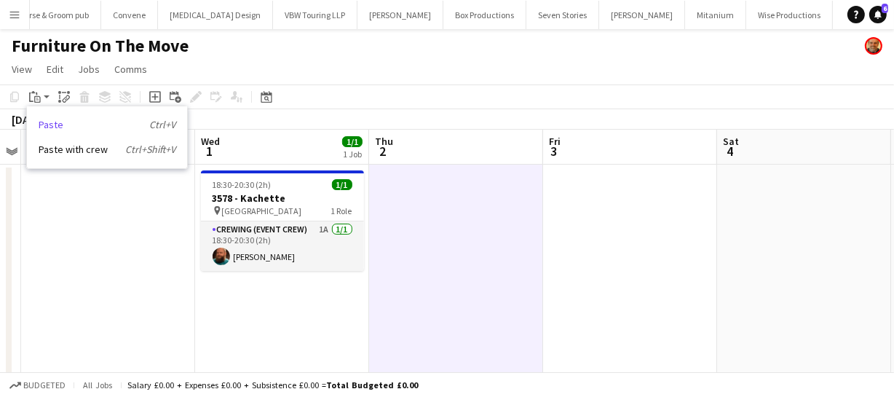
click at [57, 122] on link "Paste Ctrl+V" at bounding box center [107, 124] width 137 height 13
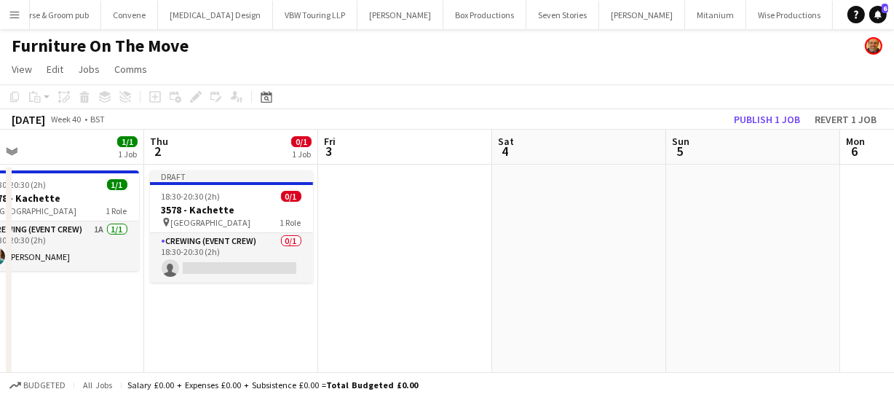
scroll to position [0, 327]
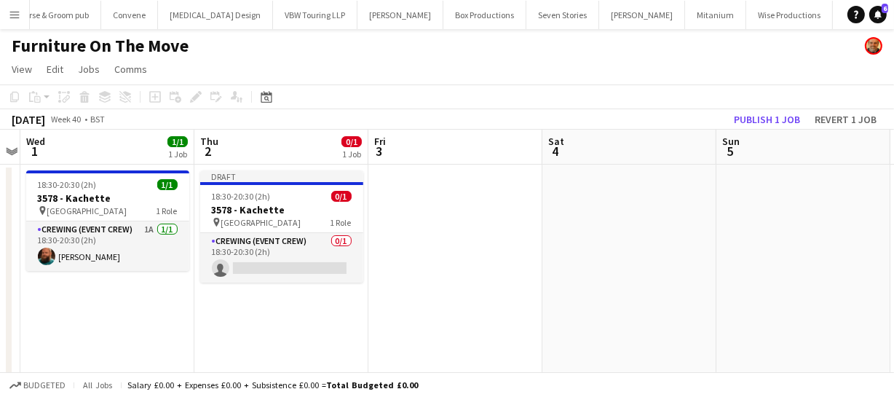
drag, startPoint x: 668, startPoint y: 228, endPoint x: 493, endPoint y: 232, distance: 174.7
click at [493, 232] on app-calendar-viewport "Mon 29 Tue 30 Wed 1 1/1 1 Job Thu 2 0/1 1 Job Fri 3 Sat 4 Sun 5 Mon 6 Tue 7 Wed…" at bounding box center [447, 272] width 894 height 285
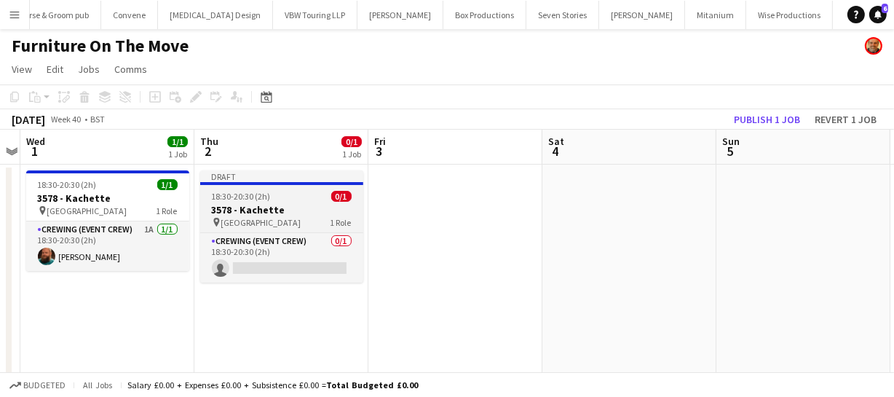
click at [270, 209] on h3 "3578 - Kachette" at bounding box center [281, 209] width 163 height 13
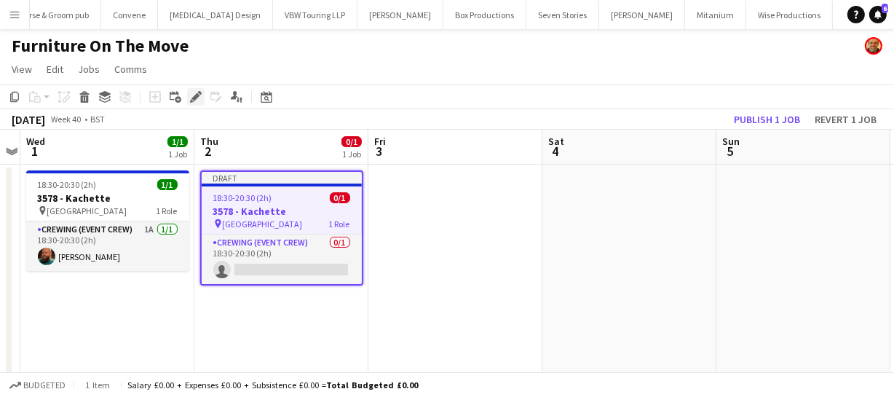
click at [190, 100] on icon at bounding box center [192, 101] width 4 height 4
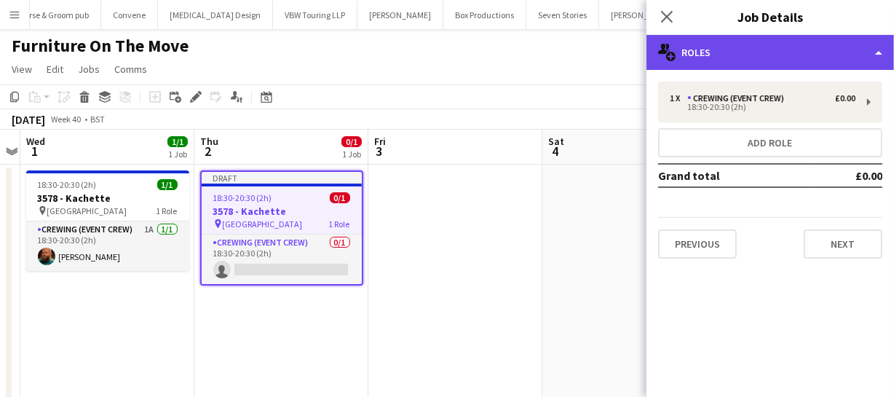
click at [680, 51] on div "multiple-users-add Roles" at bounding box center [769, 52] width 247 height 35
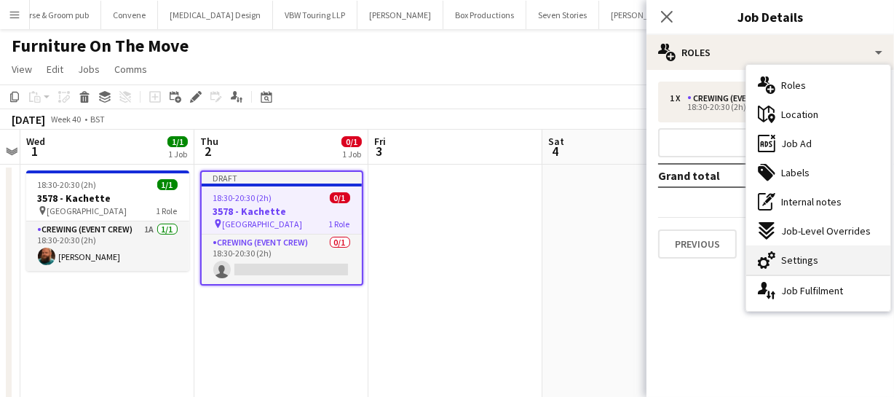
click at [804, 262] on span "Settings" at bounding box center [799, 259] width 37 height 13
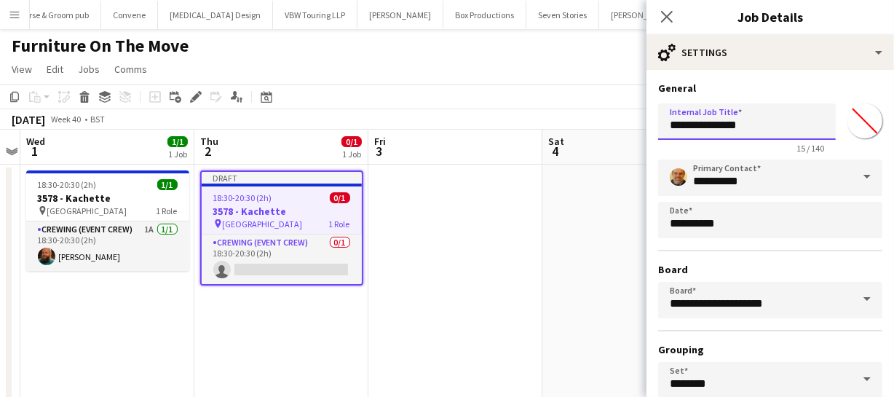
drag, startPoint x: 668, startPoint y: 124, endPoint x: 822, endPoint y: 133, distance: 153.8
click at [822, 133] on input "**********" at bounding box center [747, 121] width 178 height 36
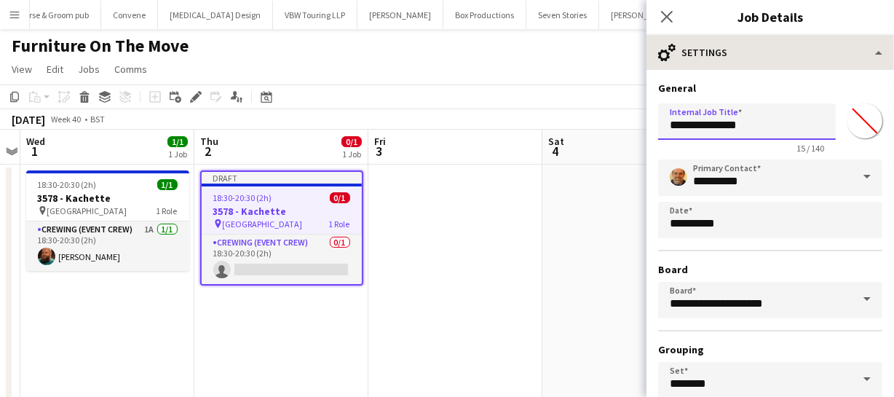
type input "**********"
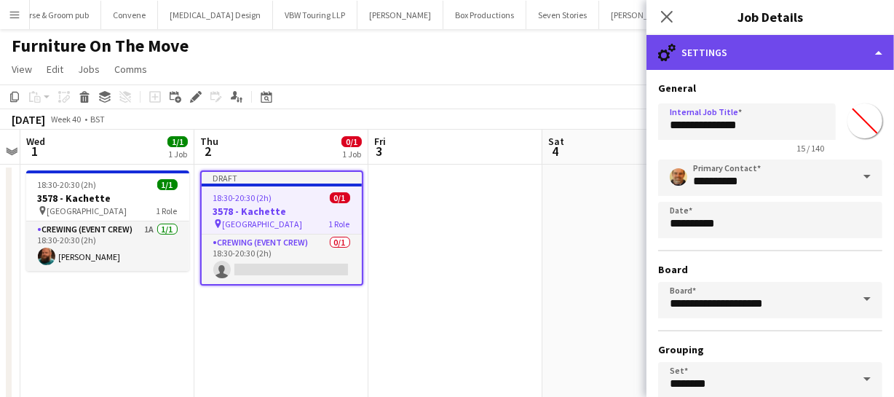
click at [783, 47] on div "cog-double-3 Settings" at bounding box center [769, 52] width 247 height 35
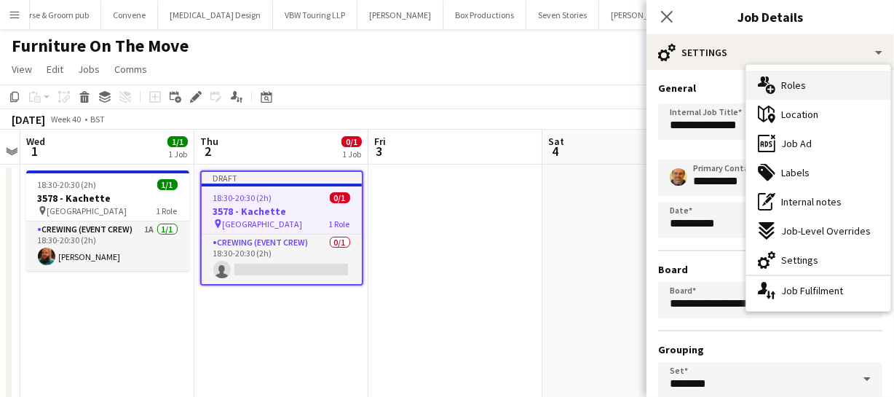
click at [796, 84] on span "Roles" at bounding box center [793, 85] width 25 height 13
type input "*******"
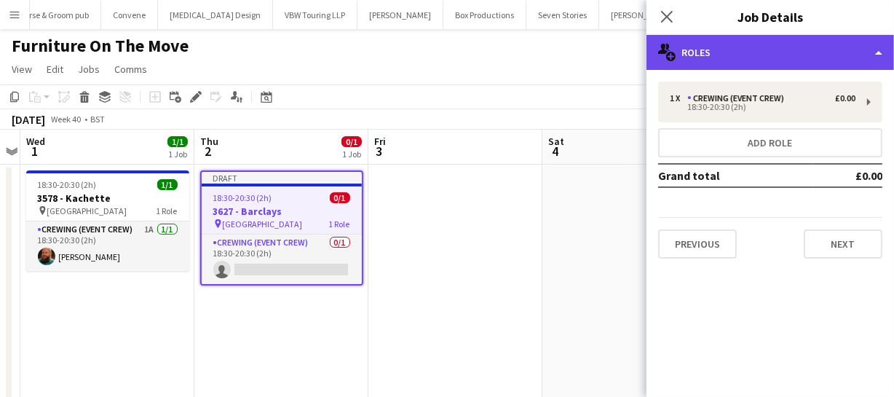
click at [787, 56] on div "multiple-users-add Roles" at bounding box center [769, 52] width 247 height 35
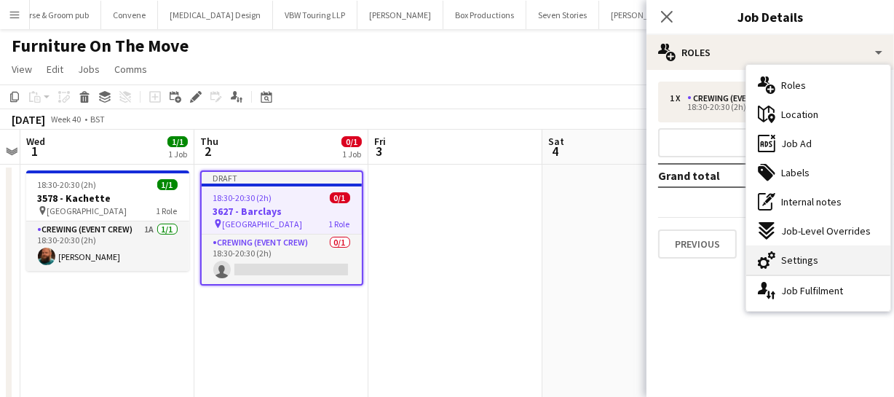
click at [815, 261] on span "Settings" at bounding box center [799, 259] width 37 height 13
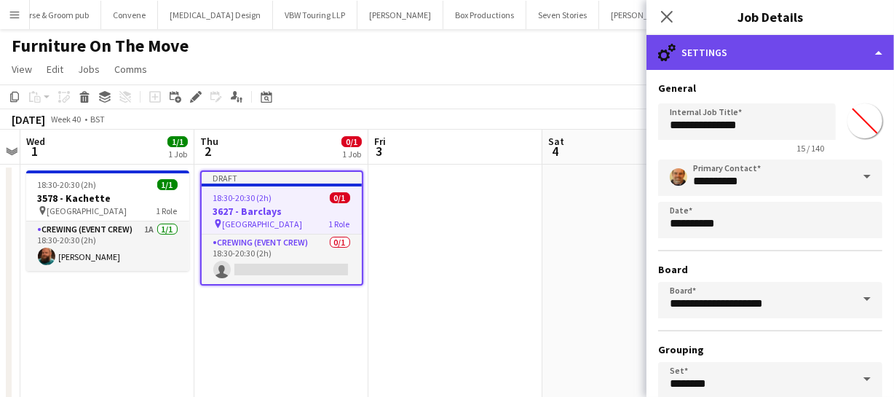
click at [779, 58] on div "cog-double-3 Settings" at bounding box center [769, 52] width 247 height 35
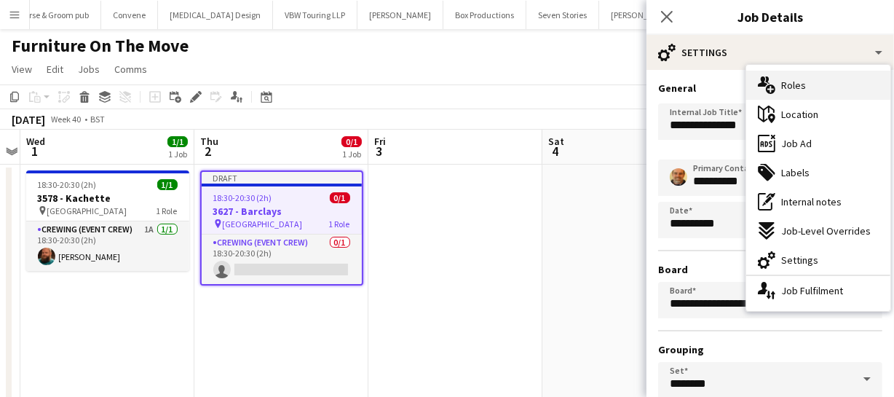
click at [800, 89] on span "Roles" at bounding box center [793, 85] width 25 height 13
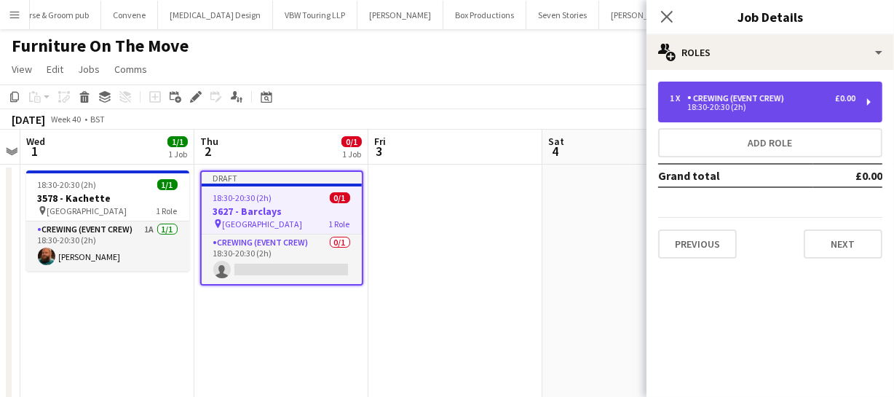
click at [729, 92] on div "1 x Crewing (Event Crew) £0.00 18:30-20:30 (2h)" at bounding box center [770, 101] width 224 height 41
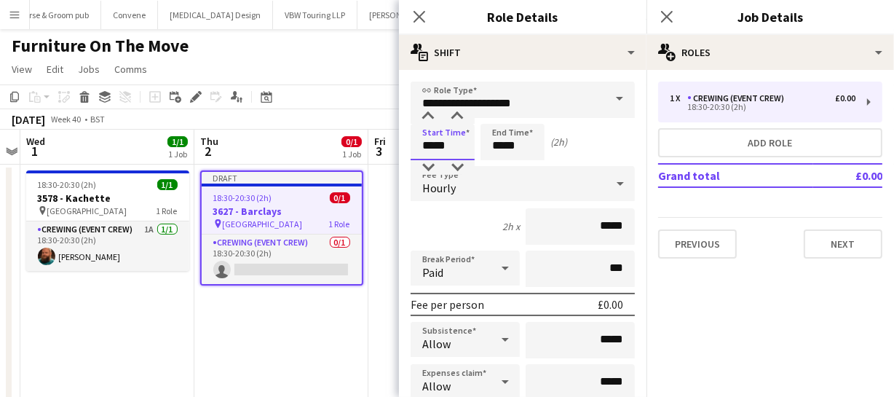
drag, startPoint x: 466, startPoint y: 143, endPoint x: 267, endPoint y: 124, distance: 199.6
click at [277, 124] on body "Menu Boards Boards Boards All jobs Status Workforce Workforce My Workforce Recr…" at bounding box center [447, 220] width 894 height 440
type input "*****"
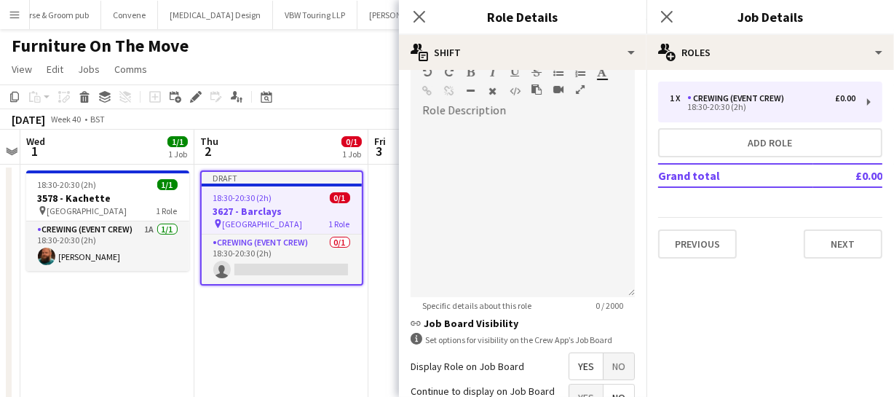
scroll to position [463, 0]
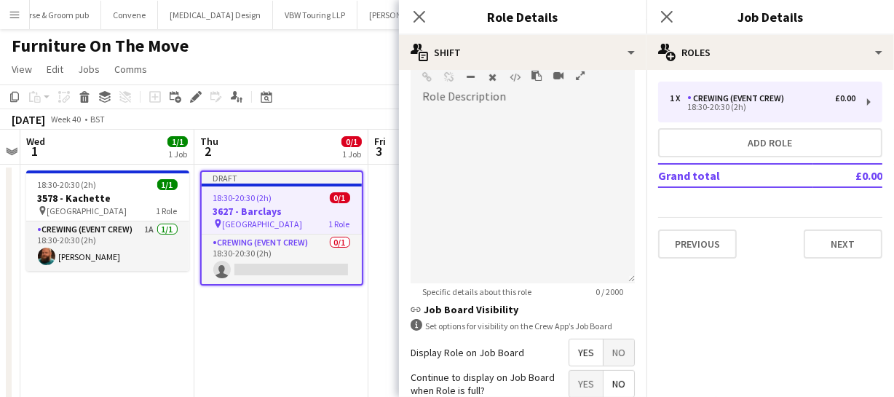
type input "*****"
click at [569, 345] on span "Yes" at bounding box center [585, 352] width 33 height 26
click at [425, 15] on icon "Close pop-in" at bounding box center [419, 16] width 14 height 14
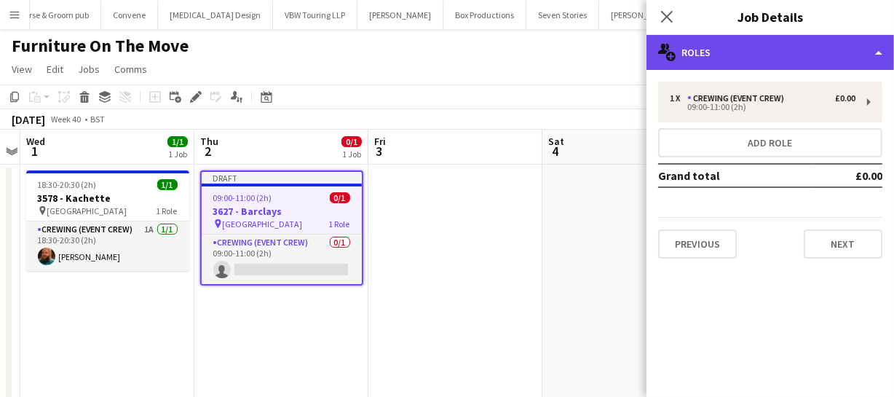
click at [799, 49] on div "multiple-users-add Roles" at bounding box center [769, 52] width 247 height 35
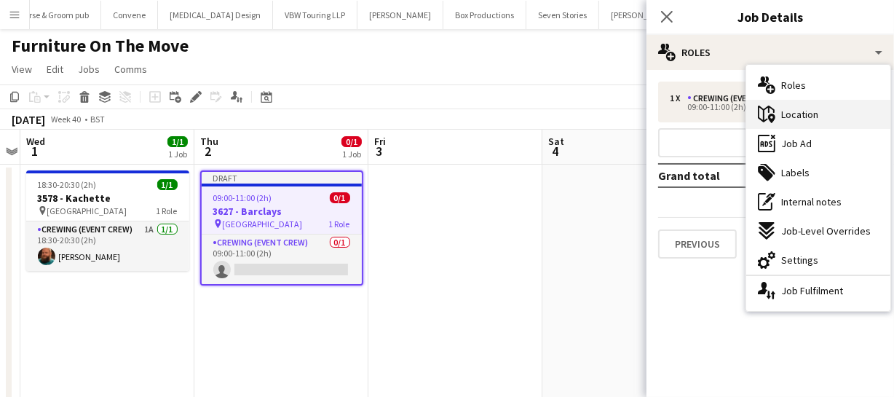
click at [806, 119] on span "Location" at bounding box center [799, 114] width 37 height 13
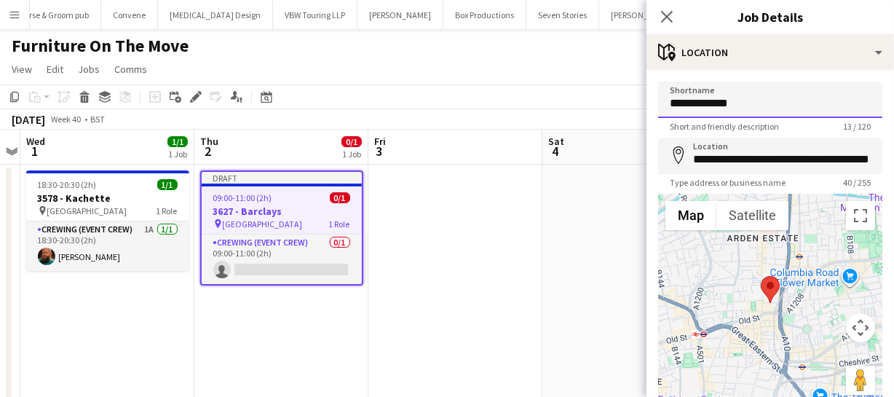
drag, startPoint x: 743, startPoint y: 103, endPoint x: 584, endPoint y: 99, distance: 158.7
click at [588, 99] on body "Menu Boards Boards Boards All jobs Status Workforce Workforce My Workforce Recr…" at bounding box center [447, 220] width 894 height 440
type input "**********"
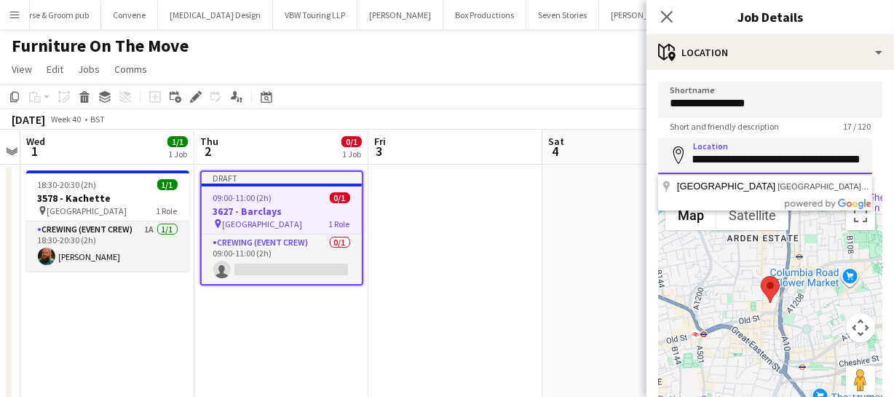
drag, startPoint x: 693, startPoint y: 159, endPoint x: 932, endPoint y: 167, distance: 238.8
click at [894, 167] on html "Menu Boards Boards Boards All jobs Status Workforce Workforce My Workforce Recr…" at bounding box center [447, 220] width 894 height 440
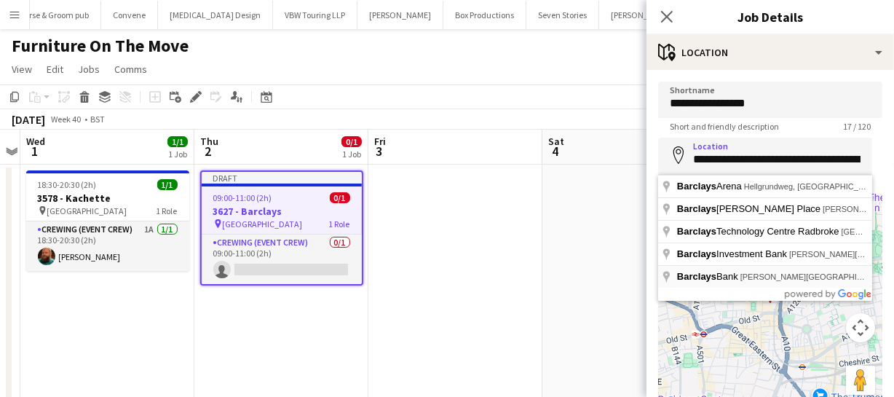
type input "**********"
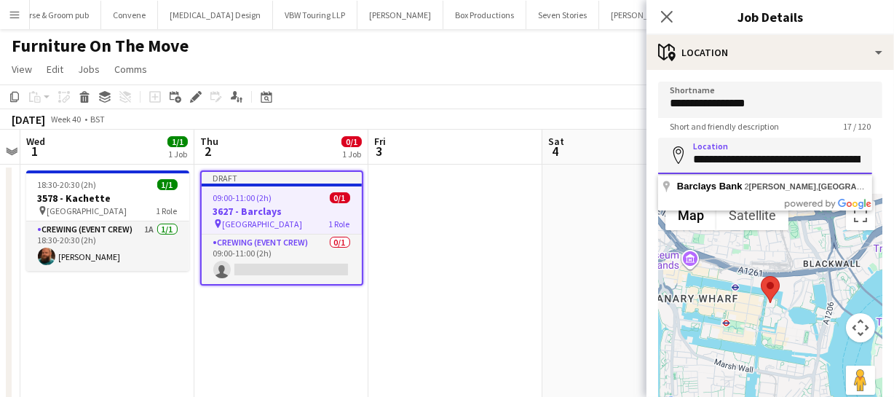
scroll to position [0, 73]
drag, startPoint x: 694, startPoint y: 157, endPoint x: 904, endPoint y: 151, distance: 209.6
click at [894, 151] on html "Menu Boards Boards Boards All jobs Status Workforce Workforce My Workforce Recr…" at bounding box center [447, 220] width 894 height 440
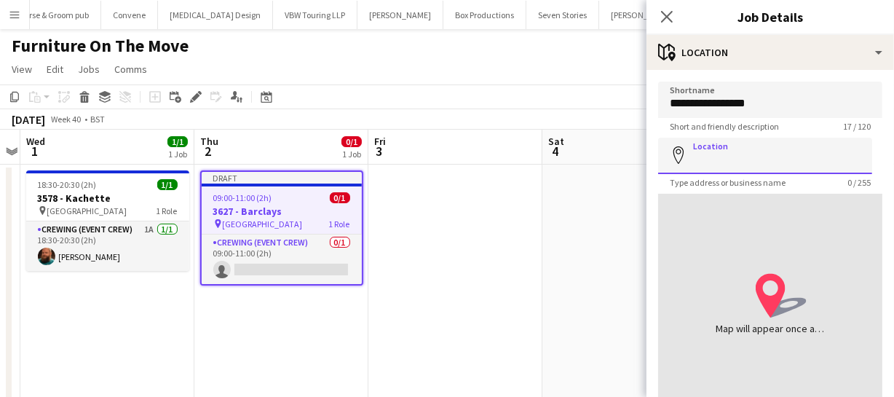
paste input "**********"
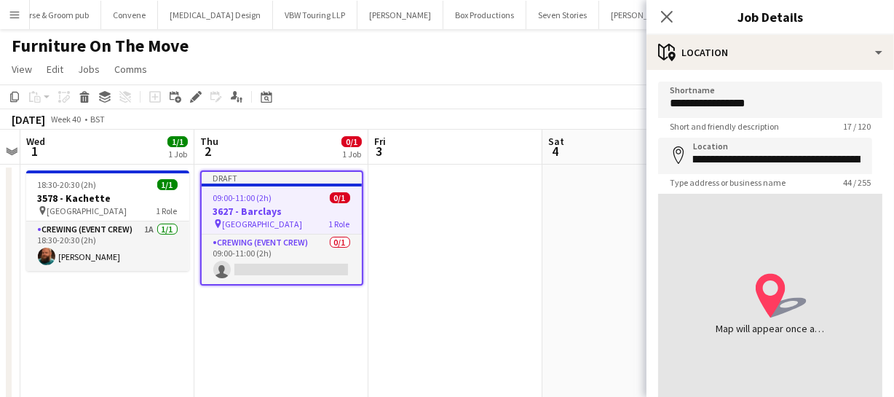
type input "**********"
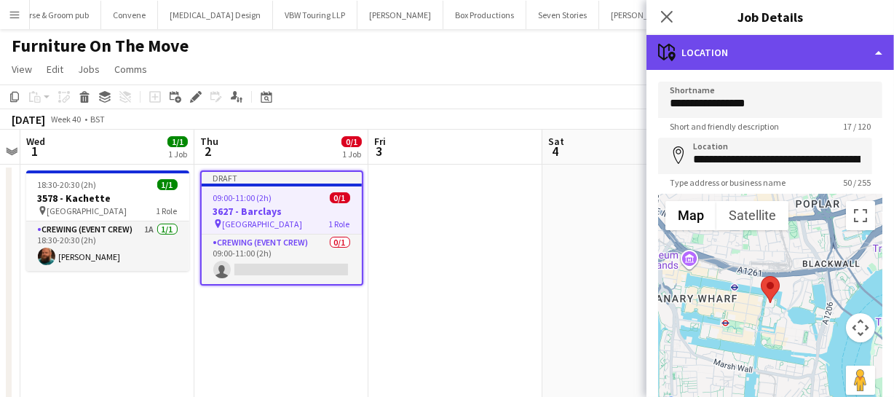
click at [805, 55] on div "maps-pin-1 Location" at bounding box center [769, 52] width 247 height 35
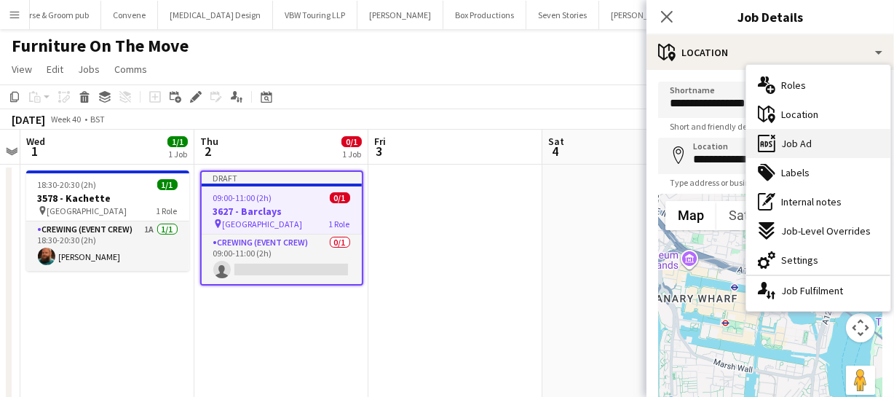
click at [815, 144] on div "ads-window Job Ad" at bounding box center [818, 143] width 144 height 29
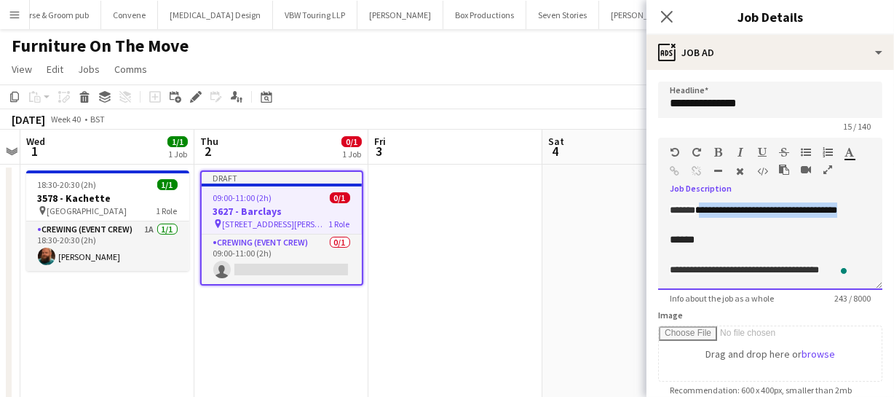
drag, startPoint x: 789, startPoint y: 219, endPoint x: 823, endPoint y: 223, distance: 34.5
click at [823, 223] on div "**********" at bounding box center [770, 245] width 224 height 87
